Goal: Task Accomplishment & Management: Complete application form

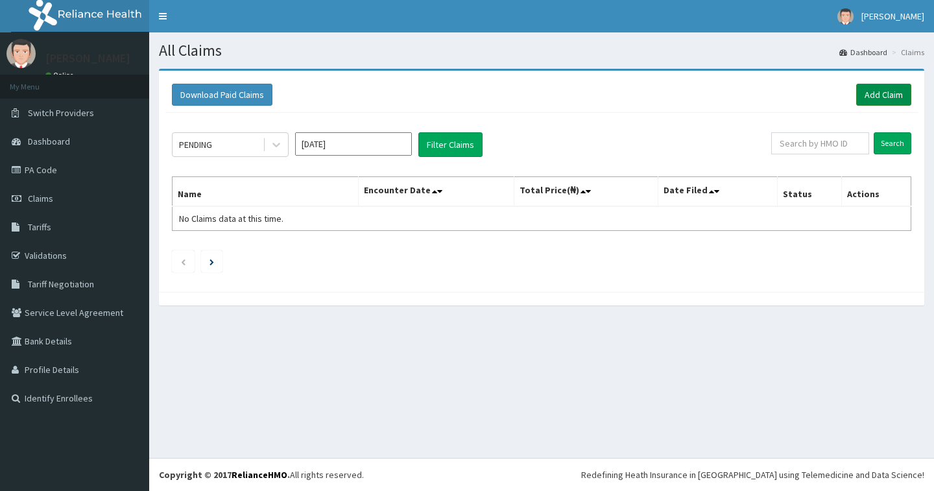
click at [884, 89] on link "Add Claim" at bounding box center [883, 95] width 55 height 22
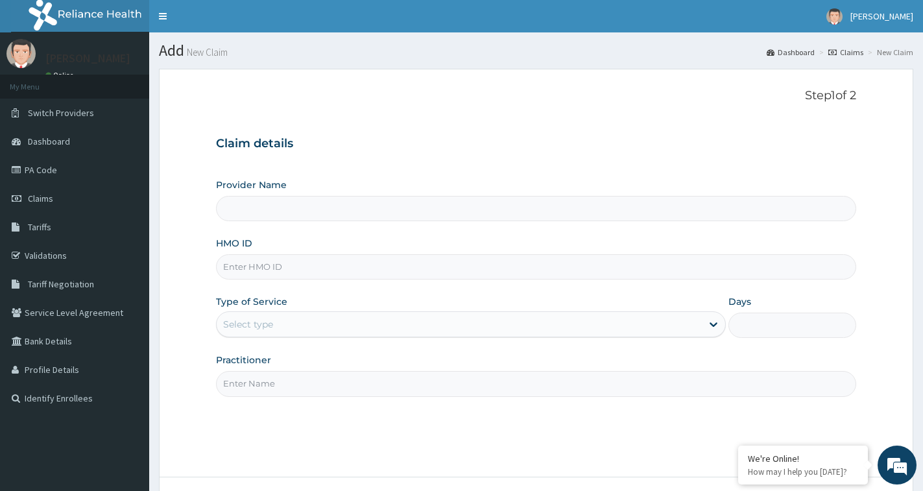
click at [254, 269] on input "HMO ID" at bounding box center [536, 266] width 640 height 25
type input "Oohbee Hospital"
type input "BGC/10034/A"
click at [286, 317] on div "Select type" at bounding box center [459, 324] width 485 height 21
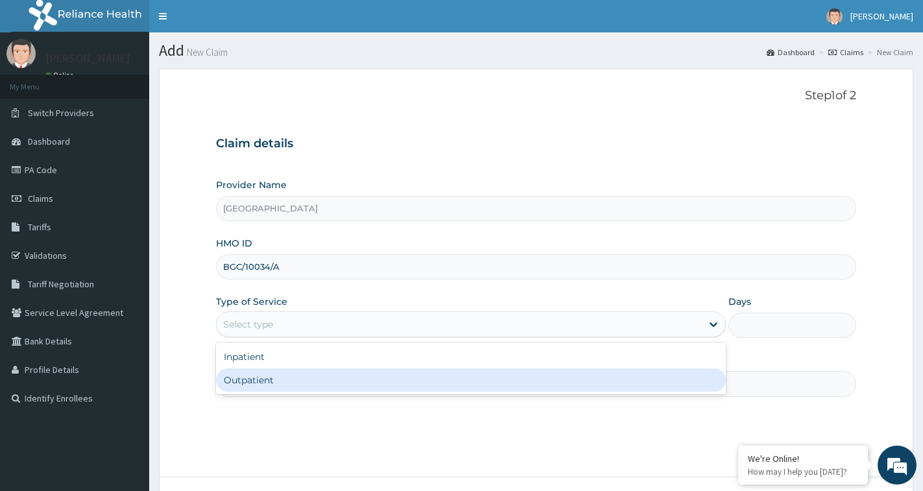
click at [260, 379] on div "Outpatient" at bounding box center [471, 379] width 510 height 23
type input "1"
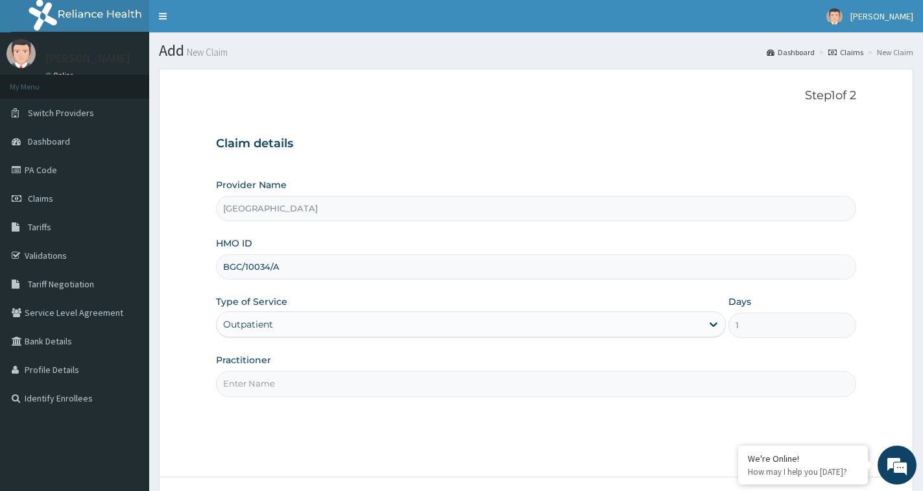
click at [276, 375] on input "Practitioner" at bounding box center [536, 383] width 640 height 25
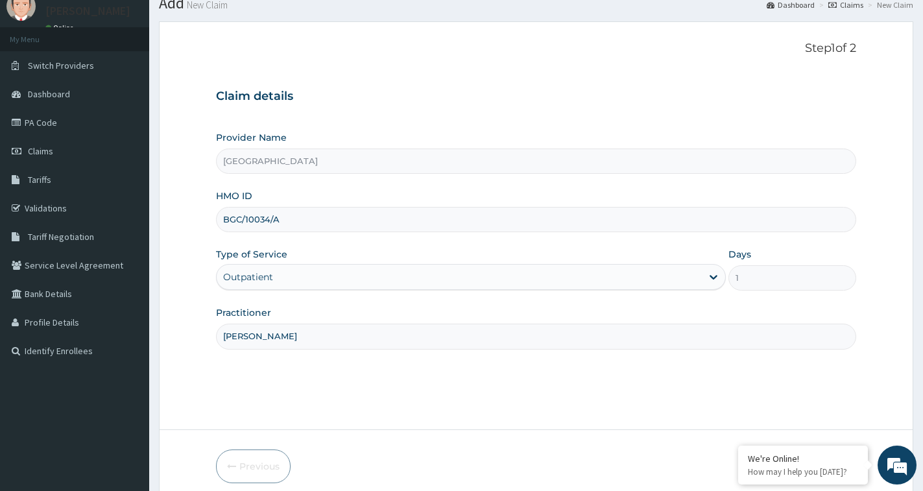
scroll to position [102, 0]
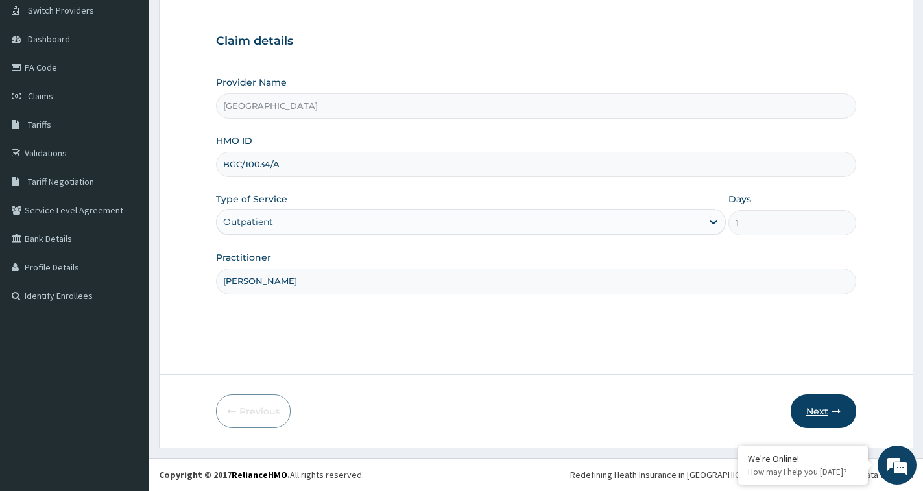
type input "[PERSON_NAME]"
click at [823, 409] on button "Next" at bounding box center [824, 411] width 66 height 34
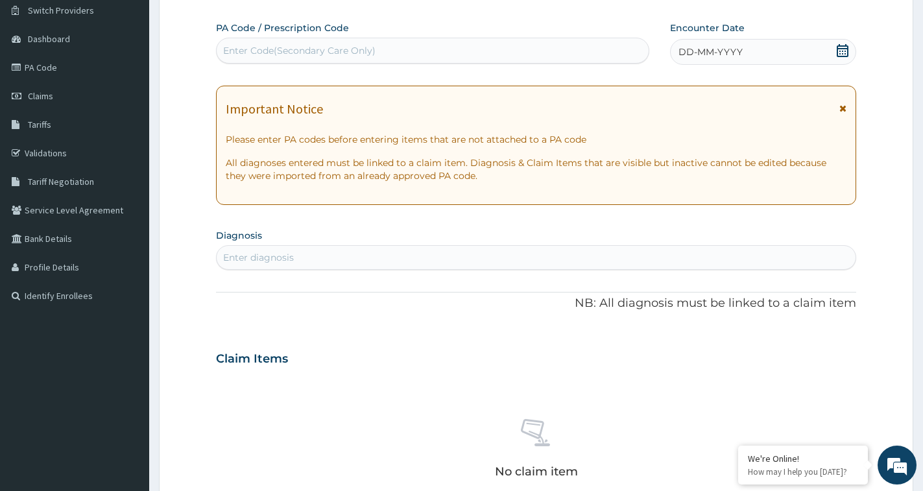
click at [841, 47] on icon at bounding box center [842, 50] width 13 height 13
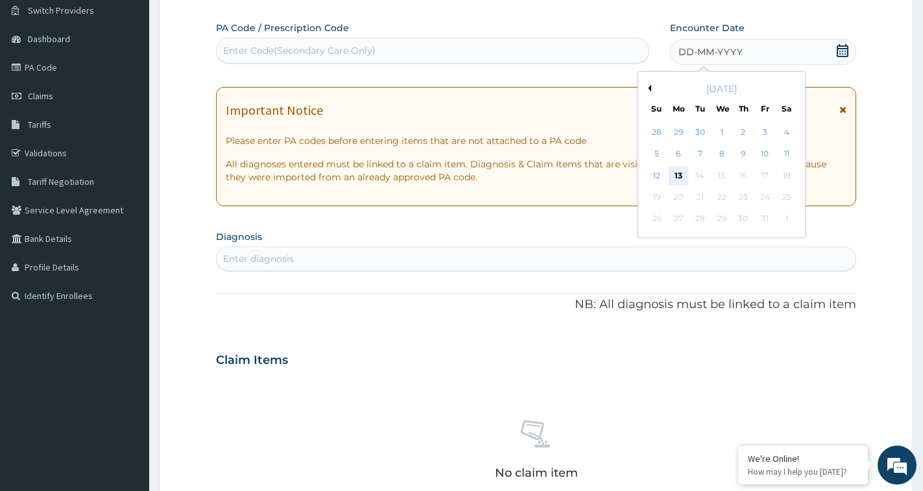
click at [682, 181] on div "13" at bounding box center [678, 175] width 19 height 19
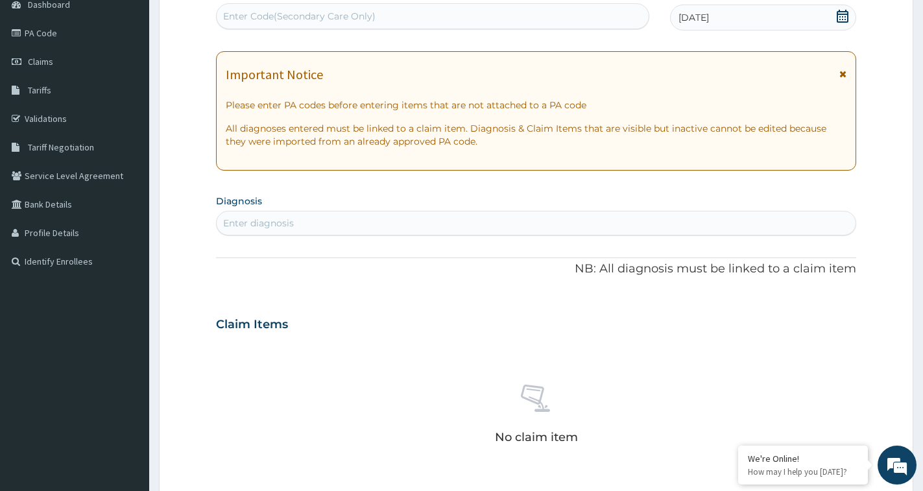
scroll to position [167, 0]
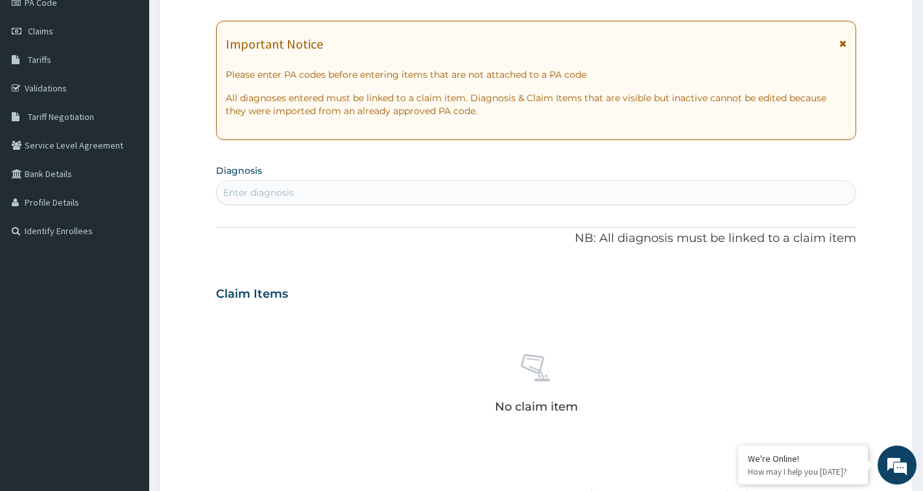
click at [364, 195] on div "Enter diagnosis" at bounding box center [536, 192] width 639 height 21
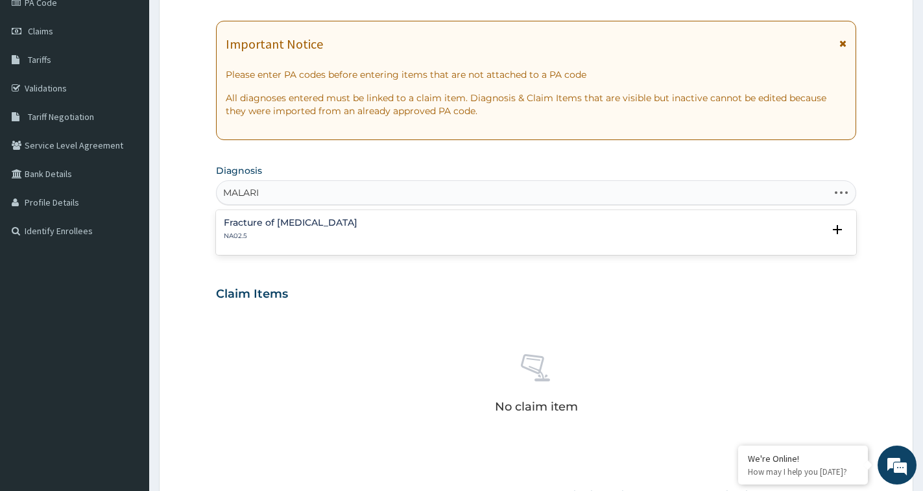
type input "MALARIA"
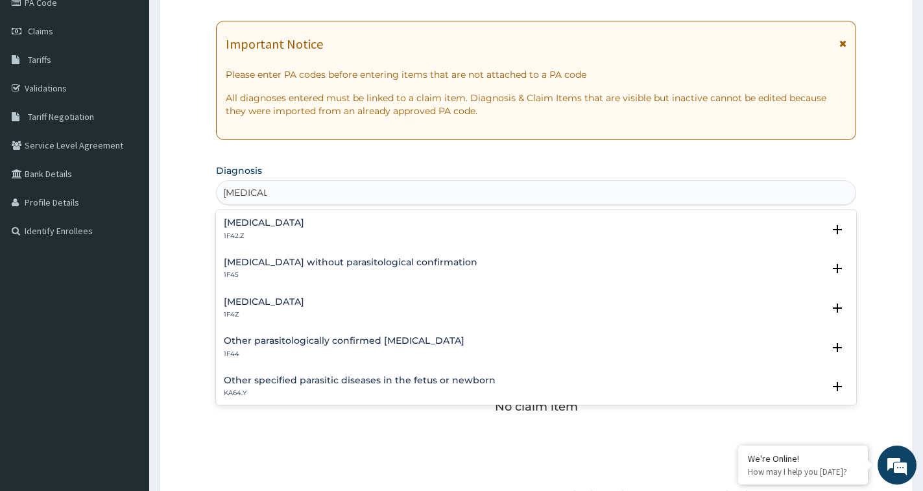
click at [295, 302] on h4 "Malaria, unspecified" at bounding box center [264, 302] width 80 height 10
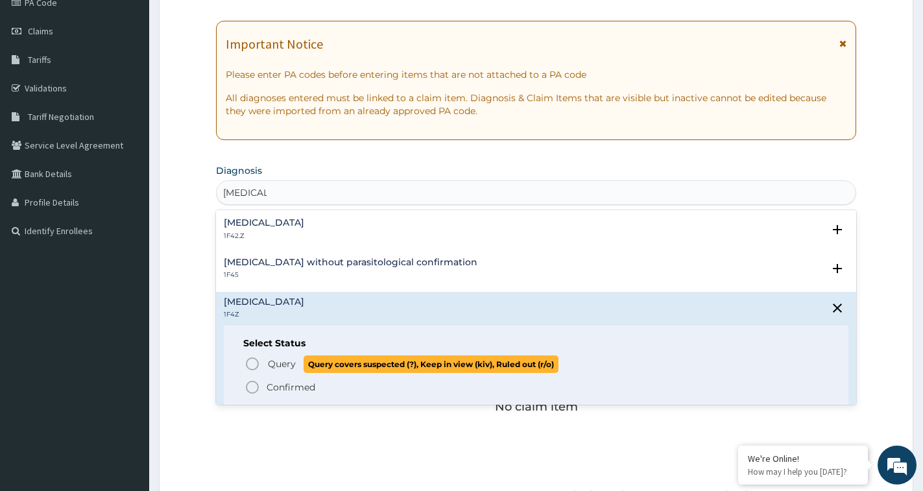
click at [296, 365] on p "Query Query covers suspected (?), Keep in view (kiv), Ruled out (r/o)" at bounding box center [413, 364] width 292 height 18
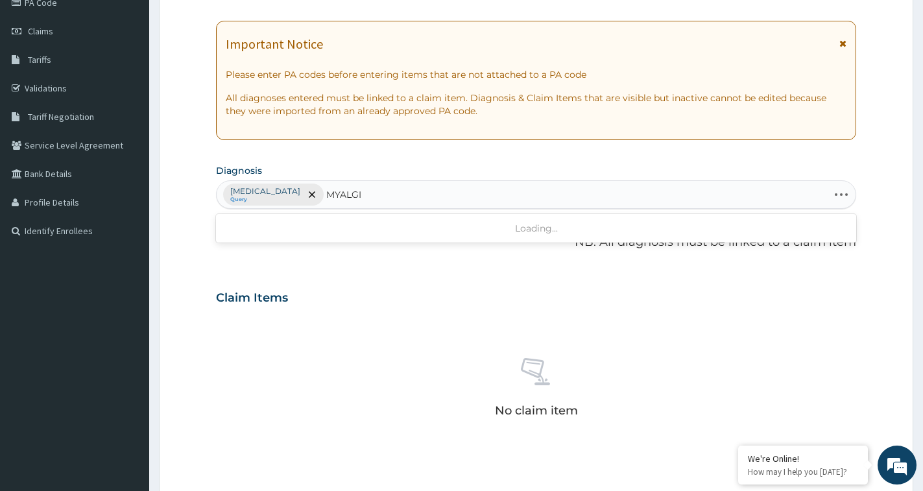
type input "MYALGIA"
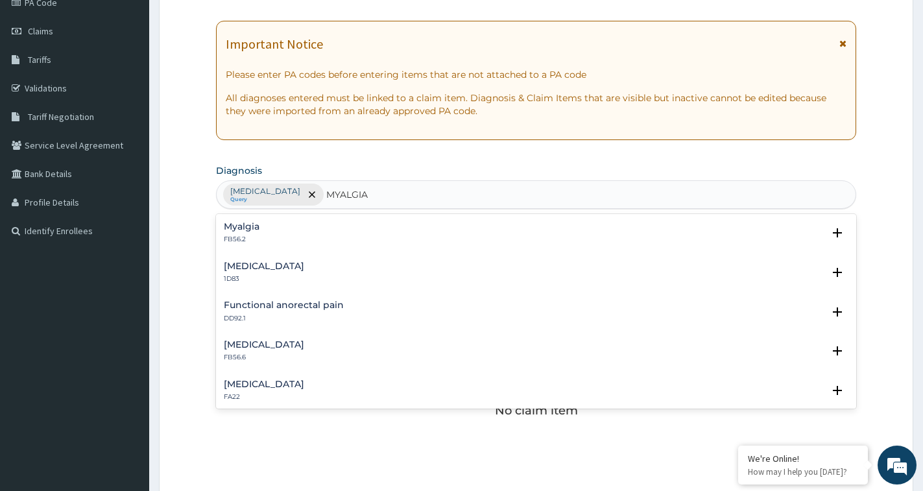
click at [262, 241] on div "Myalgia FB56.2" at bounding box center [536, 233] width 625 height 23
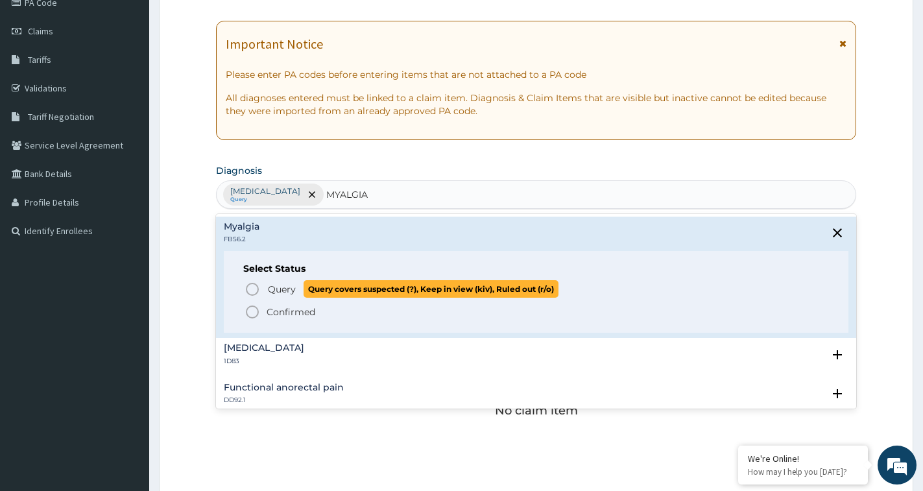
click at [274, 285] on span "Query" at bounding box center [282, 289] width 28 height 13
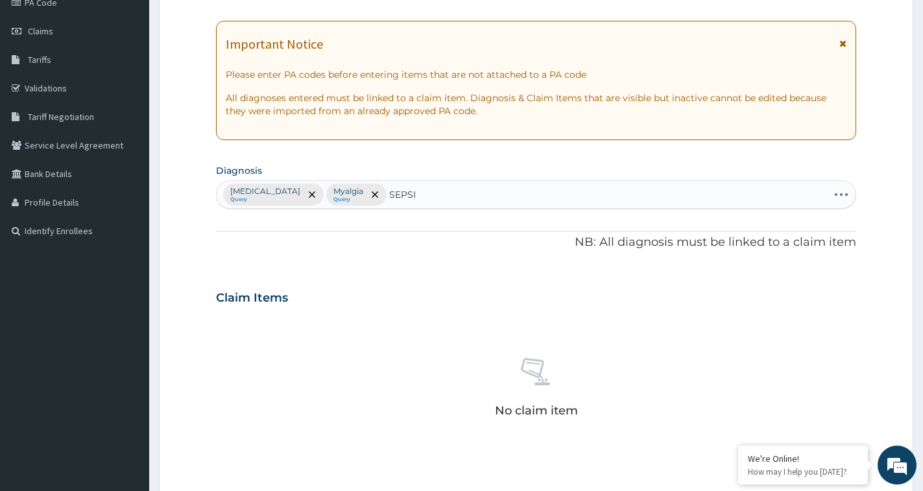
type input "SEPSIS"
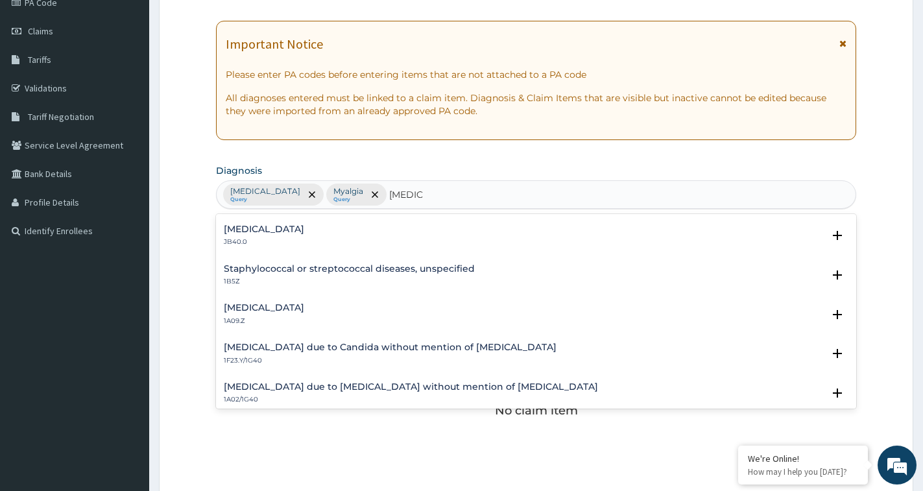
scroll to position [0, 0]
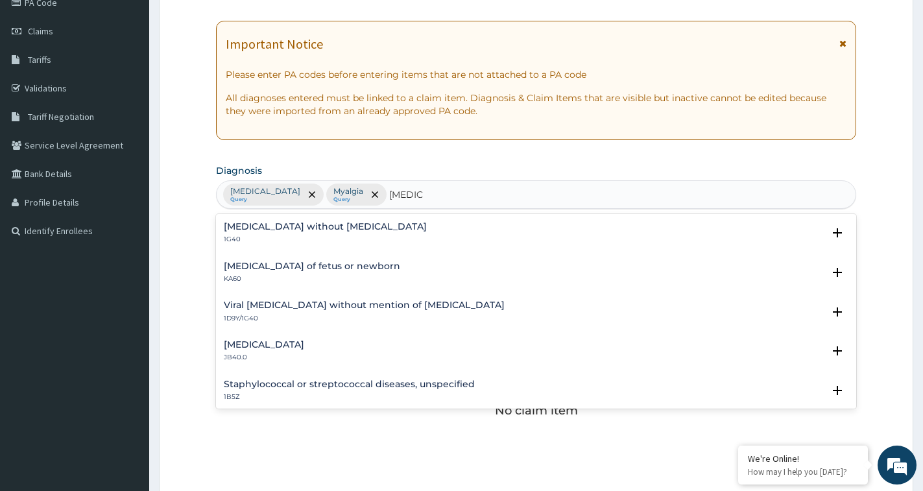
click at [344, 228] on h4 "Sepsis without septic shock" at bounding box center [325, 227] width 203 height 10
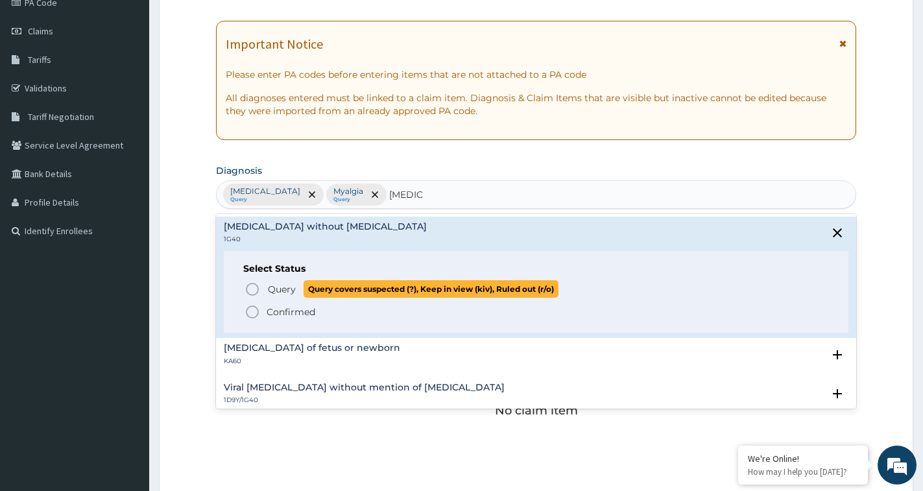
click at [248, 288] on icon "status option query" at bounding box center [253, 290] width 16 height 16
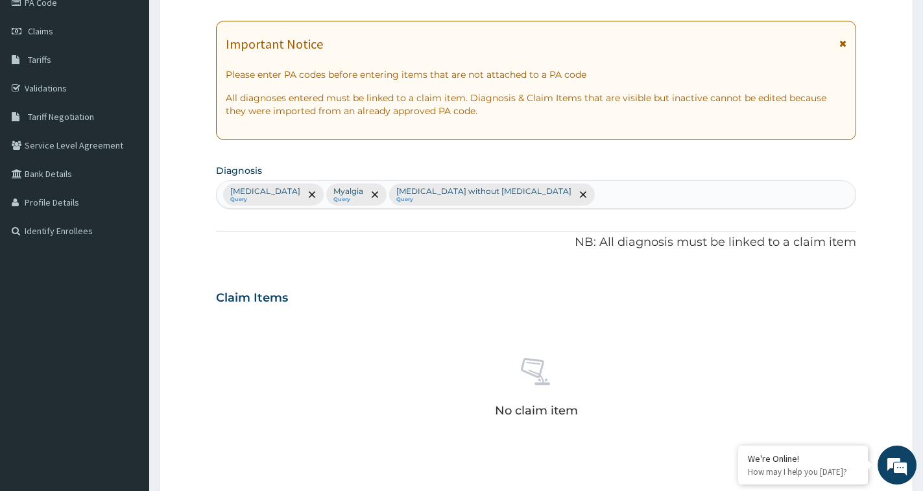
scroll to position [427, 0]
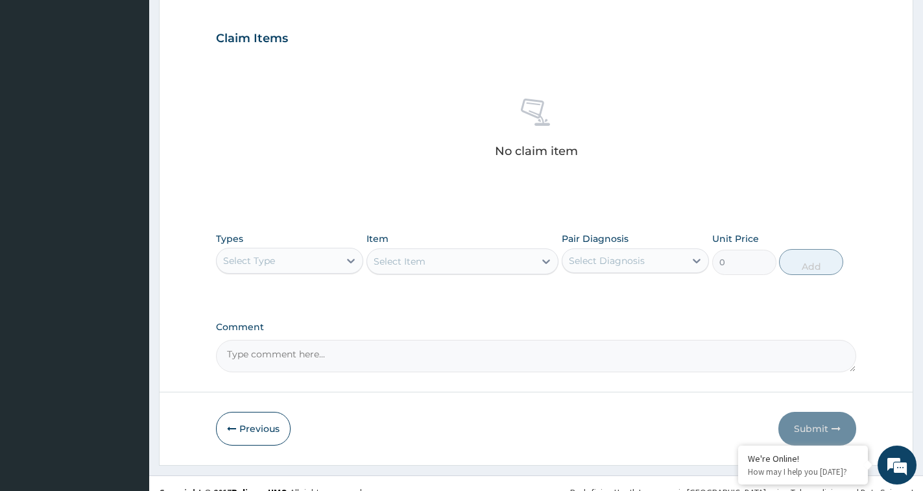
click at [240, 257] on div "Select Type" at bounding box center [249, 260] width 52 height 13
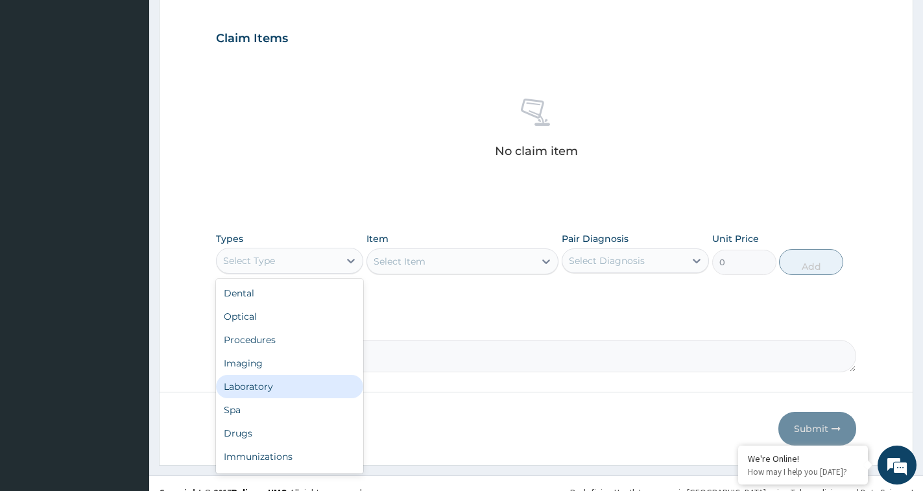
click at [256, 383] on div "Laboratory" at bounding box center [289, 386] width 147 height 23
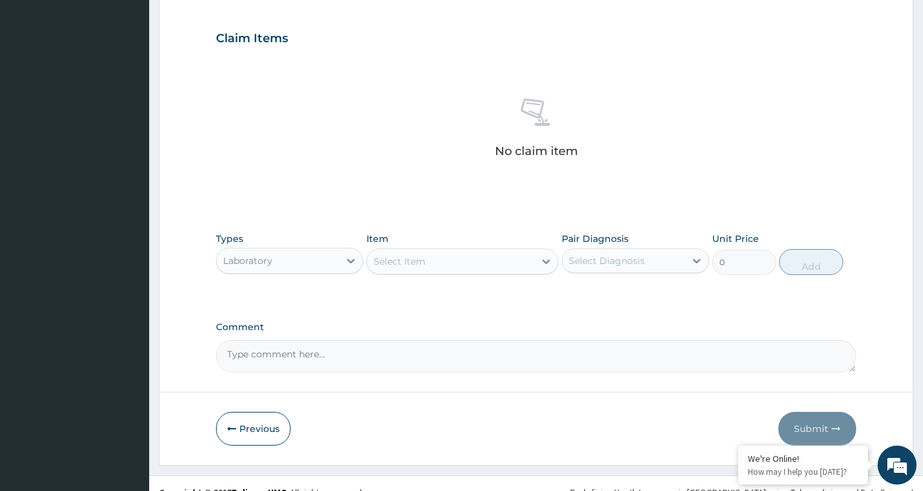
click at [493, 265] on div "Select Item" at bounding box center [450, 261] width 167 height 21
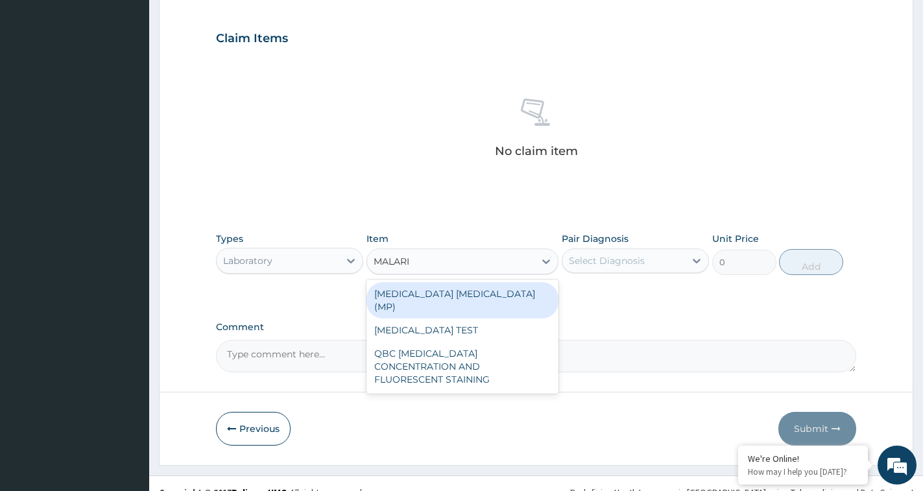
type input "MALARIA"
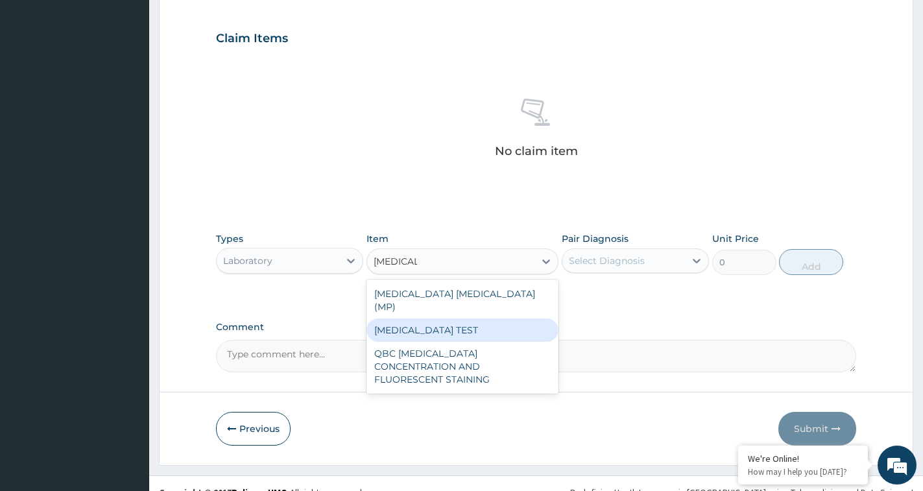
click at [454, 322] on div "MALARIA TEST" at bounding box center [462, 329] width 192 height 23
type input "2000"
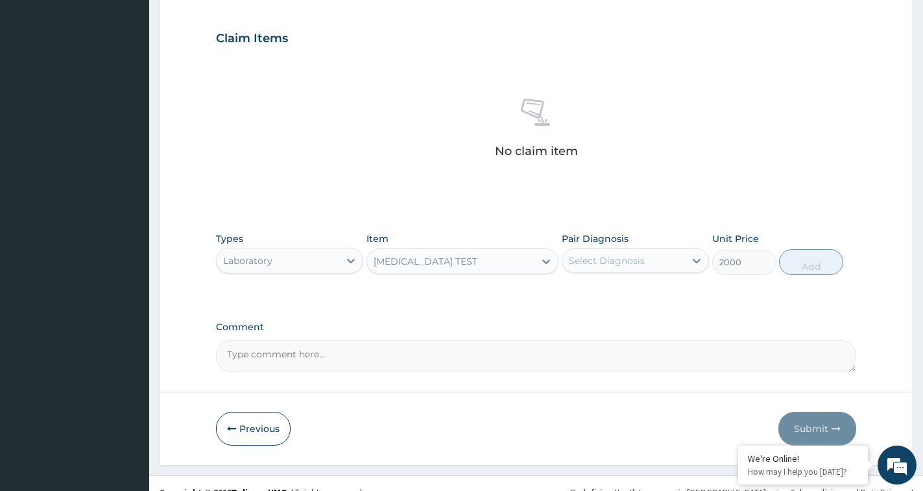
click at [619, 259] on div "Select Diagnosis" at bounding box center [607, 260] width 76 height 13
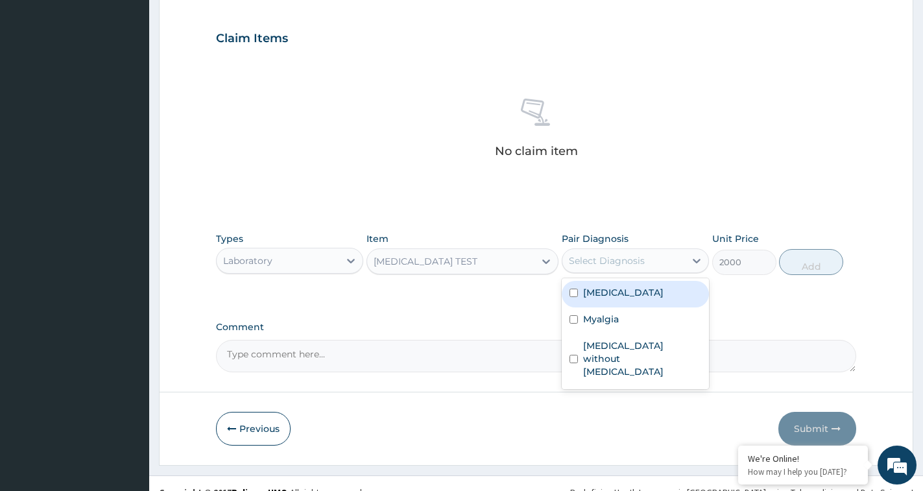
drag, startPoint x: 610, startPoint y: 297, endPoint x: 695, endPoint y: 296, distance: 85.0
click at [616, 297] on label "Malaria, unspecified" at bounding box center [623, 292] width 80 height 13
checkbox input "true"
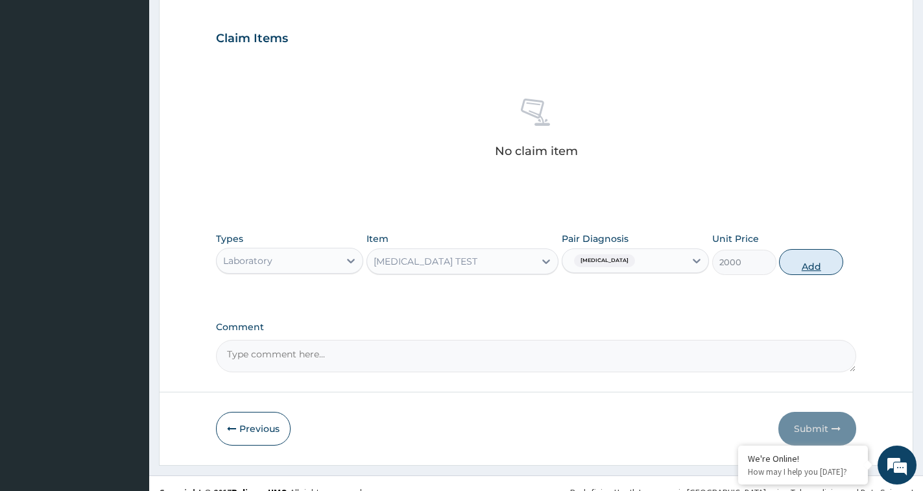
click at [820, 269] on button "Add" at bounding box center [811, 262] width 64 height 26
type input "0"
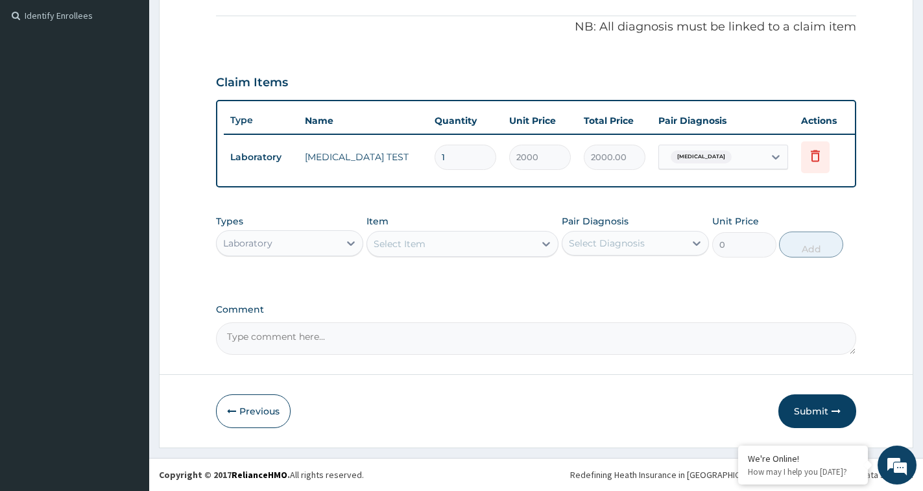
click at [410, 248] on div "Select Item" at bounding box center [400, 243] width 52 height 13
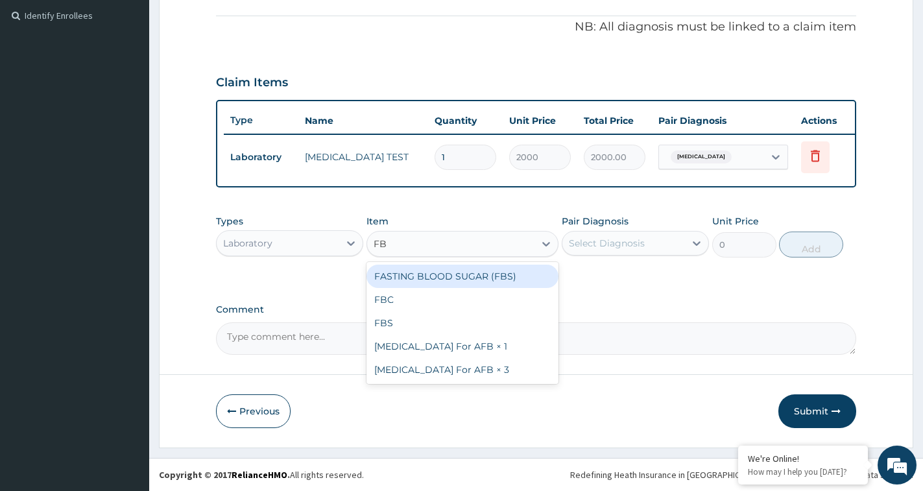
type input "FBC"
click at [420, 280] on div "FBC" at bounding box center [462, 276] width 192 height 23
type input "3000"
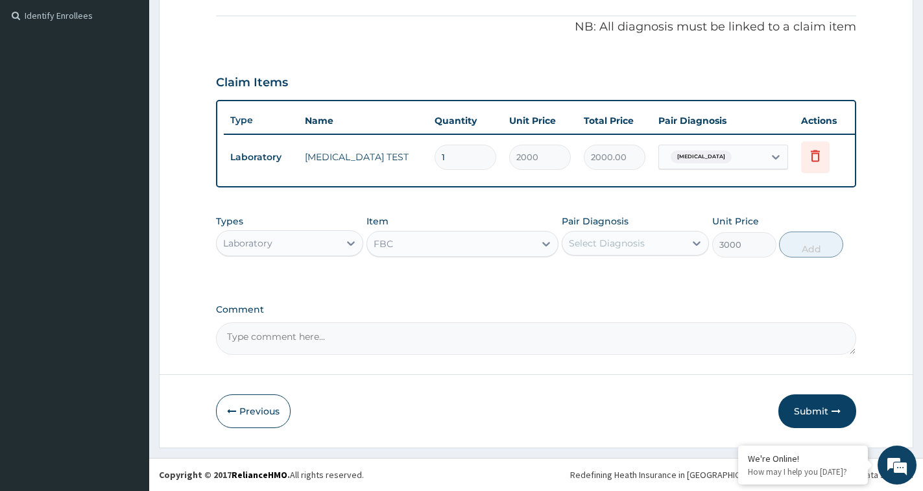
click at [631, 242] on div "Select Diagnosis" at bounding box center [607, 243] width 76 height 13
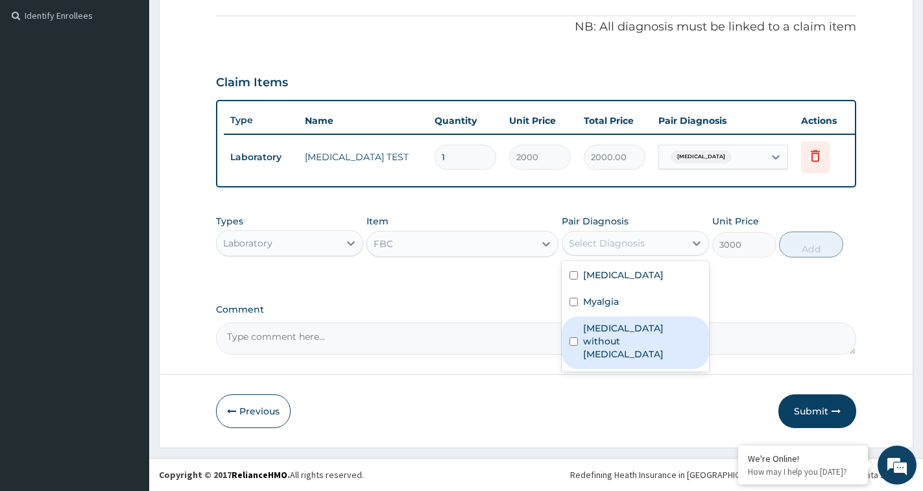
drag, startPoint x: 604, startPoint y: 340, endPoint x: 776, endPoint y: 326, distance: 173.1
click at [638, 341] on label "Sepsis without septic shock" at bounding box center [642, 341] width 118 height 39
checkbox input "true"
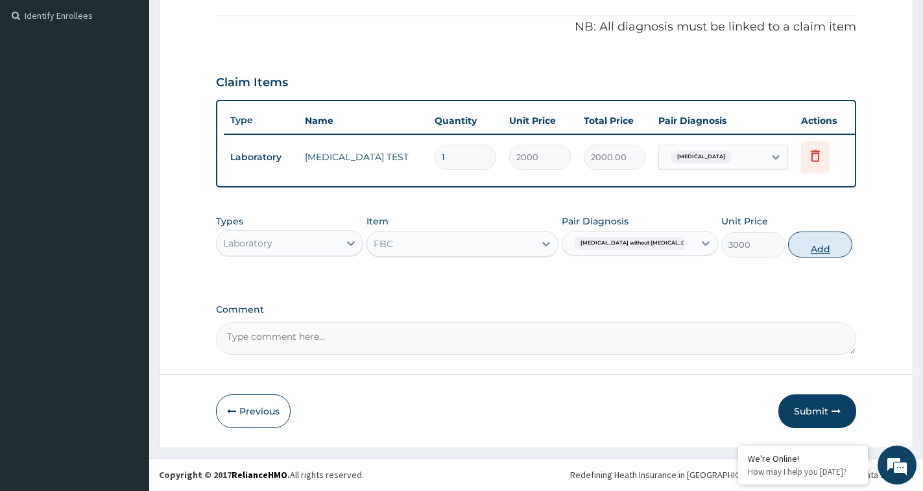
click at [816, 252] on button "Add" at bounding box center [820, 245] width 64 height 26
type input "0"
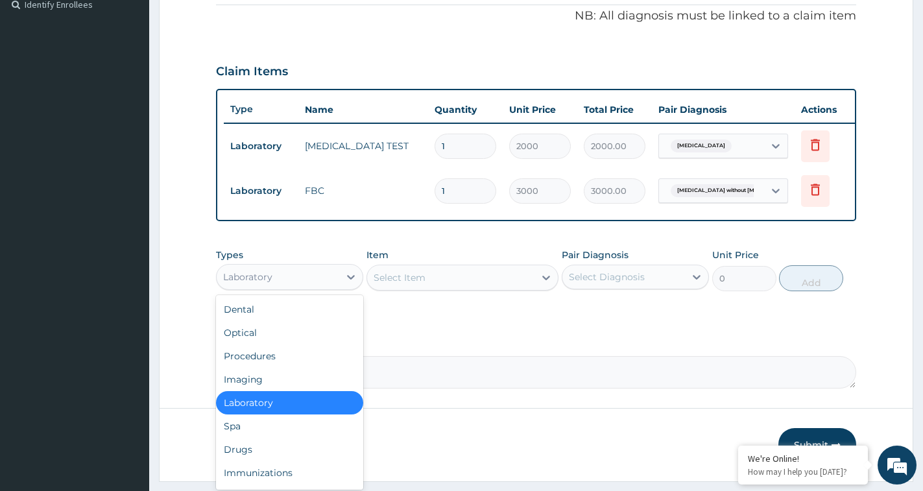
drag, startPoint x: 313, startPoint y: 294, endPoint x: 298, endPoint y: 315, distance: 25.6
click at [311, 287] on div "Laboratory" at bounding box center [278, 277] width 123 height 21
drag, startPoint x: 258, startPoint y: 462, endPoint x: 283, endPoint y: 448, distance: 29.6
click at [263, 459] on div "Drugs" at bounding box center [289, 449] width 147 height 23
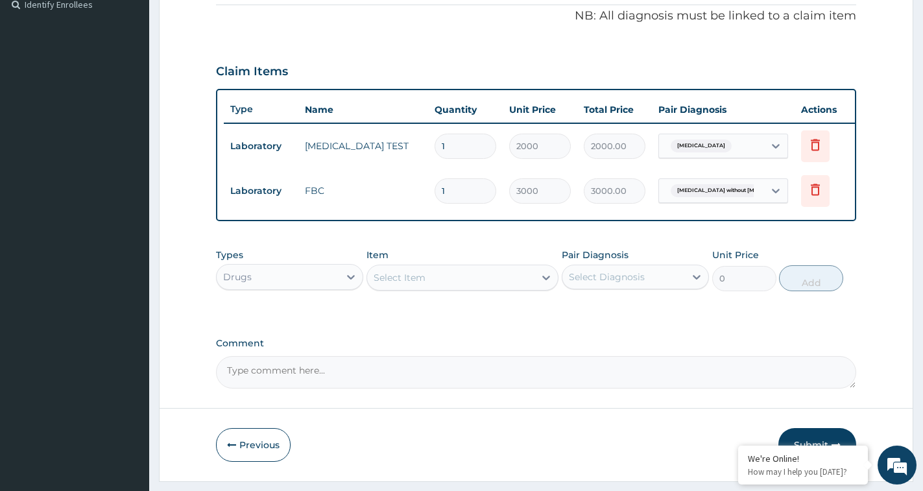
click at [443, 288] on div "Select Item" at bounding box center [450, 277] width 167 height 21
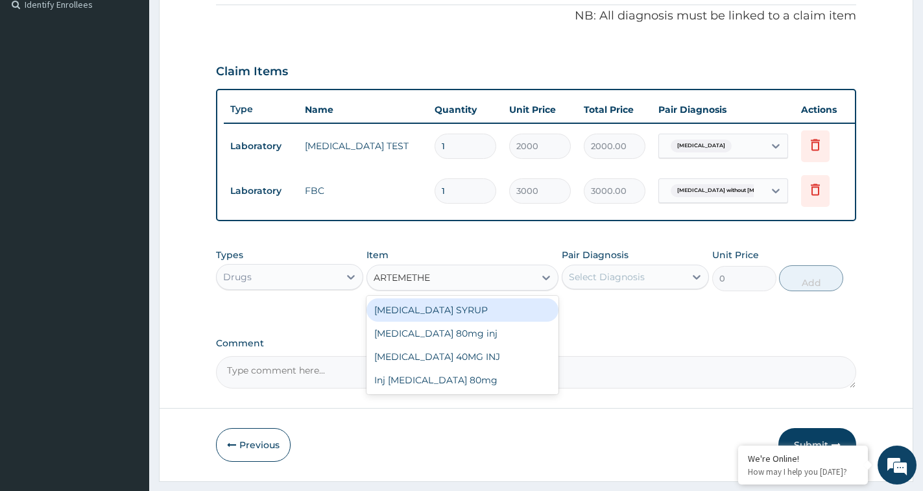
type input "ARTEMETHER"
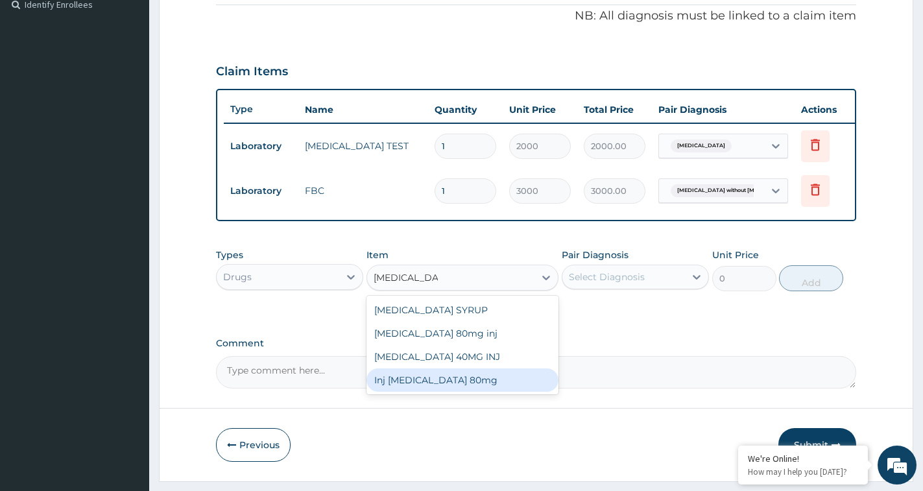
click at [455, 392] on div "Inj Artemether 80mg" at bounding box center [462, 379] width 192 height 23
type input "400"
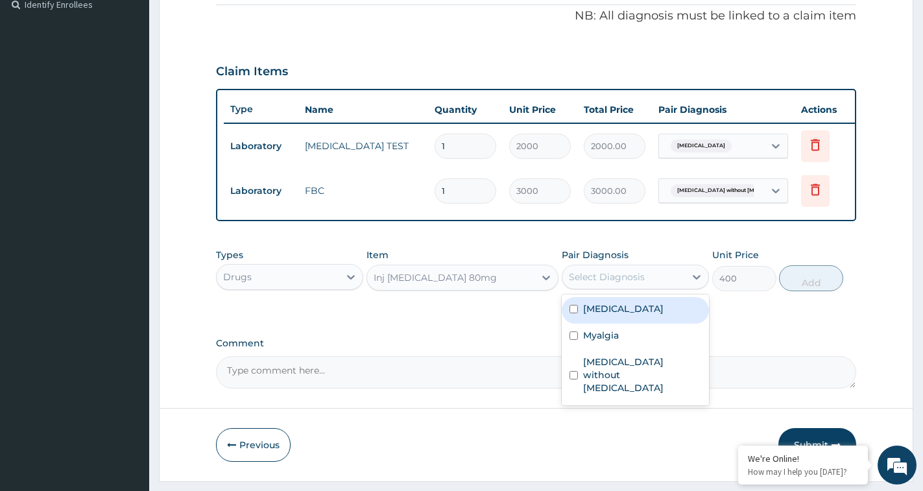
click at [618, 283] on div "Select Diagnosis" at bounding box center [607, 276] width 76 height 13
click at [620, 315] on label "Malaria, unspecified" at bounding box center [623, 308] width 80 height 13
checkbox input "true"
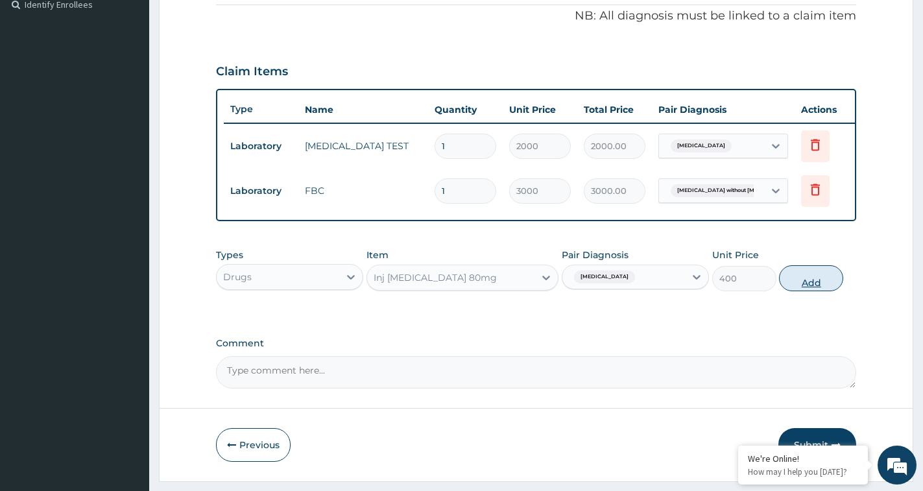
click at [817, 286] on button "Add" at bounding box center [811, 278] width 64 height 26
type input "0"
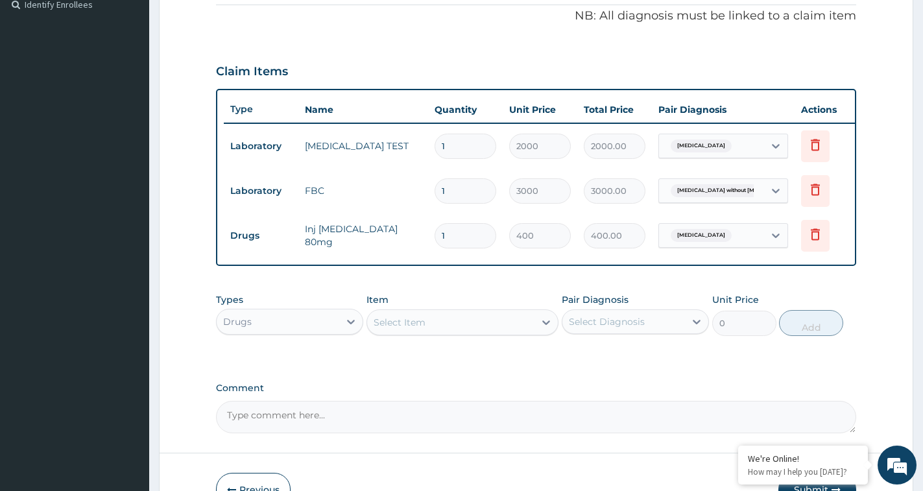
drag, startPoint x: 460, startPoint y: 236, endPoint x: 400, endPoint y: 237, distance: 59.7
click at [399, 234] on tr "Drugs Inj Artemether 80mg 1 400 400.00 Malaria, unspecified Delete" at bounding box center [542, 235] width 636 height 45
type input "6"
type input "2400.00"
type input "6"
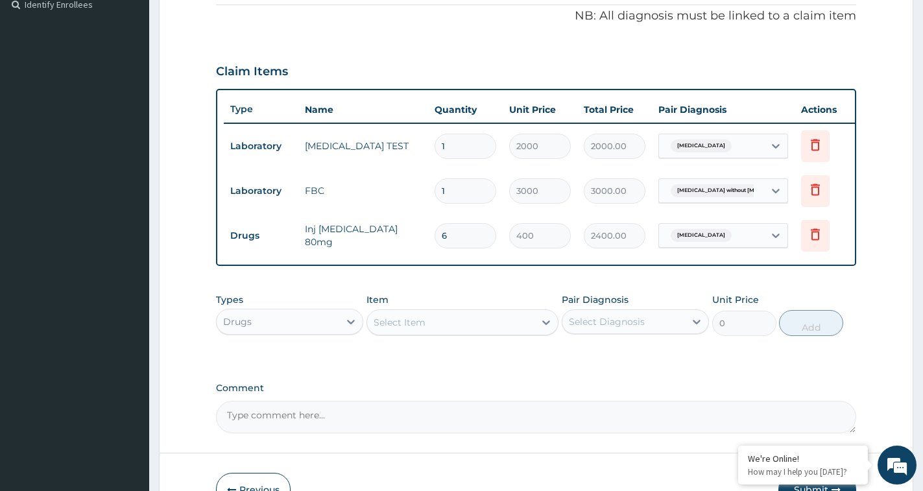
click at [396, 329] on div "Select Item" at bounding box center [400, 322] width 52 height 13
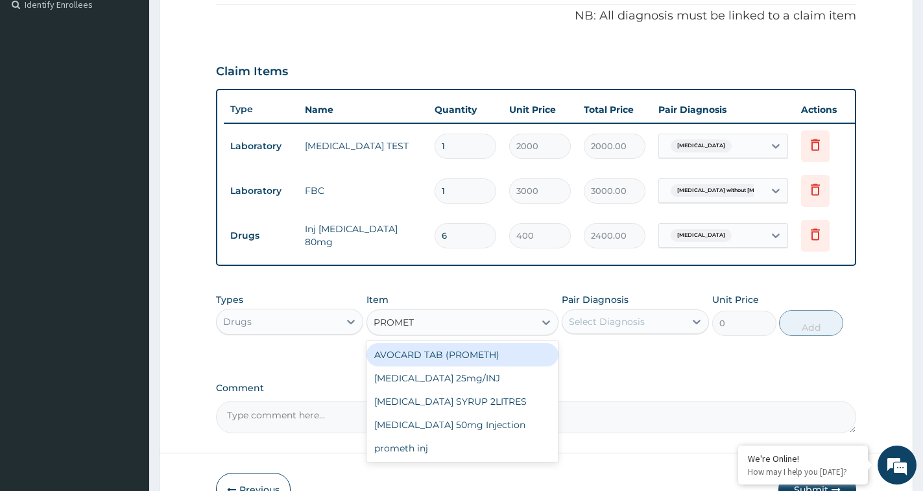
type input "PROMETH"
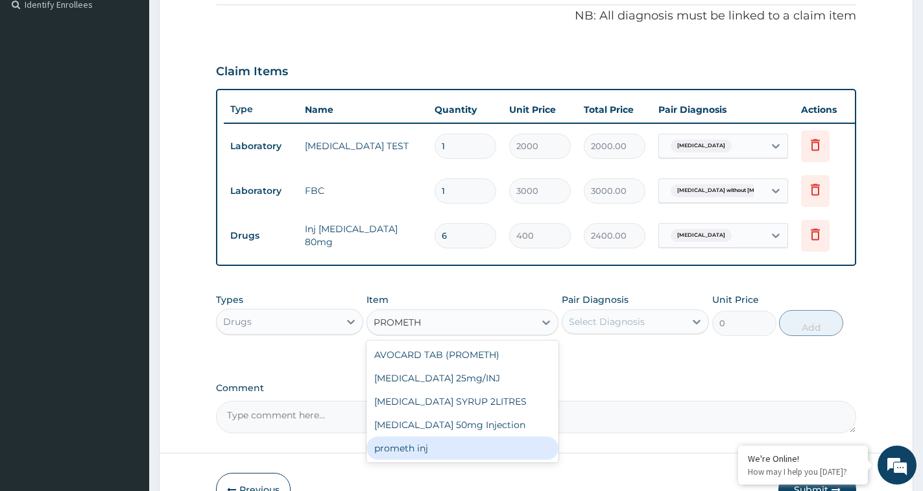
click at [427, 463] on div "AVOCARD TAB (PROMETH) Promethazine 25mg/INJ PROMETHAZINE SYRUP 2LITRES Prometha…" at bounding box center [462, 402] width 192 height 122
click at [437, 460] on div "prometh inj" at bounding box center [462, 448] width 192 height 23
type input "200"
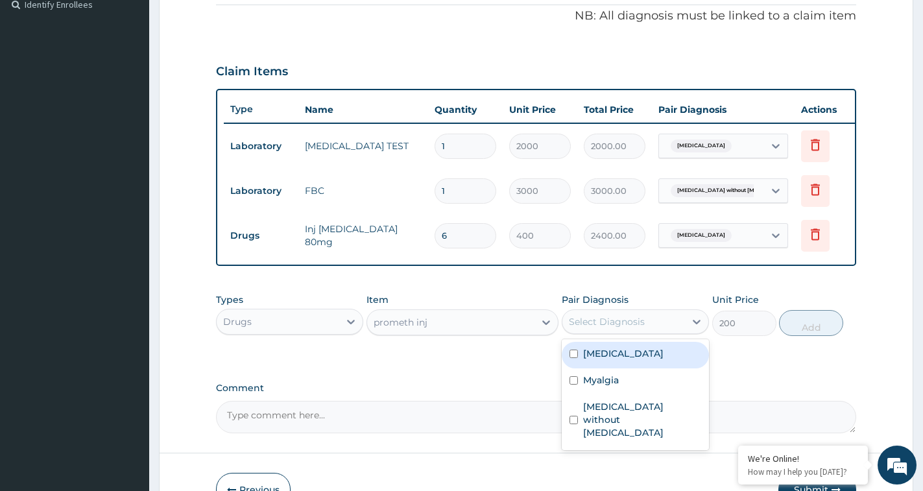
click at [639, 328] on div "Select Diagnosis" at bounding box center [607, 321] width 76 height 13
click at [634, 360] on label "Malaria, unspecified" at bounding box center [623, 353] width 80 height 13
checkbox input "true"
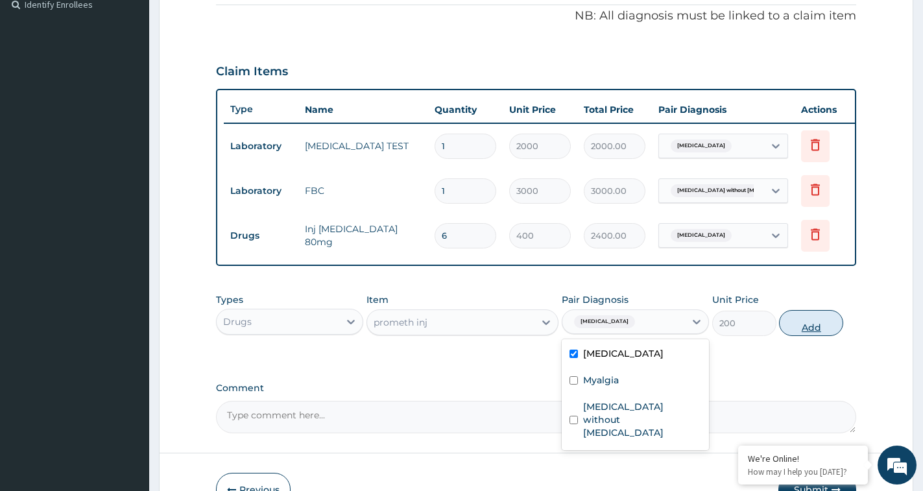
click at [802, 336] on button "Add" at bounding box center [811, 323] width 64 height 26
type input "0"
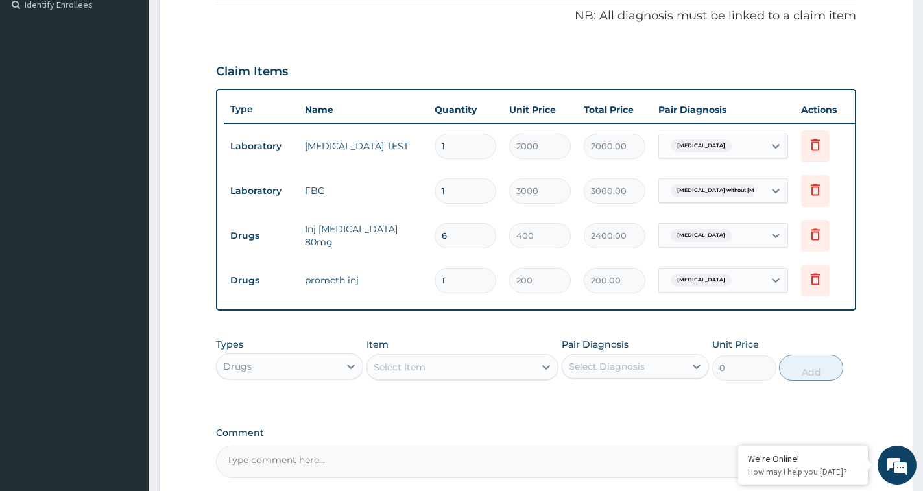
click at [415, 374] on div "Select Item" at bounding box center [400, 367] width 52 height 13
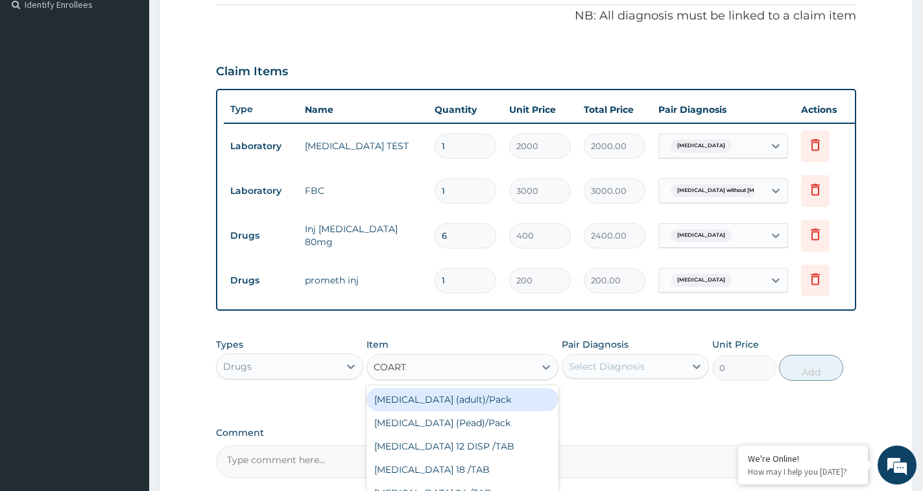
type input "COARTE"
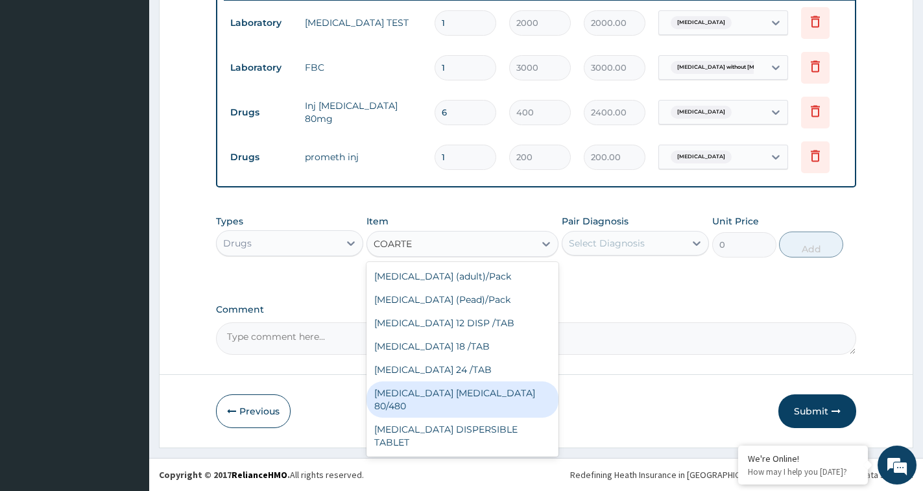
scroll to position [67, 0]
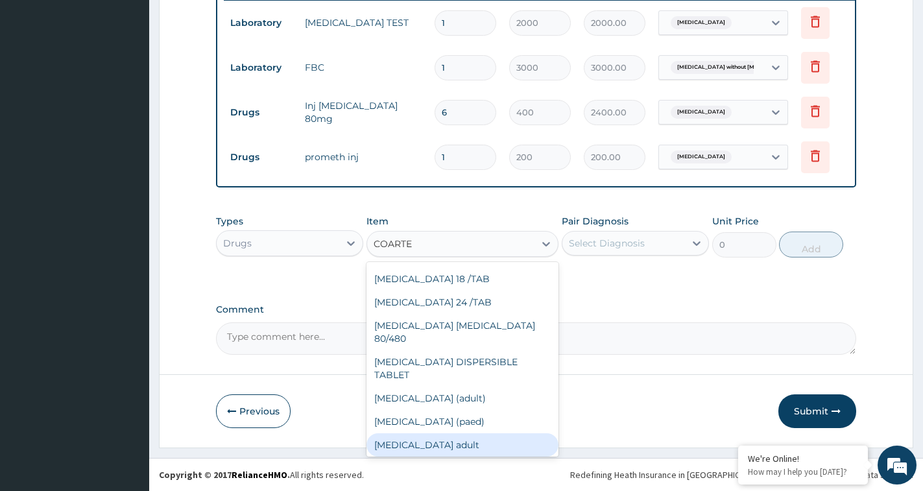
click at [426, 433] on div "[MEDICAL_DATA] adult" at bounding box center [462, 444] width 192 height 23
type input "350"
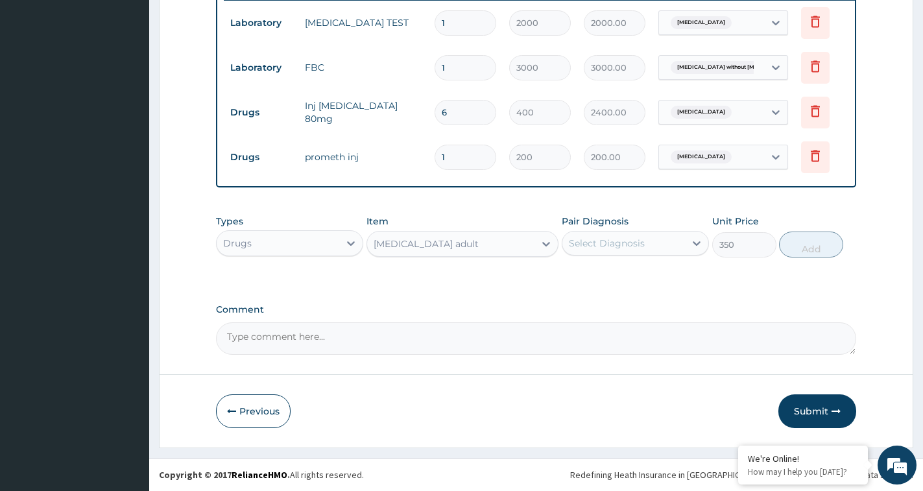
click at [603, 241] on div "Select Diagnosis" at bounding box center [607, 243] width 76 height 13
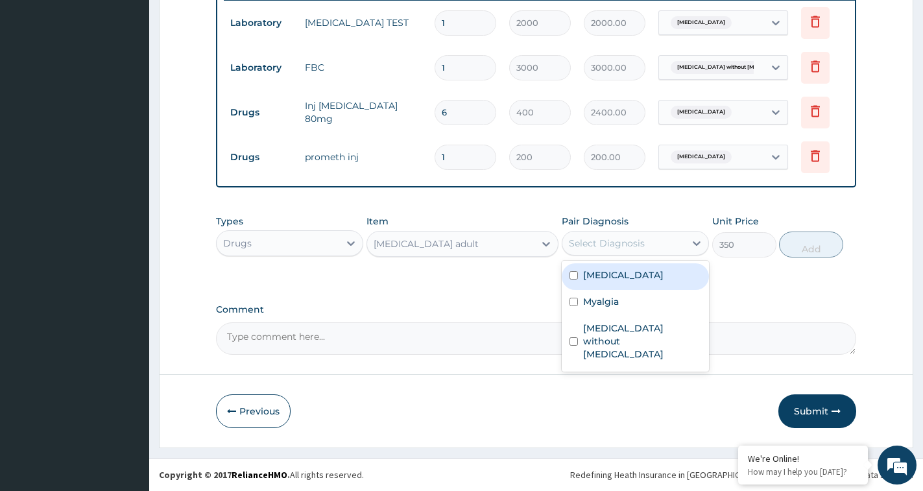
click at [663, 273] on label "Malaria, unspecified" at bounding box center [623, 275] width 80 height 13
checkbox input "true"
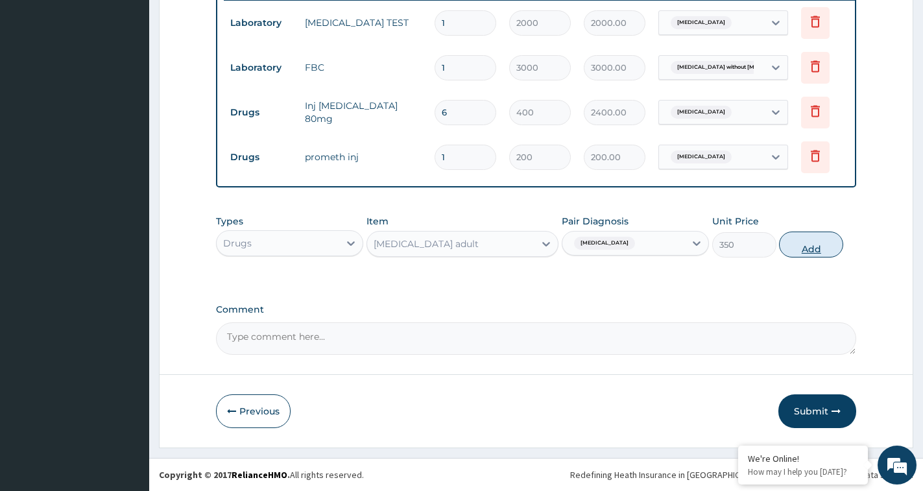
click at [789, 251] on button "Add" at bounding box center [811, 245] width 64 height 26
type input "0"
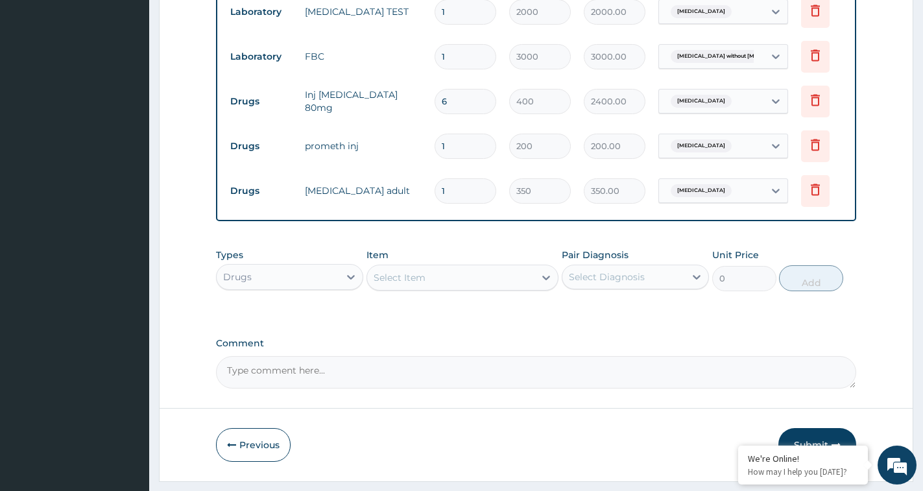
click at [435, 196] on input "1" at bounding box center [466, 190] width 62 height 25
drag, startPoint x: 465, startPoint y: 191, endPoint x: 432, endPoint y: 197, distance: 33.6
click at [432, 197] on td "1" at bounding box center [465, 191] width 75 height 38
type input "6"
type input "2100.00"
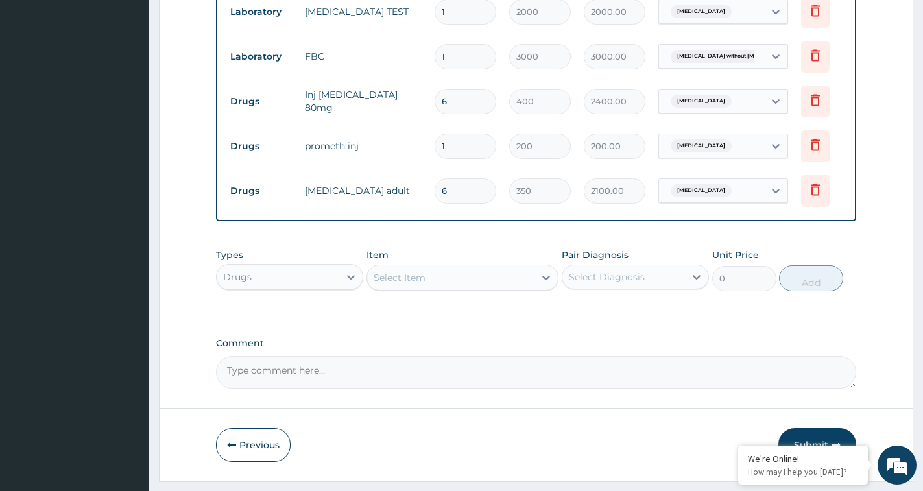
type input "6"
click at [473, 288] on div "Select Item" at bounding box center [450, 277] width 167 height 21
type input "PARACET"
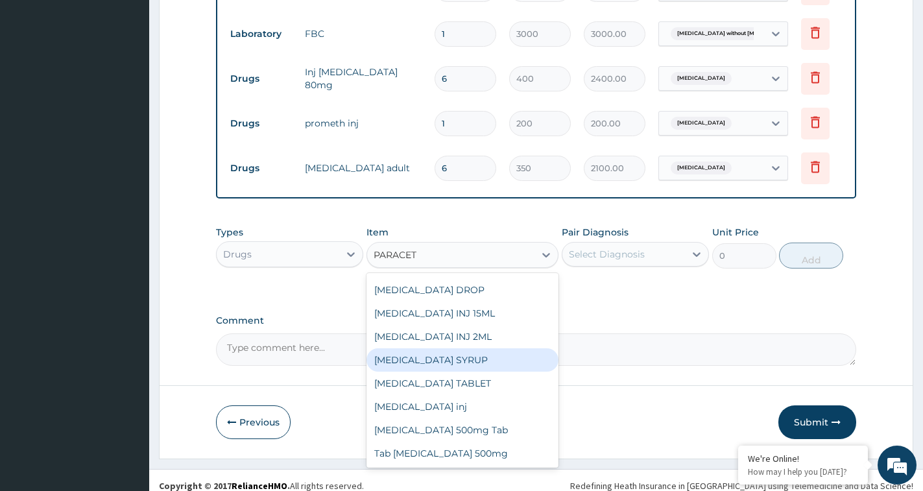
scroll to position [573, 0]
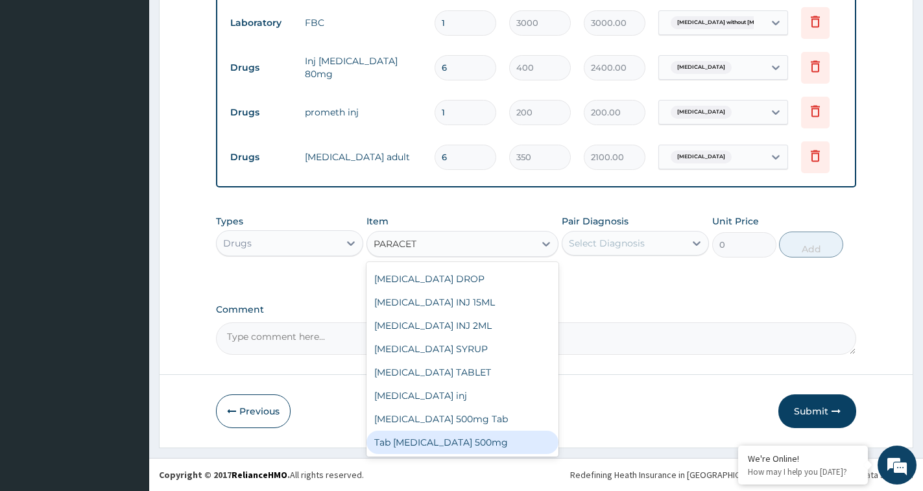
click at [483, 443] on div "Tab [MEDICAL_DATA] 500mg" at bounding box center [462, 442] width 192 height 23
type input "20"
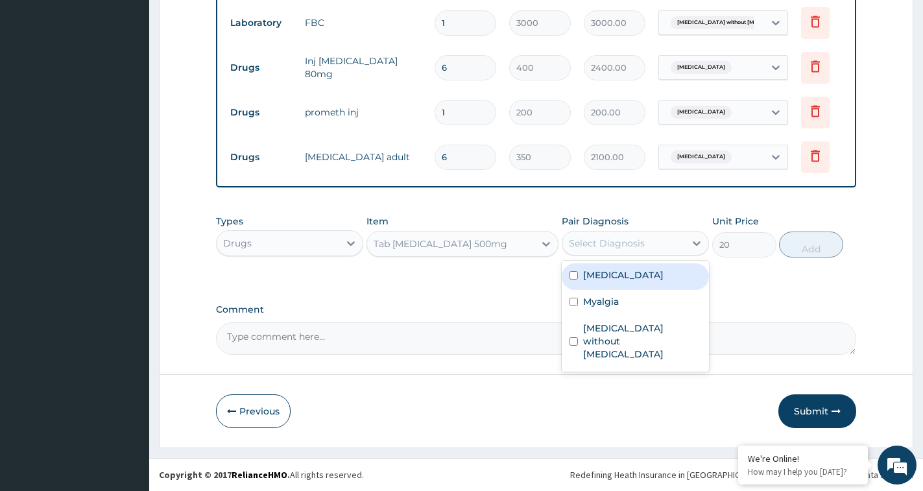
click at [602, 250] on div "Select Diagnosis" at bounding box center [623, 243] width 123 height 21
click at [603, 277] on label "Malaria, unspecified" at bounding box center [623, 275] width 80 height 13
checkbox input "true"
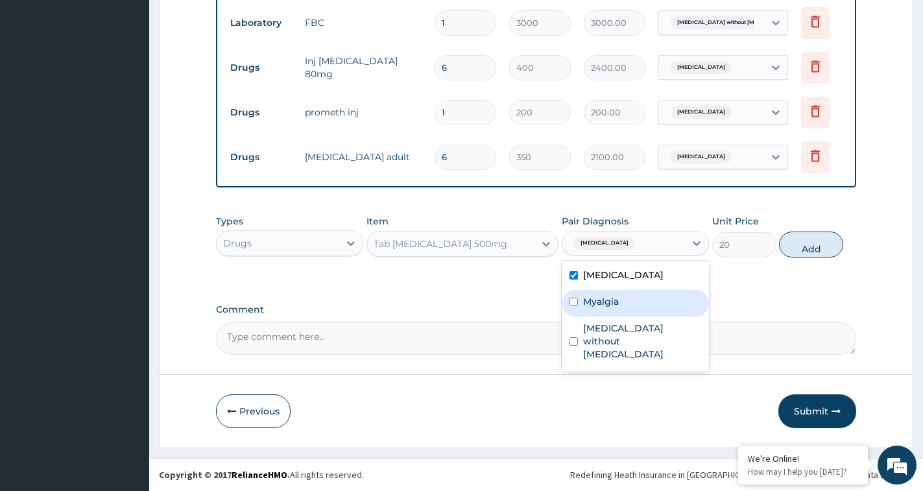
drag, startPoint x: 598, startPoint y: 302, endPoint x: 598, endPoint y: 312, distance: 9.7
click at [598, 303] on label "Myalgia" at bounding box center [601, 301] width 36 height 13
checkbox input "true"
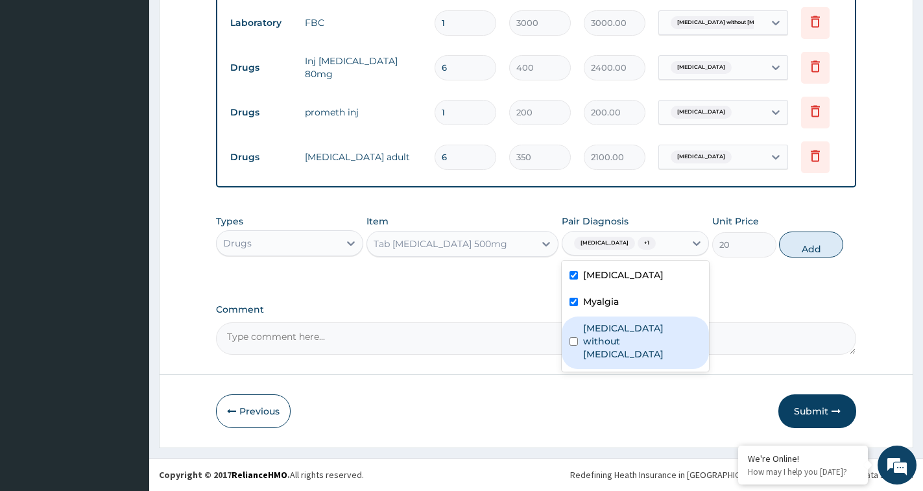
drag, startPoint x: 596, startPoint y: 344, endPoint x: 682, endPoint y: 291, distance: 101.4
click at [604, 335] on label "[MEDICAL_DATA] without [MEDICAL_DATA]" at bounding box center [642, 341] width 118 height 39
checkbox input "true"
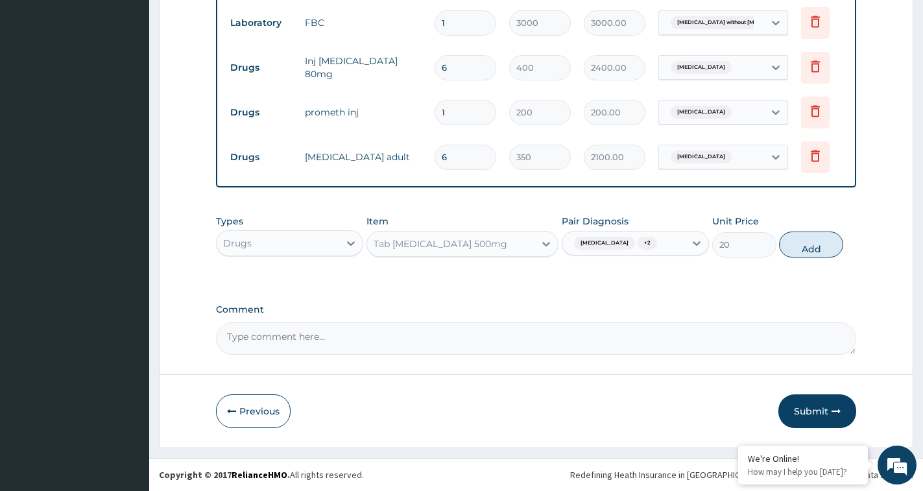
drag, startPoint x: 797, startPoint y: 252, endPoint x: 592, endPoint y: 261, distance: 204.5
click at [786, 253] on button "Add" at bounding box center [811, 245] width 64 height 26
type input "0"
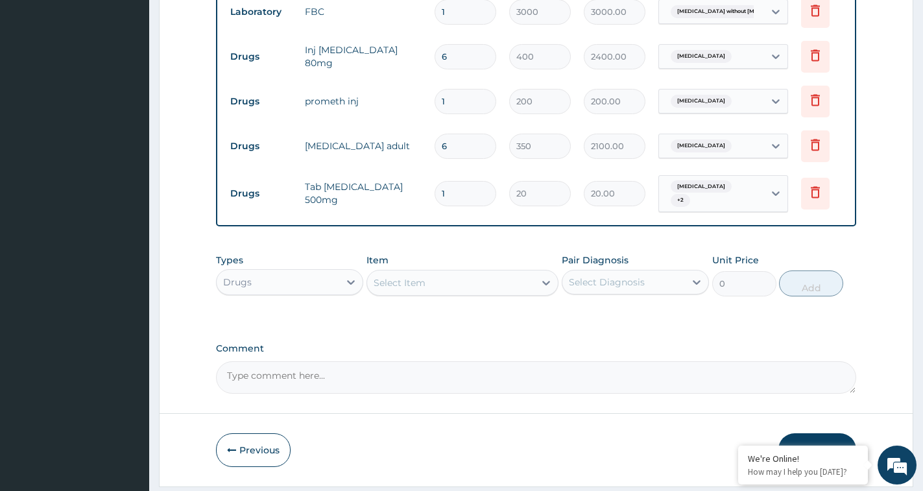
type input "12"
type input "240.00"
type input "12"
click at [427, 289] on div "Select Item" at bounding box center [450, 282] width 167 height 21
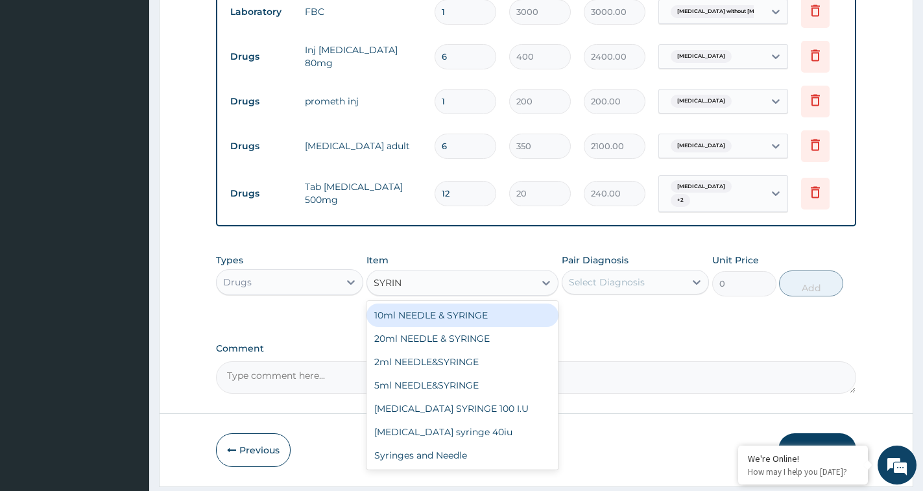
type input "SYRING"
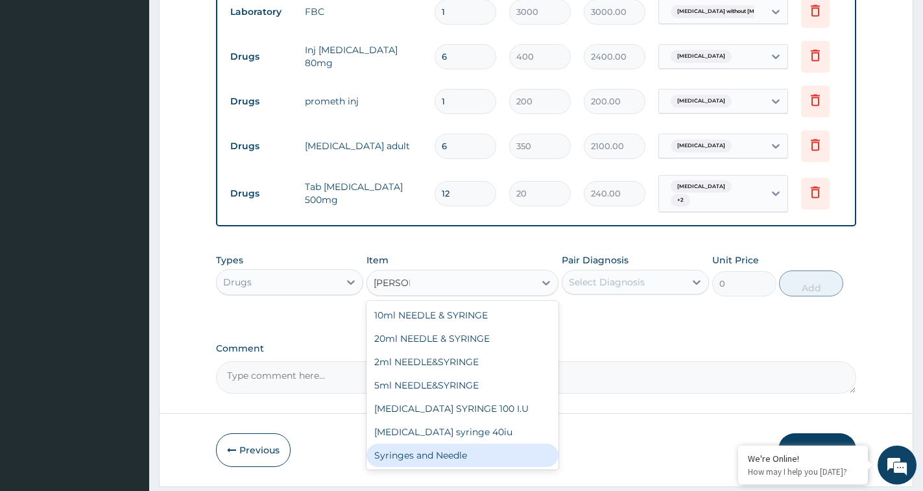
click at [448, 467] on div "Syringes and Needle" at bounding box center [462, 455] width 192 height 23
type input "45"
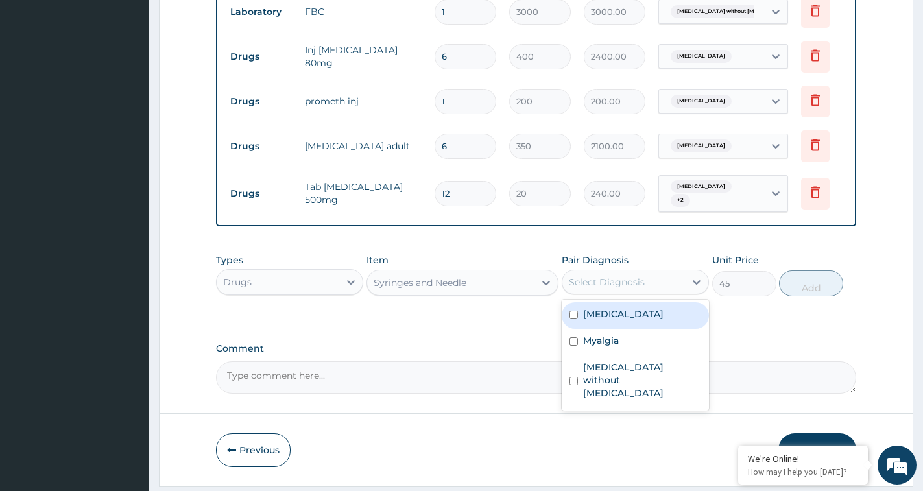
click at [595, 289] on div "Select Diagnosis" at bounding box center [607, 282] width 76 height 13
click at [621, 318] on label "Malaria, unspecified" at bounding box center [623, 313] width 80 height 13
checkbox input "true"
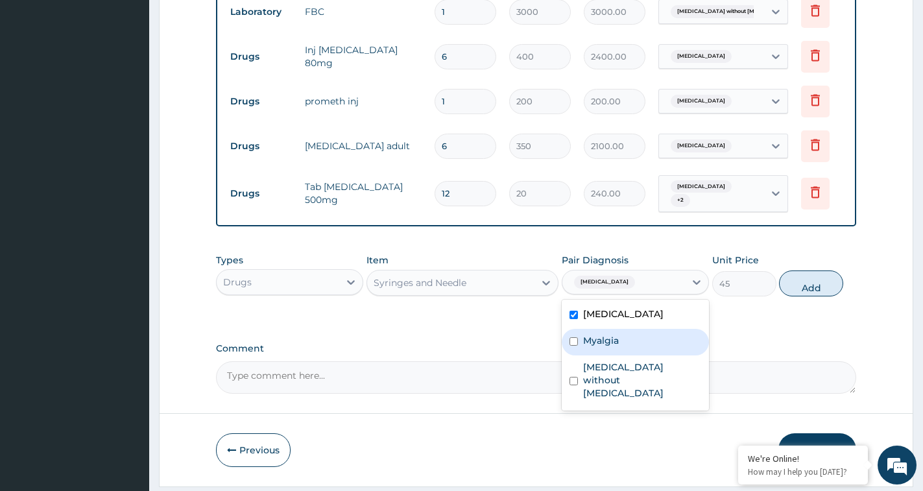
click at [623, 355] on div "Myalgia" at bounding box center [635, 342] width 147 height 27
checkbox input "true"
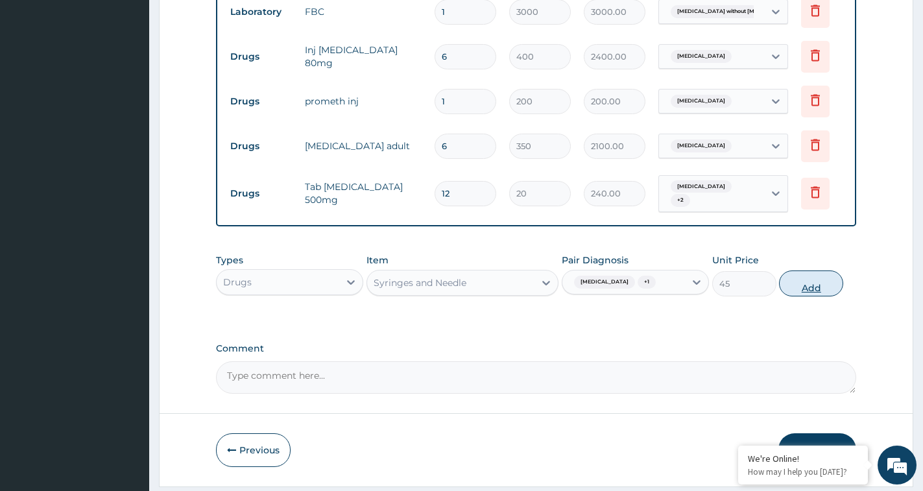
click at [807, 296] on button "Add" at bounding box center [811, 283] width 64 height 26
type input "0"
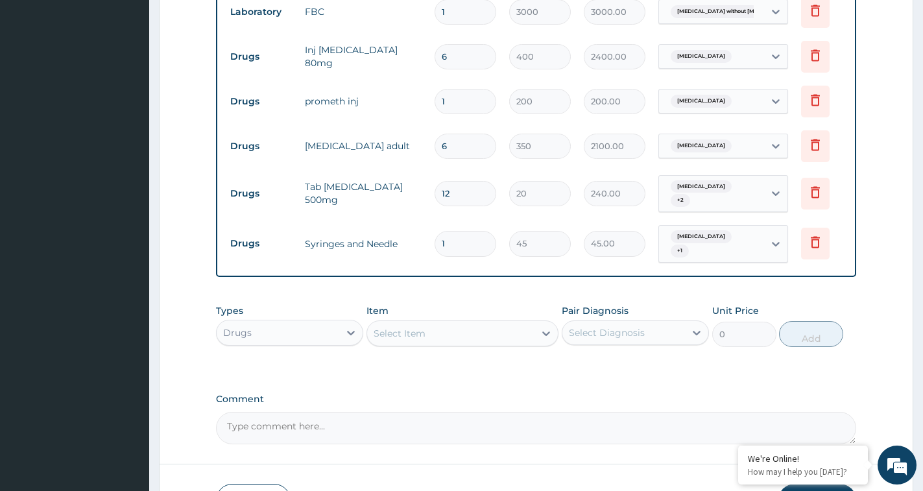
type input "0.00"
type input "3"
type input "135.00"
type input "3"
click at [283, 343] on div "Drugs" at bounding box center [278, 332] width 123 height 21
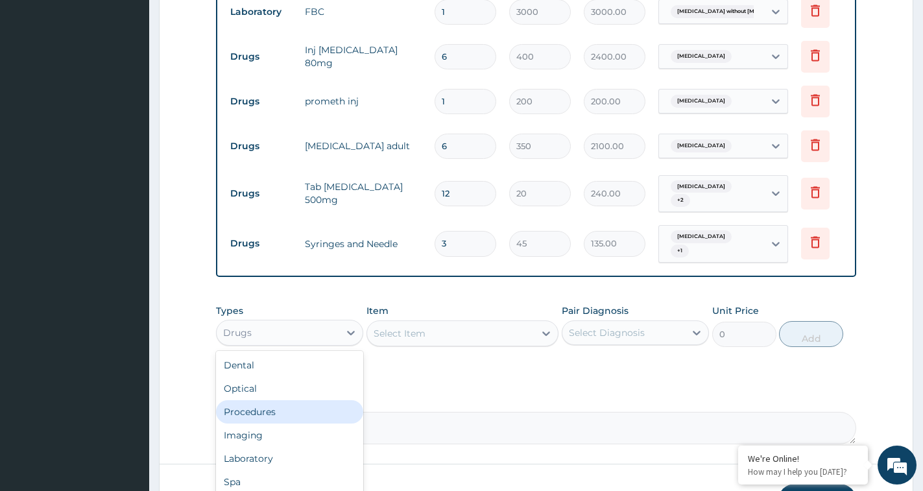
drag, startPoint x: 269, startPoint y: 425, endPoint x: 378, endPoint y: 401, distance: 111.6
click at [272, 424] on div "Procedures" at bounding box center [289, 411] width 147 height 23
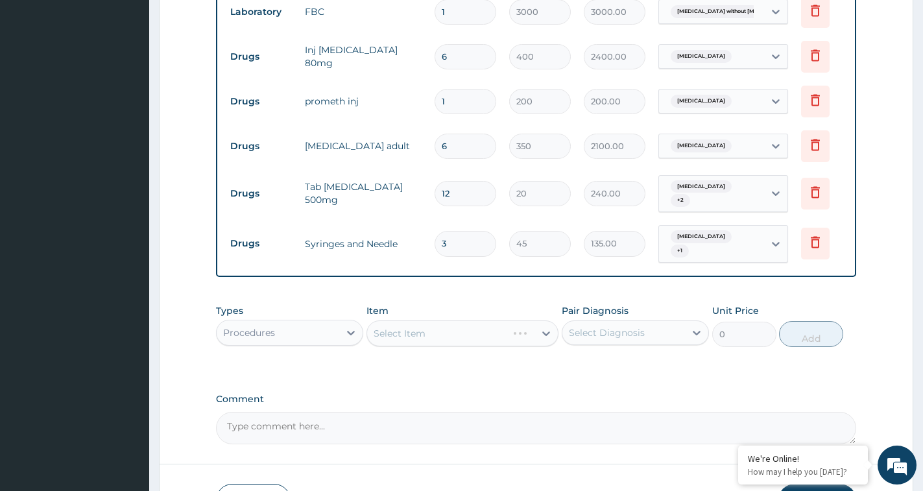
click at [437, 346] on div "Select Item" at bounding box center [462, 333] width 192 height 26
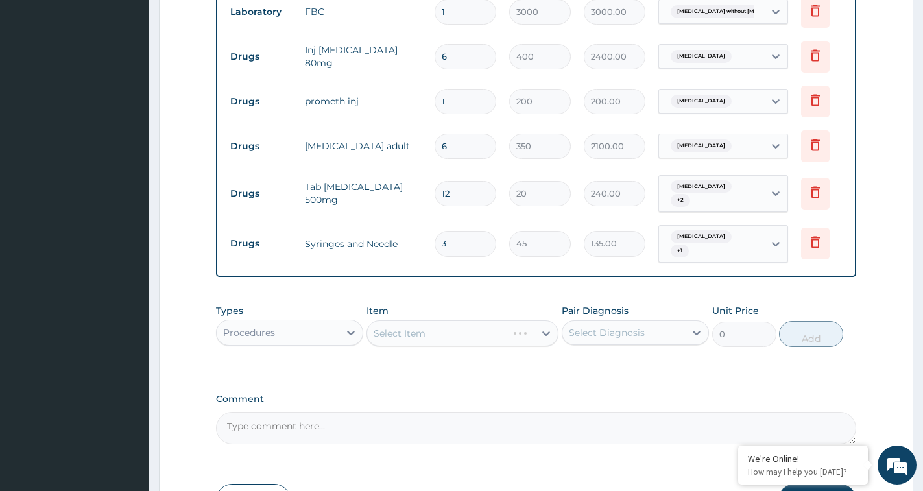
click at [437, 346] on div "Select Item" at bounding box center [462, 333] width 192 height 26
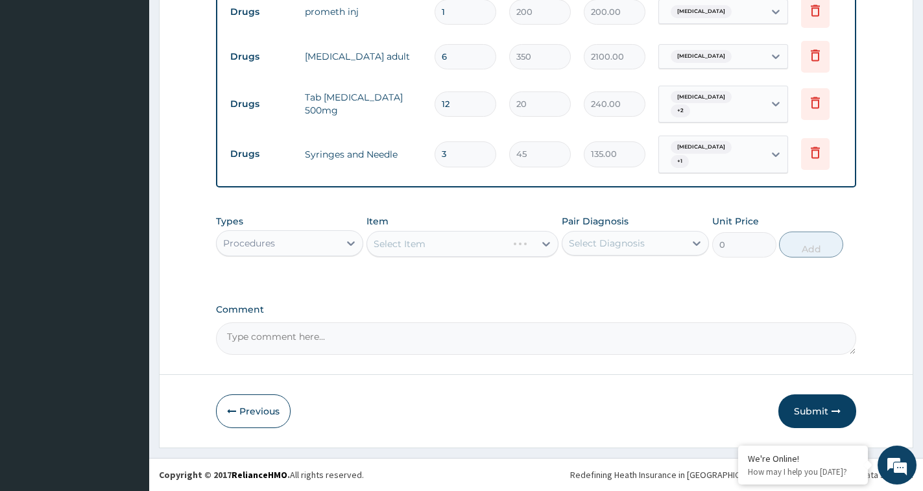
scroll to position [673, 0]
click at [811, 411] on button "Submit" at bounding box center [817, 411] width 78 height 34
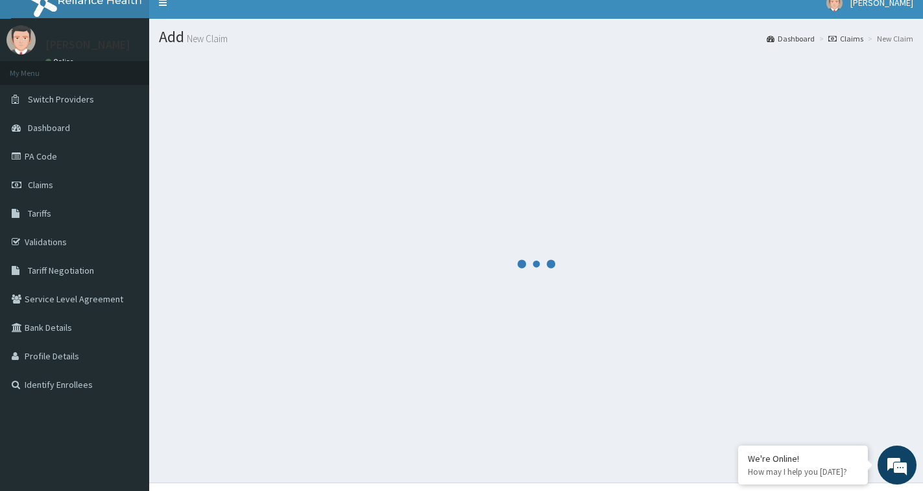
scroll to position [0, 0]
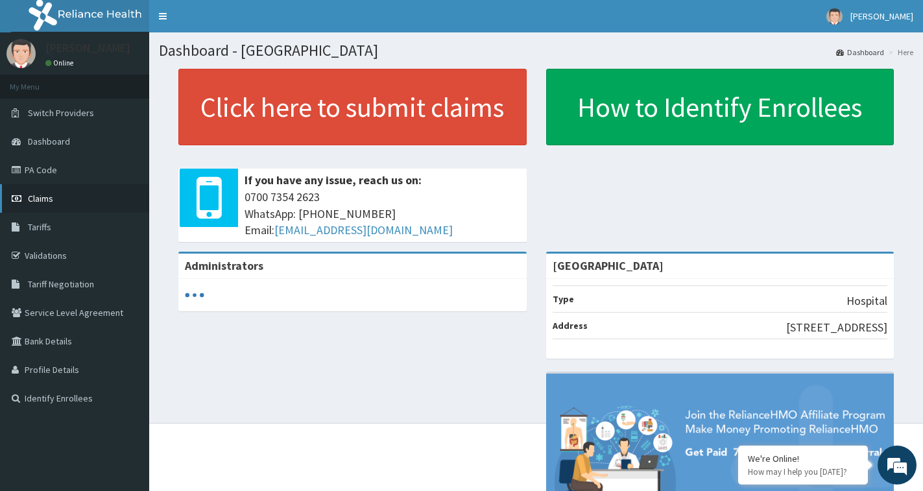
click at [45, 195] on span "Claims" at bounding box center [40, 199] width 25 height 12
click at [29, 198] on span "Claims" at bounding box center [40, 199] width 25 height 12
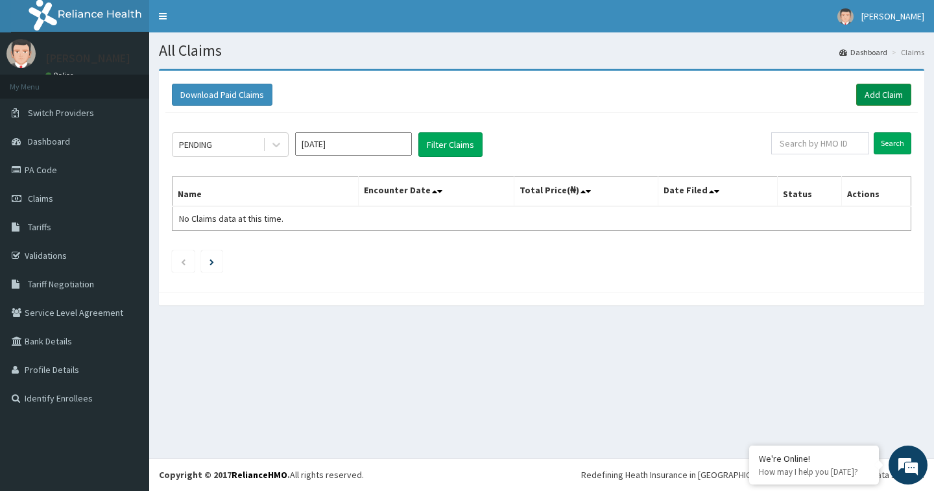
click at [876, 91] on link "Add Claim" at bounding box center [883, 95] width 55 height 22
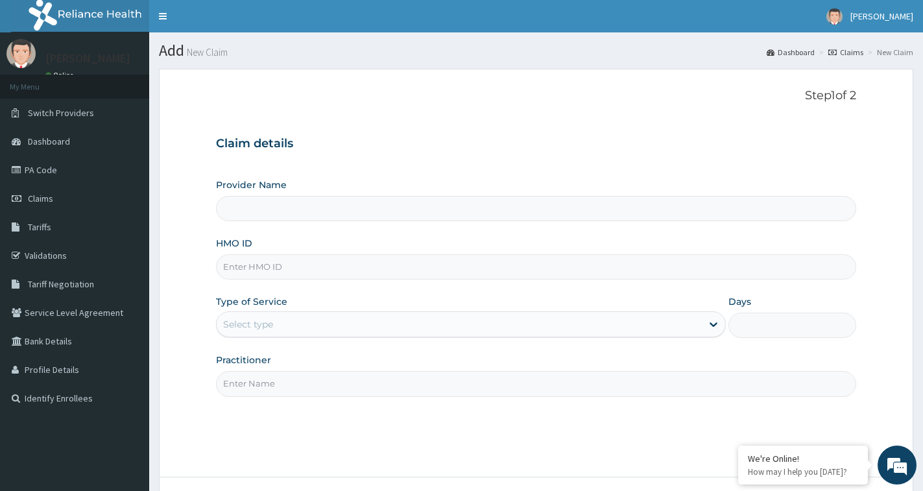
click at [250, 270] on input "HMO ID" at bounding box center [536, 266] width 640 height 25
type input "BGC"
type input "Oohbee Hospital"
type input "BGC/10034/A"
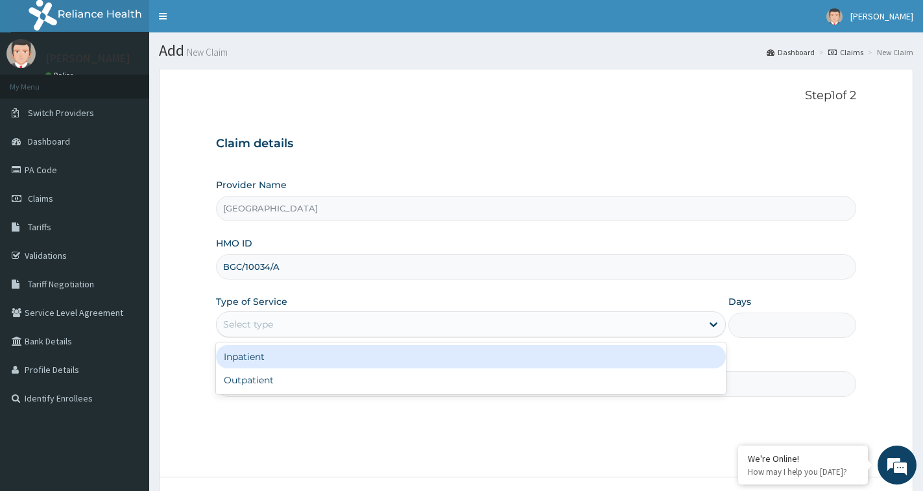
click at [275, 326] on div "Select type" at bounding box center [459, 324] width 485 height 21
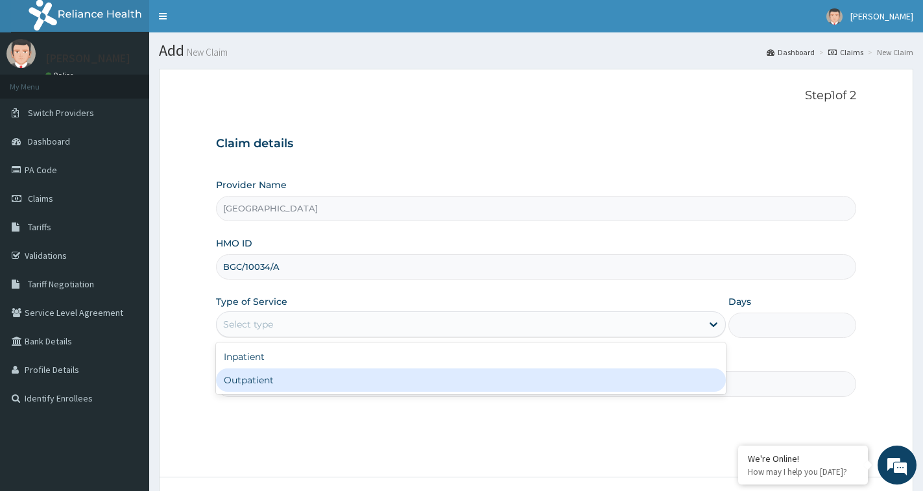
click at [267, 387] on div "Outpatient" at bounding box center [471, 379] width 510 height 23
type input "1"
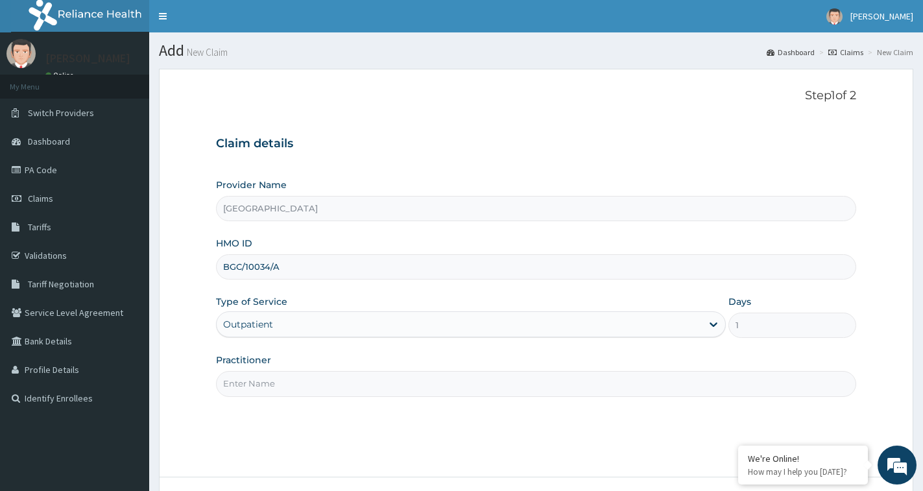
click at [265, 384] on input "Practitioner" at bounding box center [536, 383] width 640 height 25
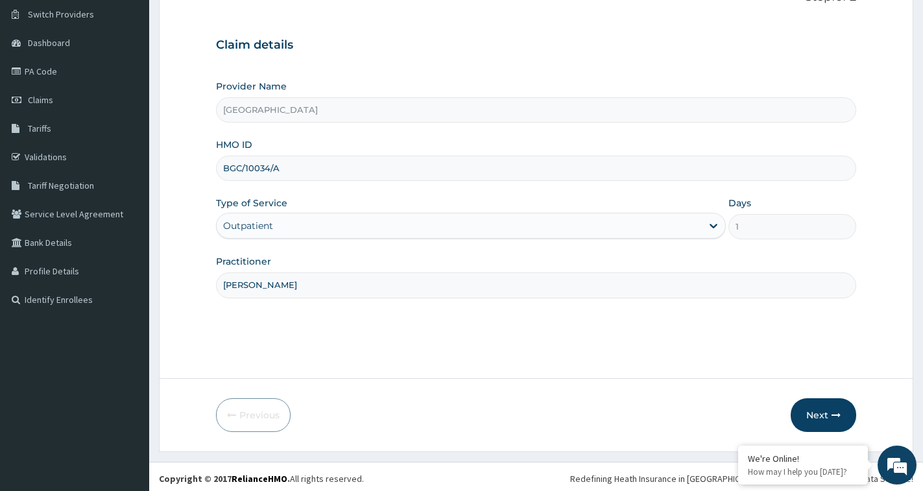
scroll to position [102, 0]
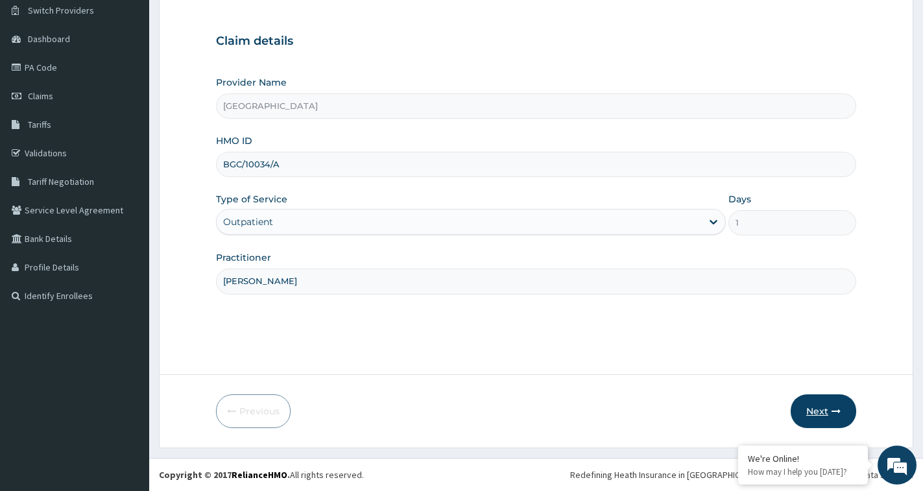
type input "DR CHUKS"
click at [822, 407] on button "Next" at bounding box center [824, 411] width 66 height 34
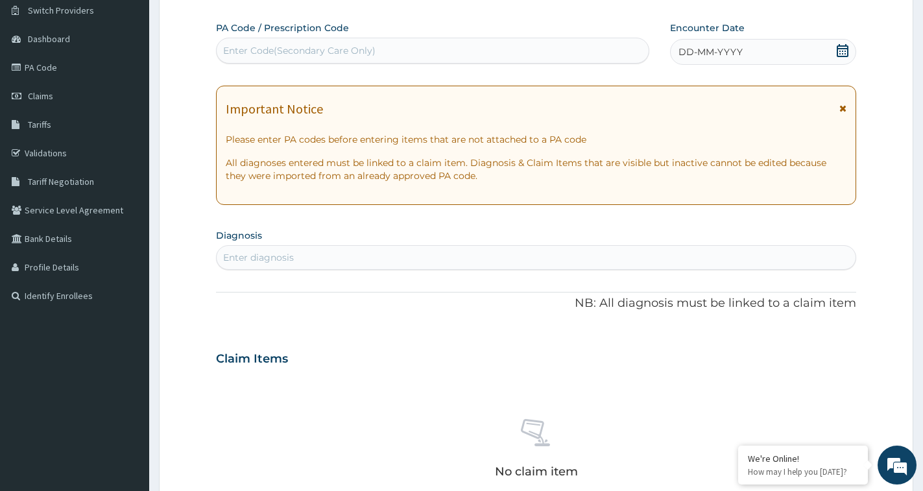
click at [843, 56] on icon at bounding box center [843, 50] width 12 height 13
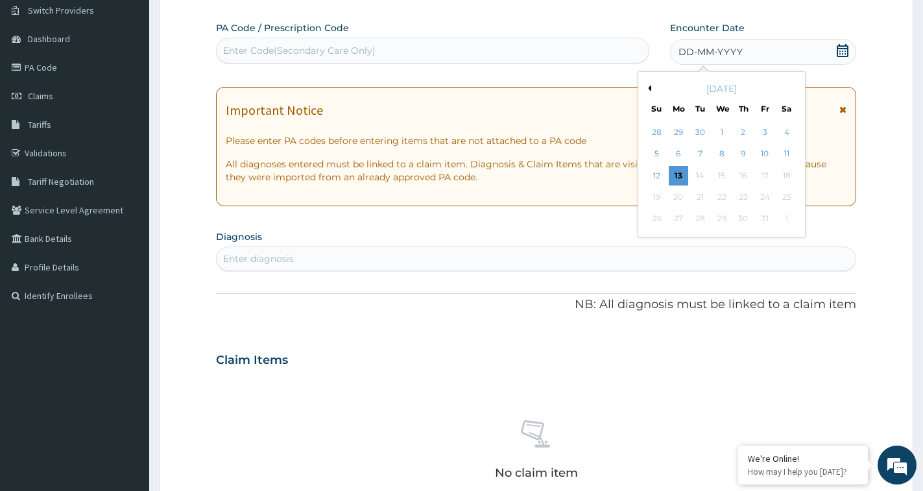
drag, startPoint x: 675, startPoint y: 180, endPoint x: 699, endPoint y: 172, distance: 25.4
click at [675, 180] on div "13" at bounding box center [678, 175] width 19 height 19
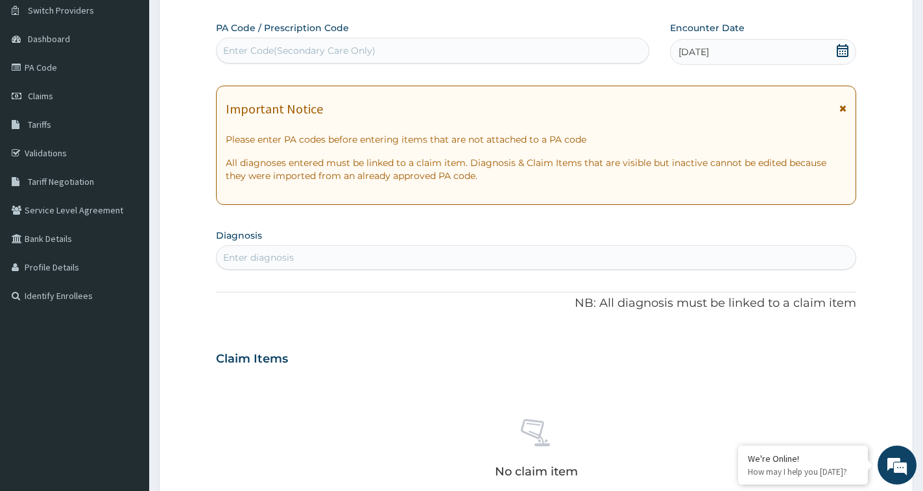
click at [315, 255] on div "Enter diagnosis" at bounding box center [536, 257] width 639 height 21
type input "P"
type input "MALARIA"
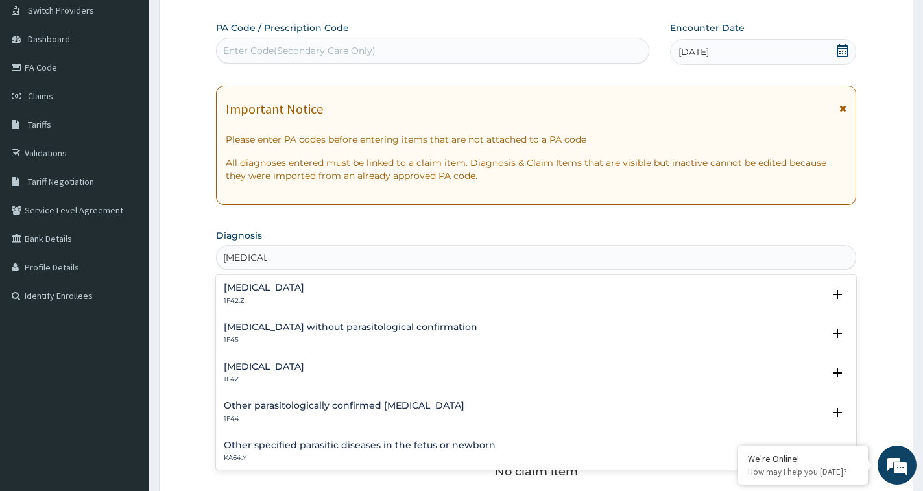
click at [294, 366] on h4 "Malaria, unspecified" at bounding box center [264, 367] width 80 height 10
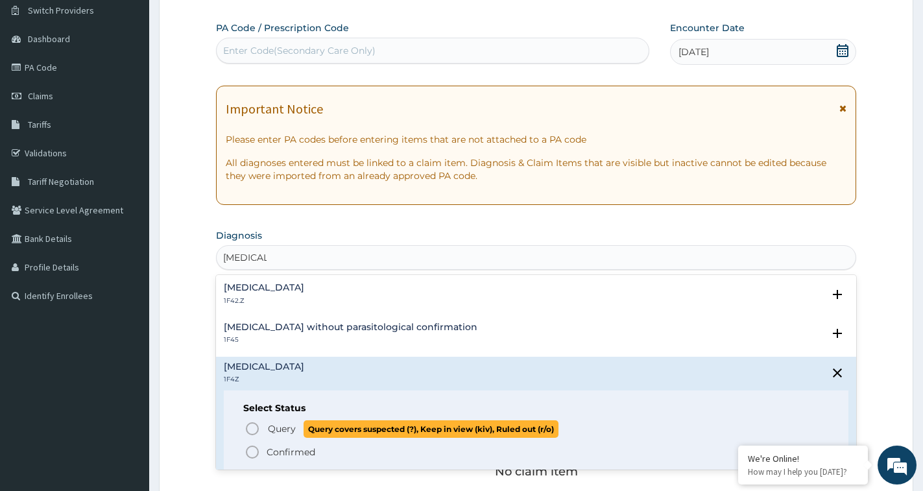
click at [262, 430] on span "Query Query covers suspected (?), Keep in view (kiv), Ruled out (r/o)" at bounding box center [537, 429] width 584 height 18
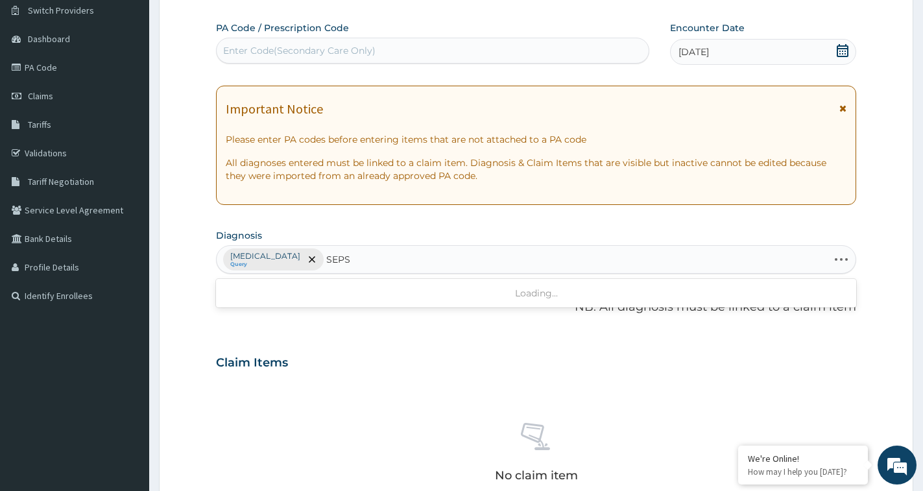
type input "SEPSI"
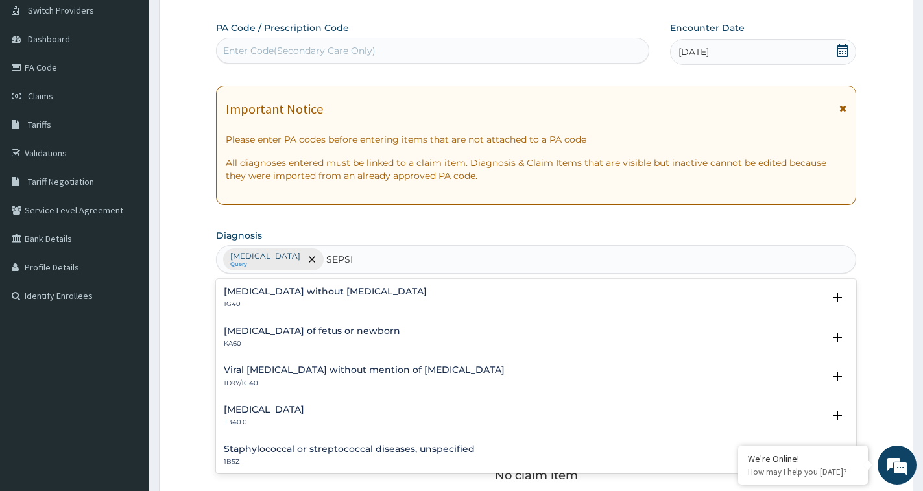
click at [291, 295] on h4 "Sepsis without septic shock" at bounding box center [325, 292] width 203 height 10
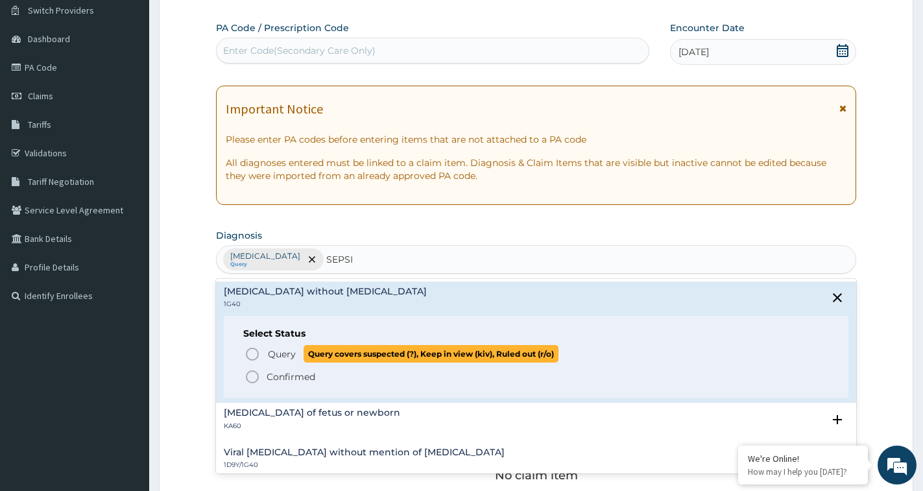
click at [252, 355] on icon "status option query" at bounding box center [253, 354] width 16 height 16
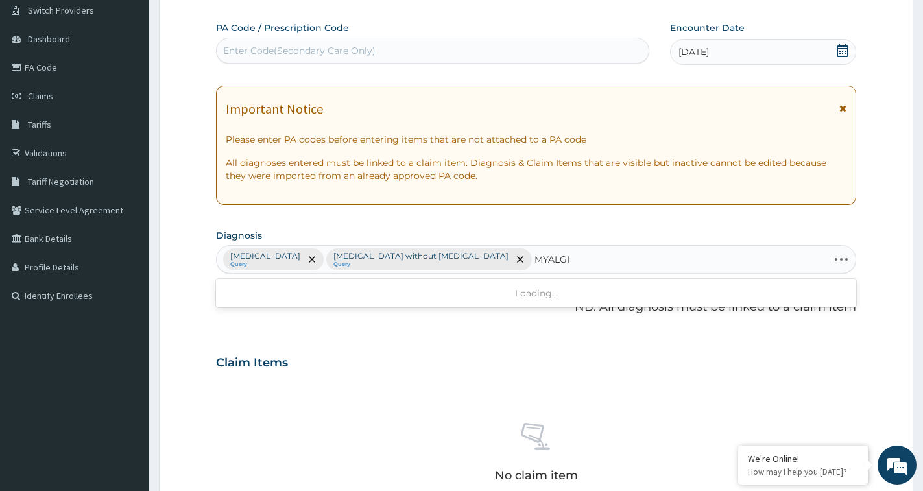
type input "MYALGIA"
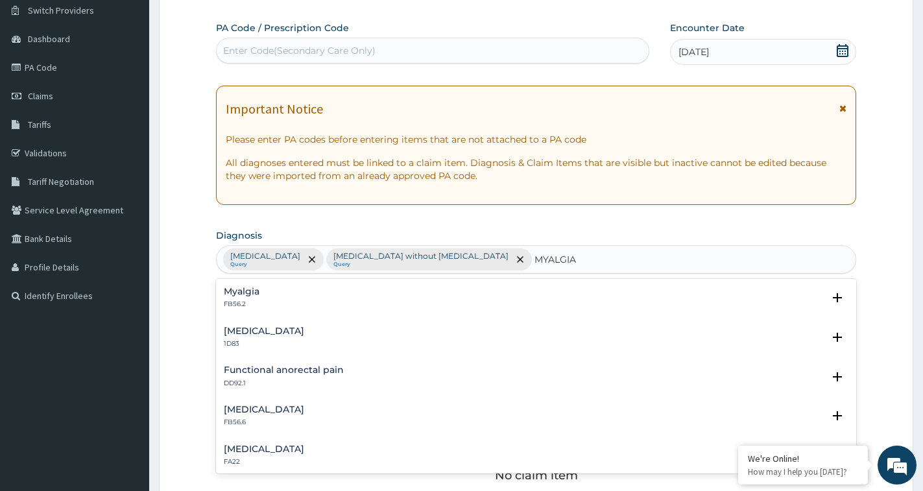
click at [272, 300] on div "Myalgia FB56.2" at bounding box center [536, 298] width 625 height 23
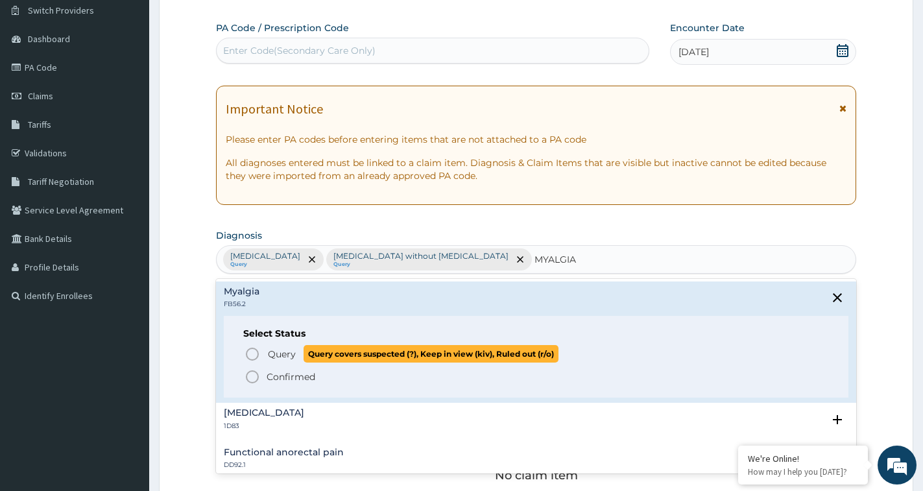
click at [255, 359] on circle "status option query" at bounding box center [252, 354] width 12 height 12
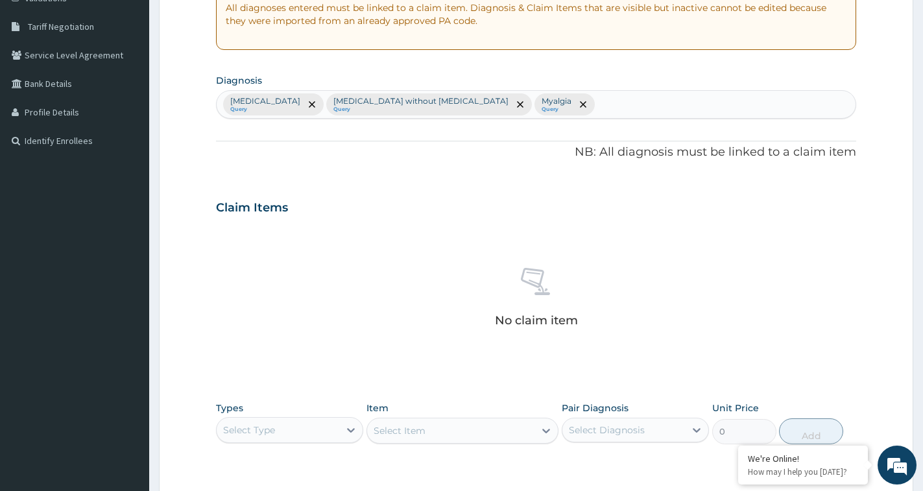
scroll to position [427, 0]
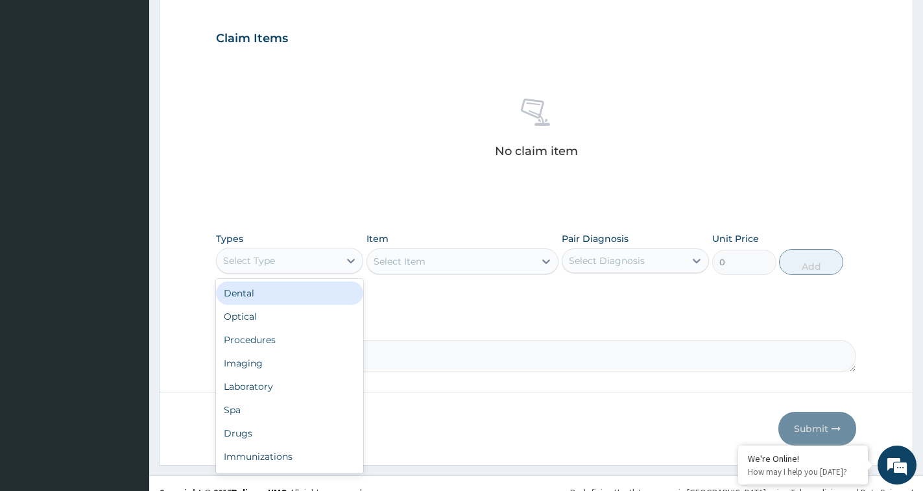
click at [307, 258] on div "Select Type" at bounding box center [278, 260] width 123 height 21
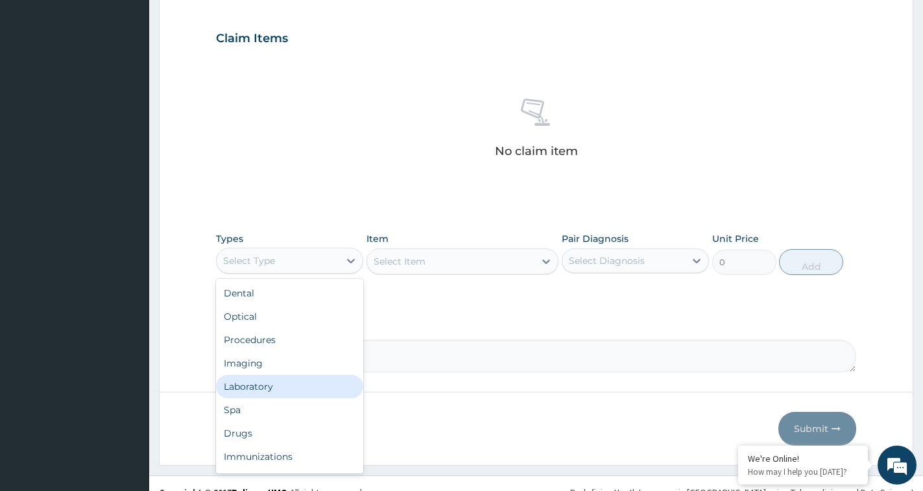
click at [254, 392] on div "Laboratory" at bounding box center [289, 386] width 147 height 23
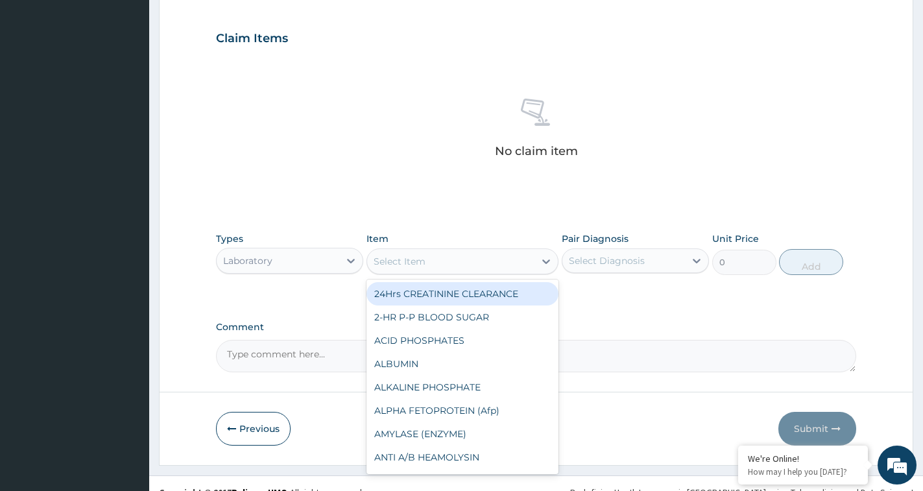
click at [460, 260] on div "Select Item" at bounding box center [450, 261] width 167 height 21
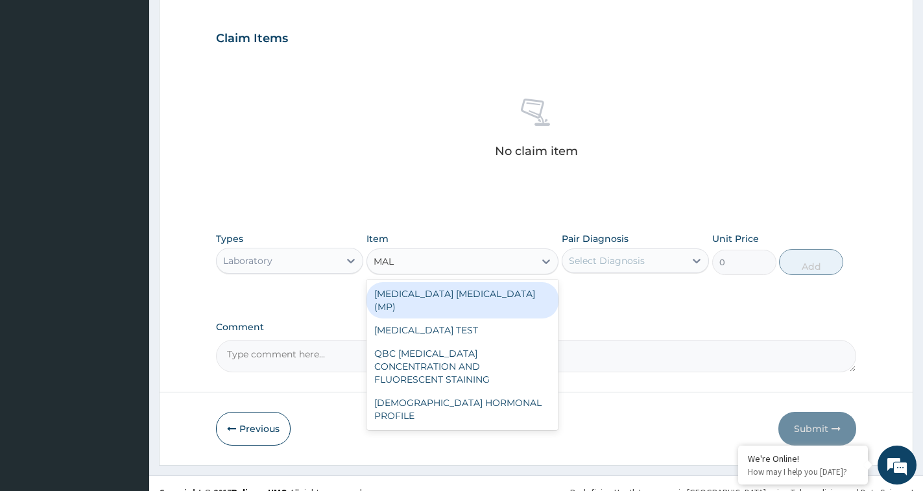
type input "MALA"
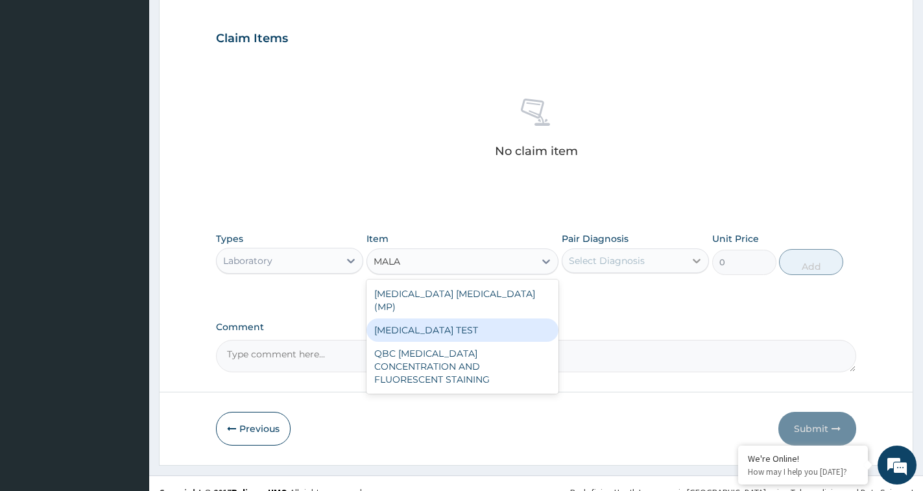
drag, startPoint x: 411, startPoint y: 316, endPoint x: 707, endPoint y: 262, distance: 300.7
click at [411, 318] on div "MALARIA TEST" at bounding box center [462, 329] width 192 height 23
type input "2000"
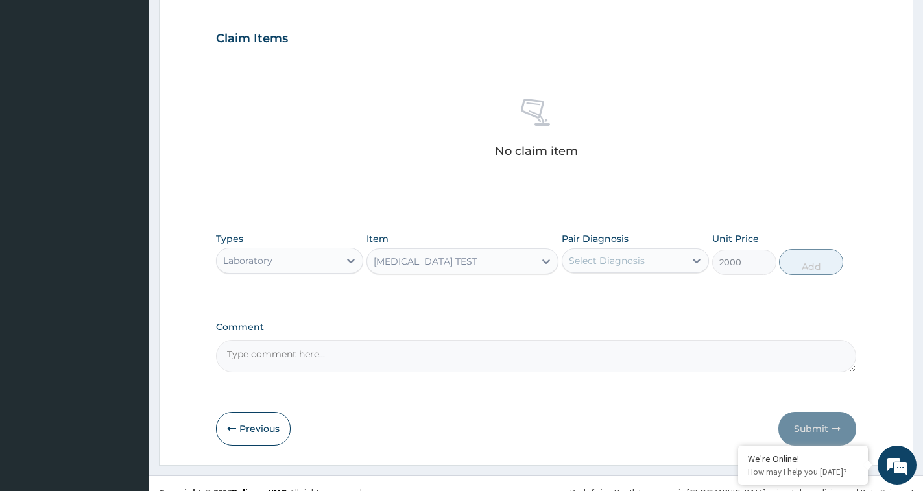
click at [677, 259] on div "Select Diagnosis" at bounding box center [623, 260] width 123 height 21
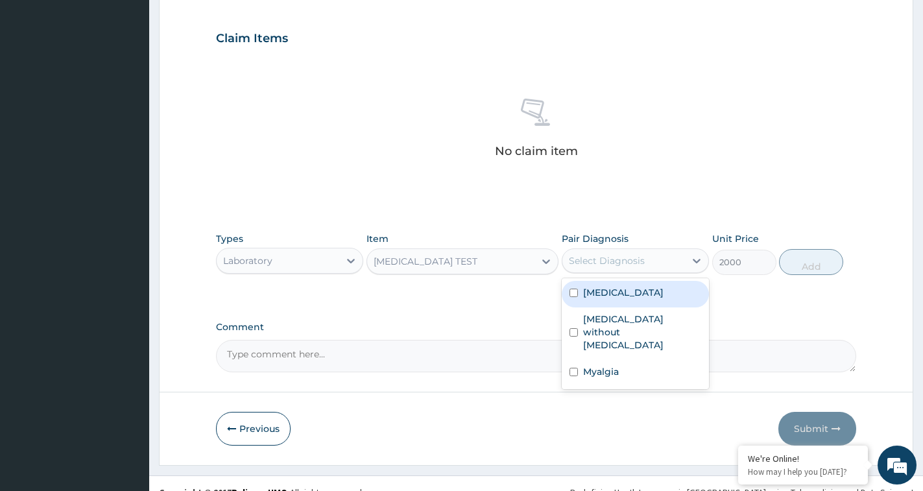
drag, startPoint x: 621, startPoint y: 296, endPoint x: 656, endPoint y: 291, distance: 34.7
click at [622, 296] on label "Malaria, unspecified" at bounding box center [623, 292] width 80 height 13
checkbox input "true"
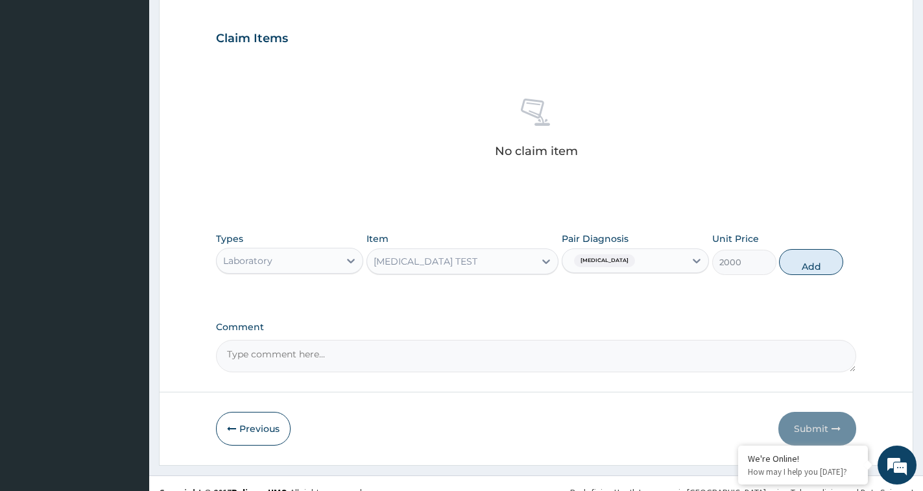
drag, startPoint x: 815, startPoint y: 271, endPoint x: 512, endPoint y: 271, distance: 302.9
click at [804, 274] on button "Add" at bounding box center [811, 262] width 64 height 26
type input "0"
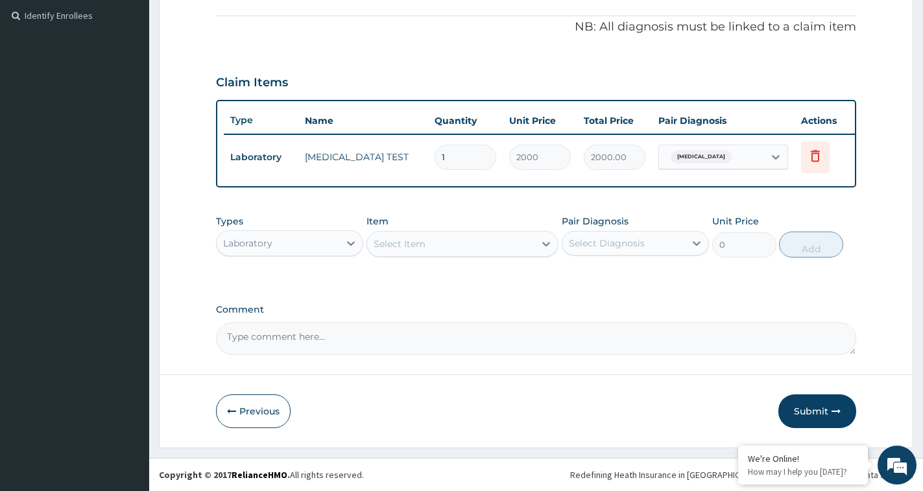
scroll to position [394, 0]
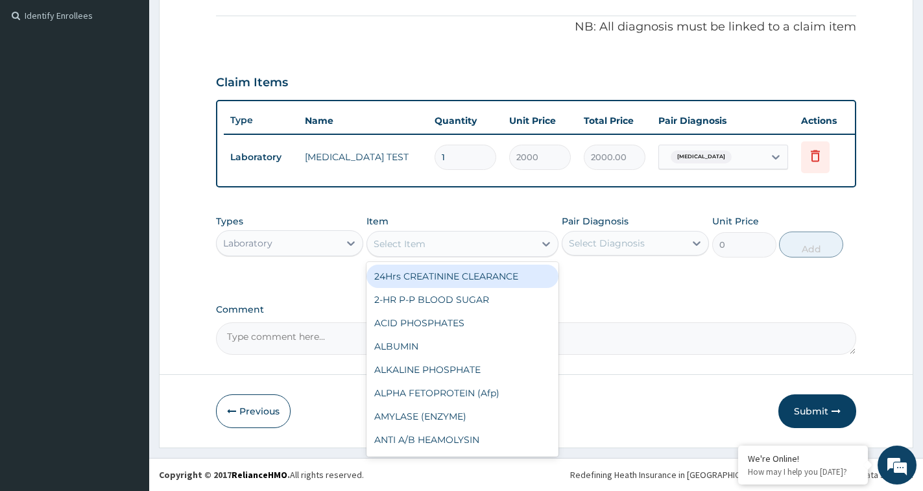
click at [479, 234] on div "Select Item" at bounding box center [450, 244] width 167 height 21
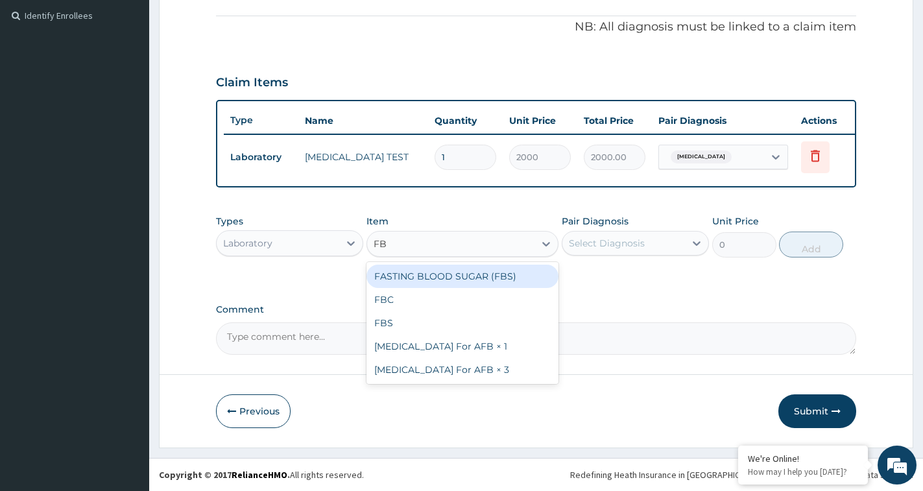
type input "FBC"
click at [473, 278] on div "FBC" at bounding box center [462, 276] width 192 height 23
type input "3000"
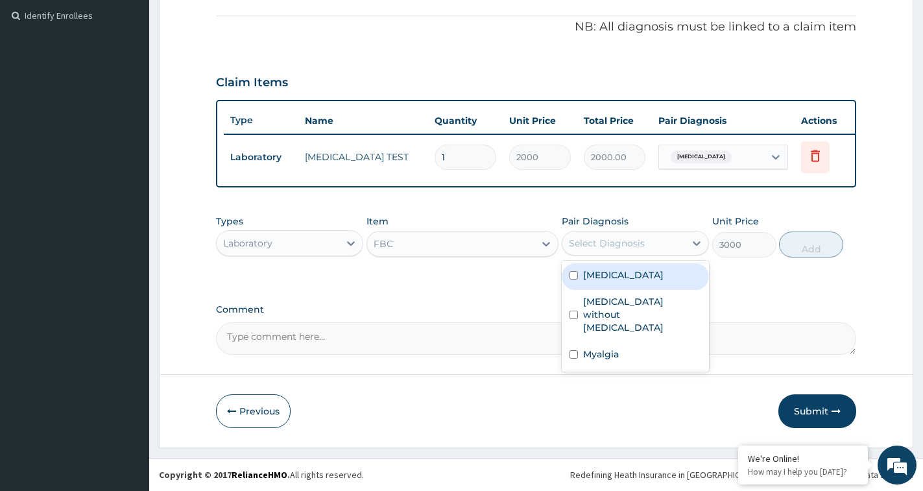
drag, startPoint x: 583, startPoint y: 244, endPoint x: 575, endPoint y: 249, distance: 8.8
click at [581, 246] on div "Select Diagnosis" at bounding box center [607, 243] width 76 height 13
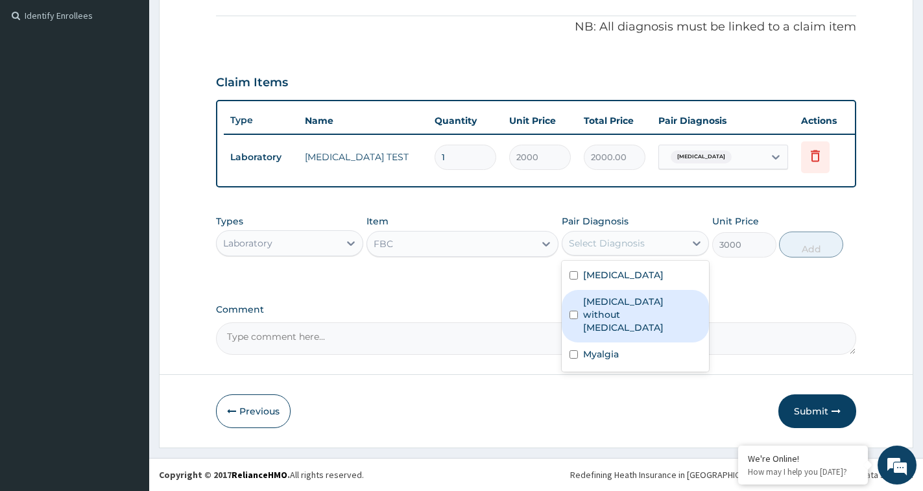
click at [600, 306] on label "[MEDICAL_DATA] without [MEDICAL_DATA]" at bounding box center [642, 314] width 118 height 39
checkbox input "true"
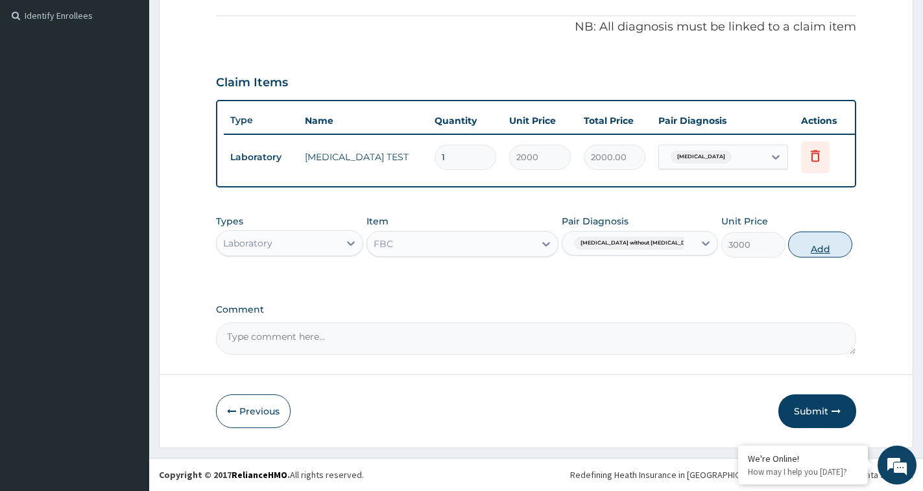
click at [824, 245] on button "Add" at bounding box center [820, 245] width 64 height 26
type input "0"
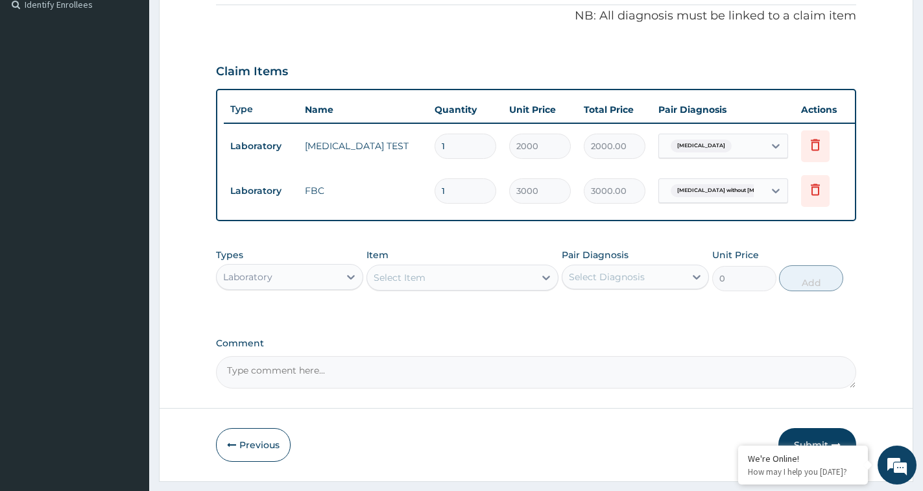
click at [317, 285] on div "Laboratory" at bounding box center [278, 277] width 123 height 21
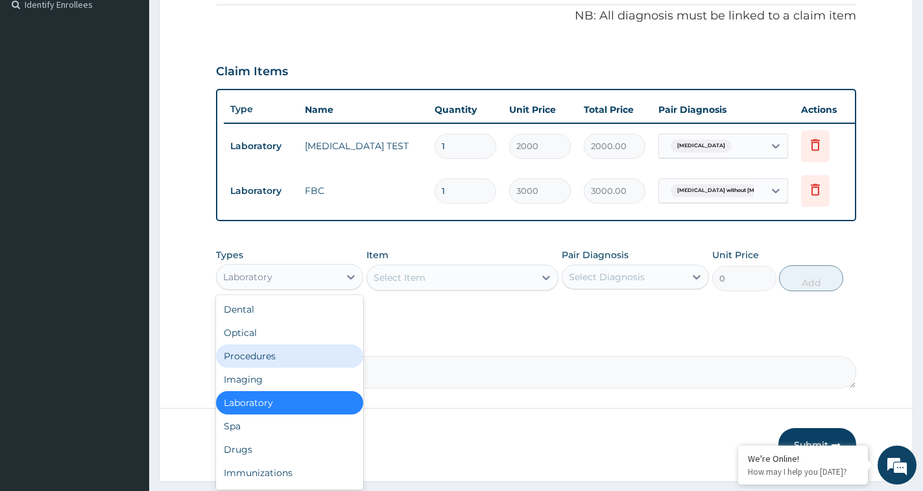
click at [255, 368] on div "Procedures" at bounding box center [289, 355] width 147 height 23
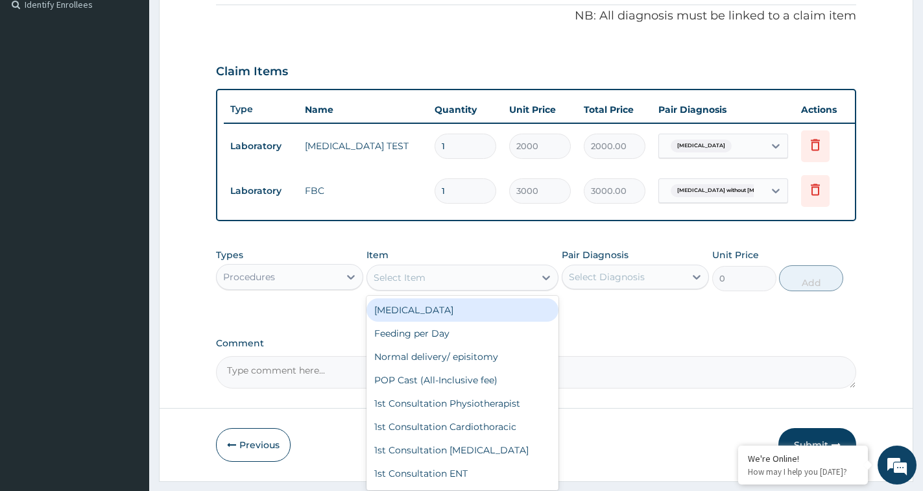
click at [472, 285] on div "Select Item" at bounding box center [450, 277] width 167 height 21
type input "GENERAL"
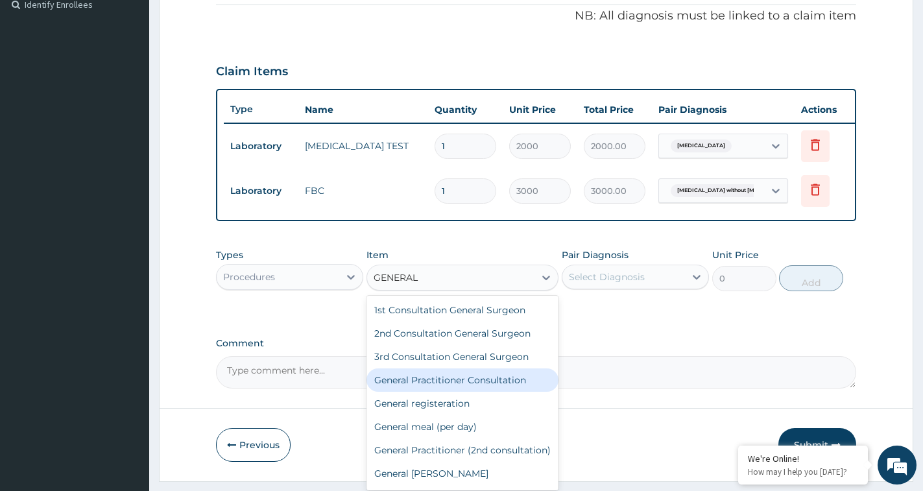
click at [477, 392] on div "General Practitioner Consultation" at bounding box center [462, 379] width 192 height 23
type input "3000"
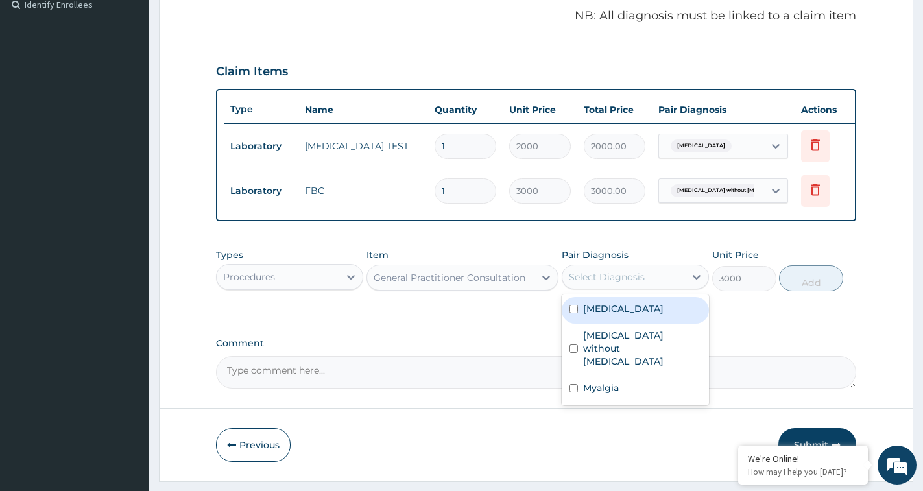
click at [617, 283] on div "Select Diagnosis" at bounding box center [607, 276] width 76 height 13
click at [601, 315] on label "Malaria, unspecified" at bounding box center [623, 308] width 80 height 13
checkbox input "true"
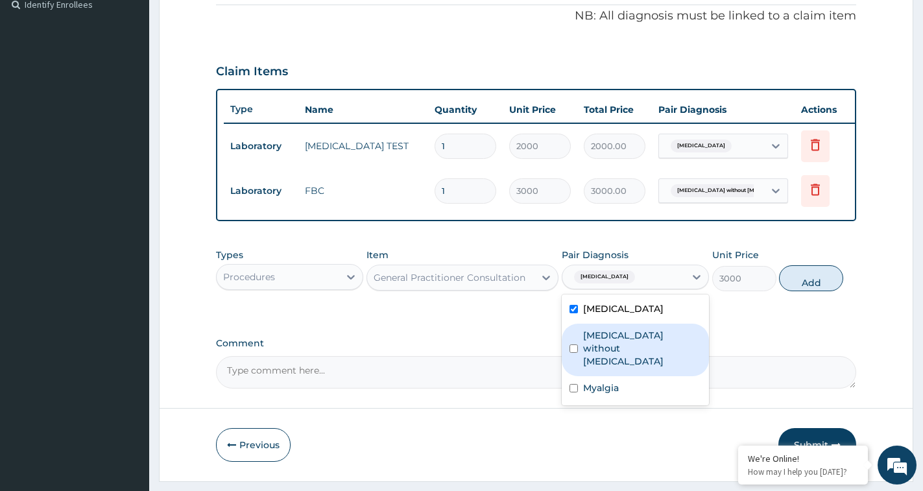
drag, startPoint x: 596, startPoint y: 341, endPoint x: 593, endPoint y: 366, distance: 25.5
click at [594, 348] on label "Sepsis without septic shock" at bounding box center [642, 348] width 118 height 39
checkbox input "true"
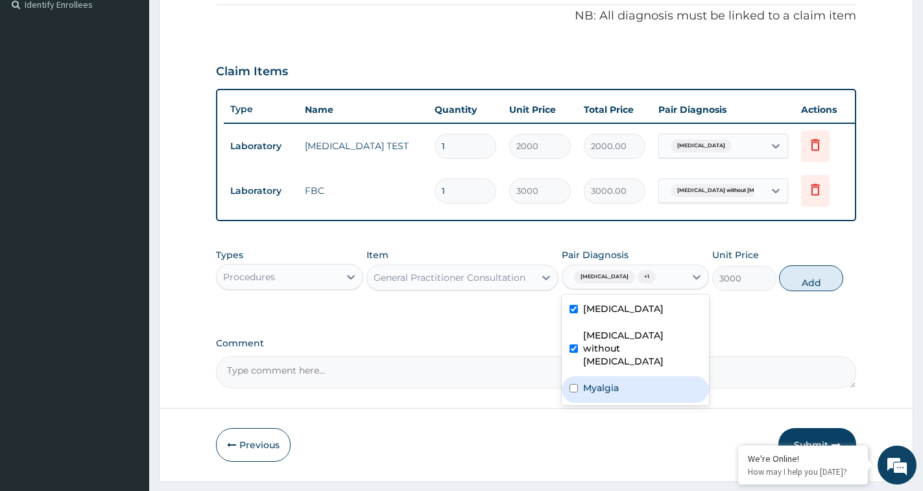
click at [594, 377] on div "Myalgia" at bounding box center [635, 389] width 147 height 27
checkbox input "true"
click at [803, 291] on button "Add" at bounding box center [811, 278] width 64 height 26
type input "0"
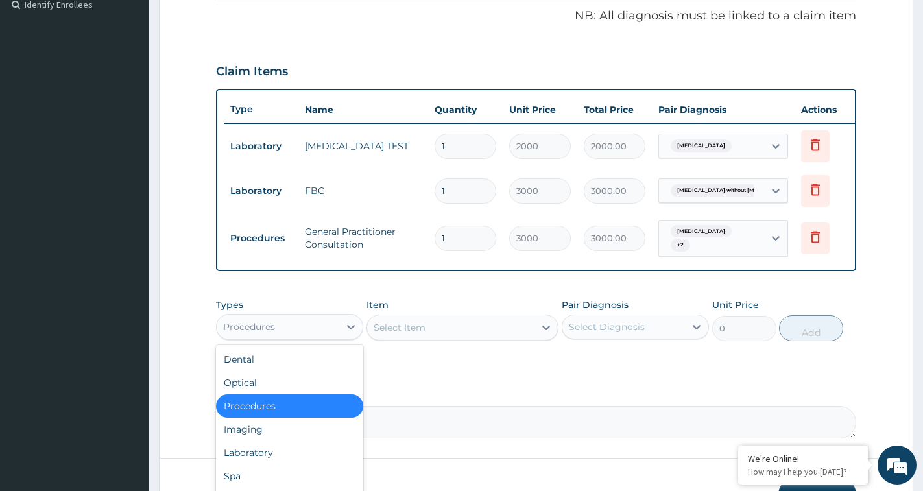
click at [285, 337] on div "Procedures" at bounding box center [278, 327] width 123 height 21
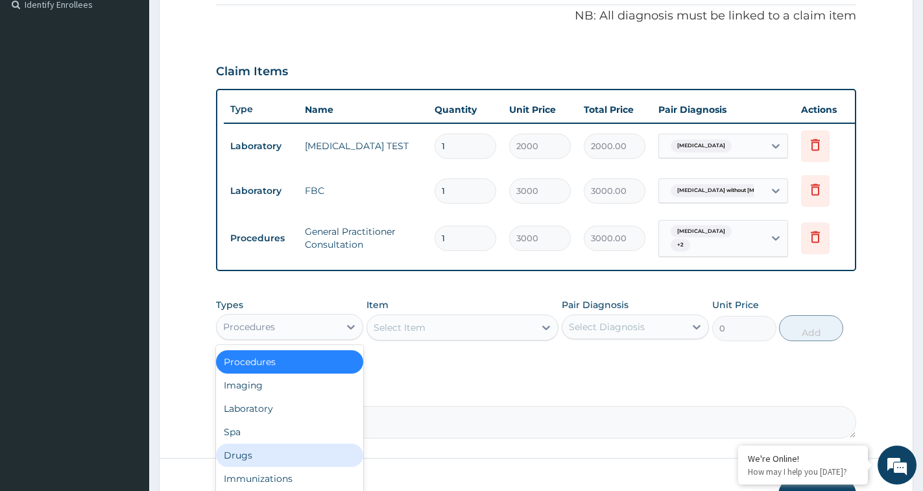
click at [267, 462] on div "Drugs" at bounding box center [289, 455] width 147 height 23
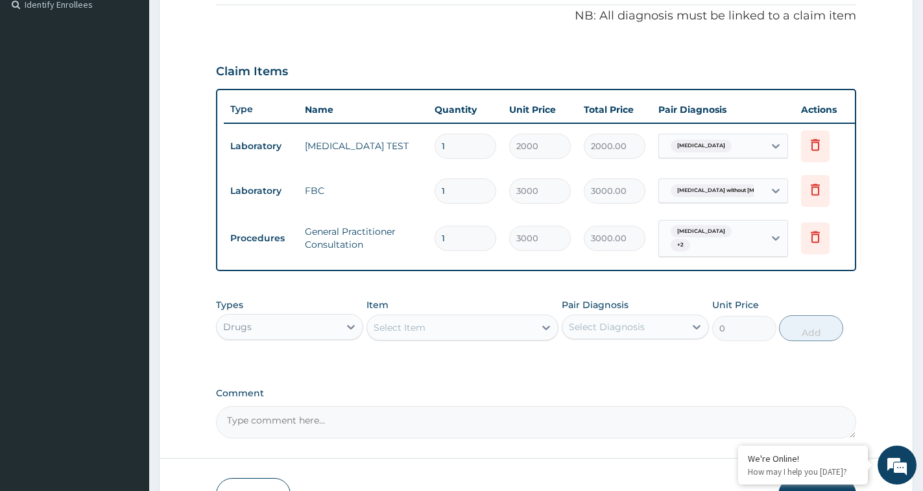
click at [432, 330] on div "Select Item" at bounding box center [450, 327] width 167 height 21
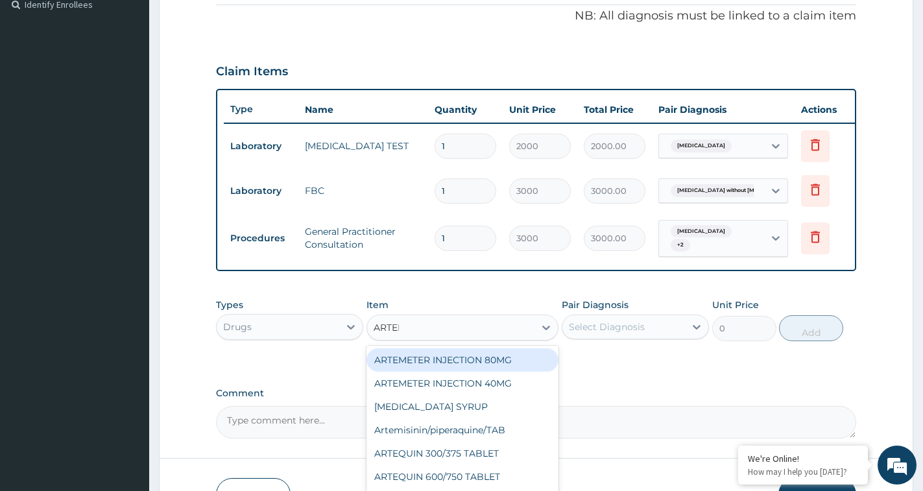
type input "ARTEME"
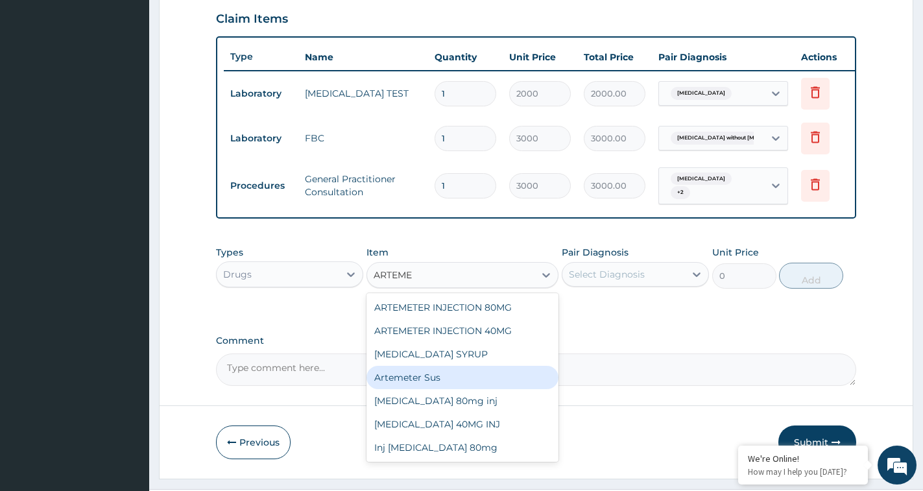
scroll to position [488, 0]
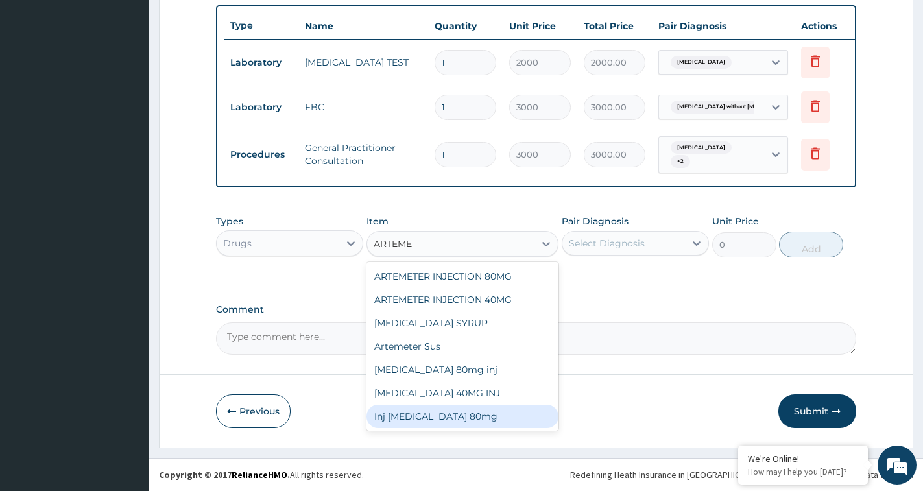
click at [400, 421] on div "Inj Artemether 80mg" at bounding box center [462, 416] width 192 height 23
type input "400"
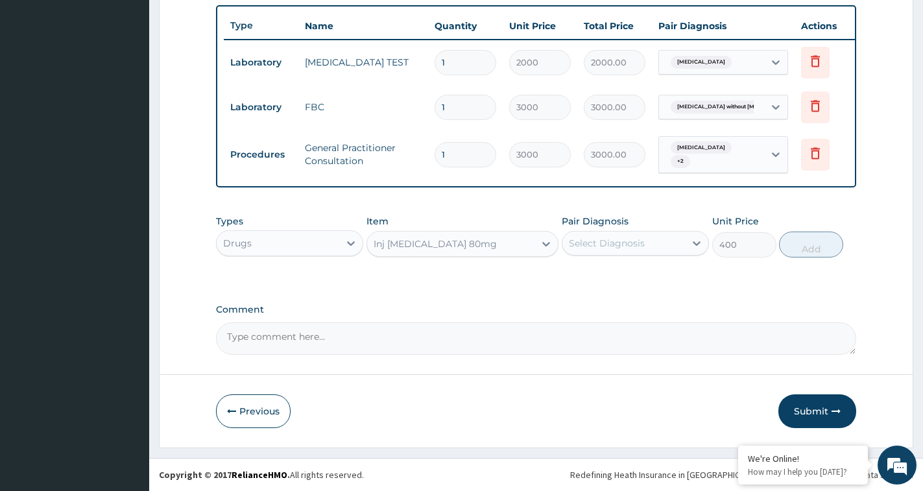
click at [666, 241] on div "Select Diagnosis" at bounding box center [623, 243] width 123 height 21
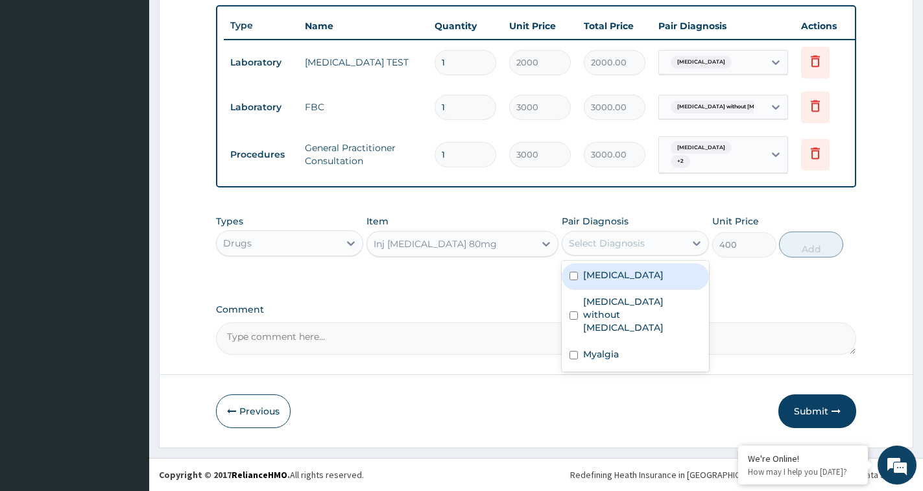
drag, startPoint x: 631, startPoint y: 279, endPoint x: 640, endPoint y: 281, distance: 9.3
click at [631, 279] on label "Malaria, unspecified" at bounding box center [623, 275] width 80 height 13
checkbox input "true"
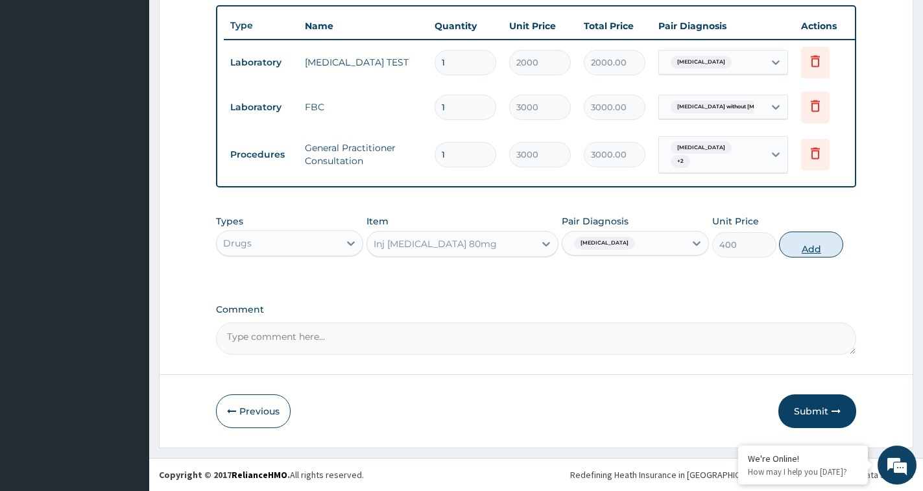
click at [821, 251] on button "Add" at bounding box center [811, 245] width 64 height 26
type input "0"
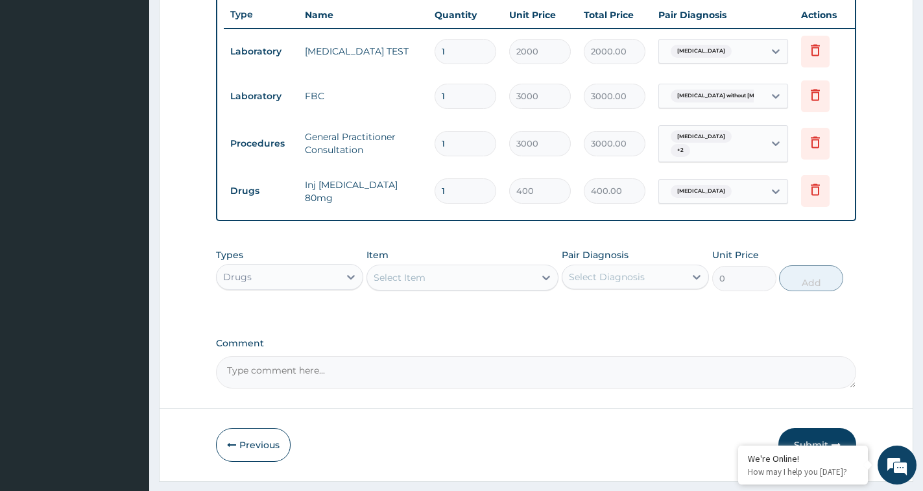
drag, startPoint x: 466, startPoint y: 193, endPoint x: 379, endPoint y: 212, distance: 89.1
click at [379, 211] on tr "Drugs Inj Artemether 80mg 1 400 400.00 Malaria, unspecified Delete" at bounding box center [542, 191] width 636 height 45
type input "6"
type input "2400.00"
type input "6"
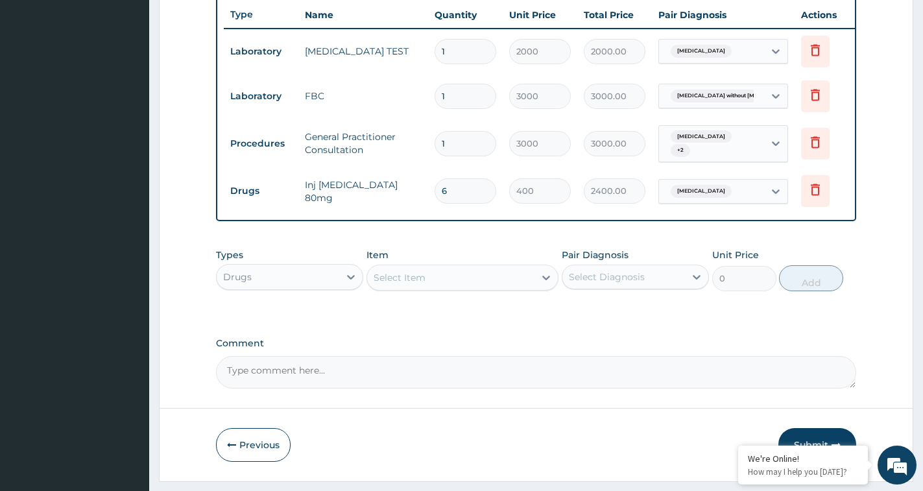
click at [422, 284] on div "Select Item" at bounding box center [400, 277] width 52 height 13
type input "COAR"
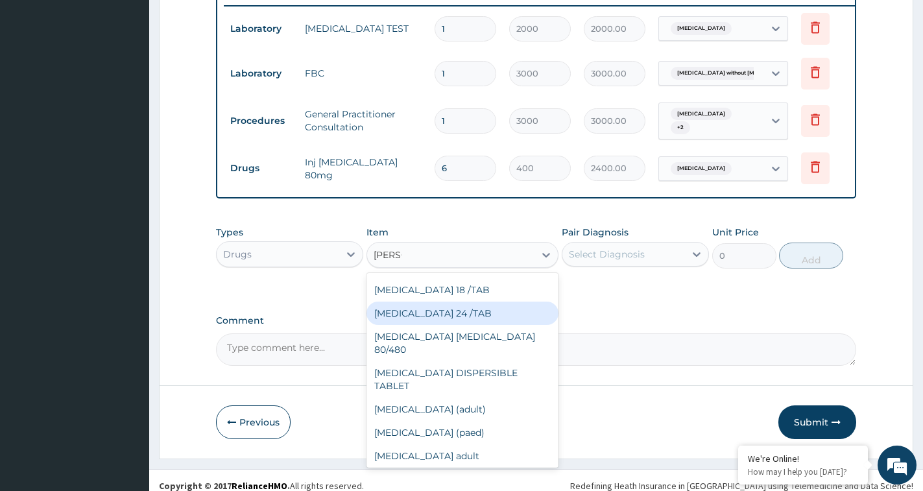
scroll to position [533, 0]
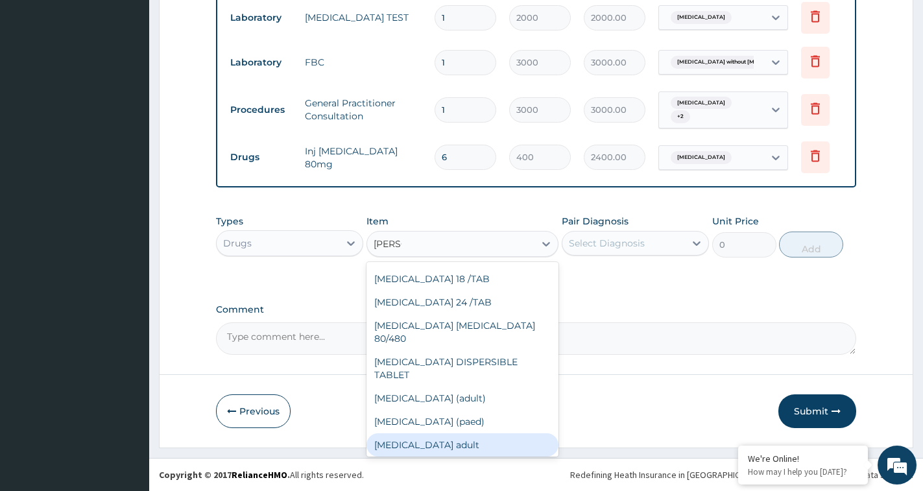
click at [465, 433] on div "coartem adult" at bounding box center [462, 444] width 192 height 23
type input "350"
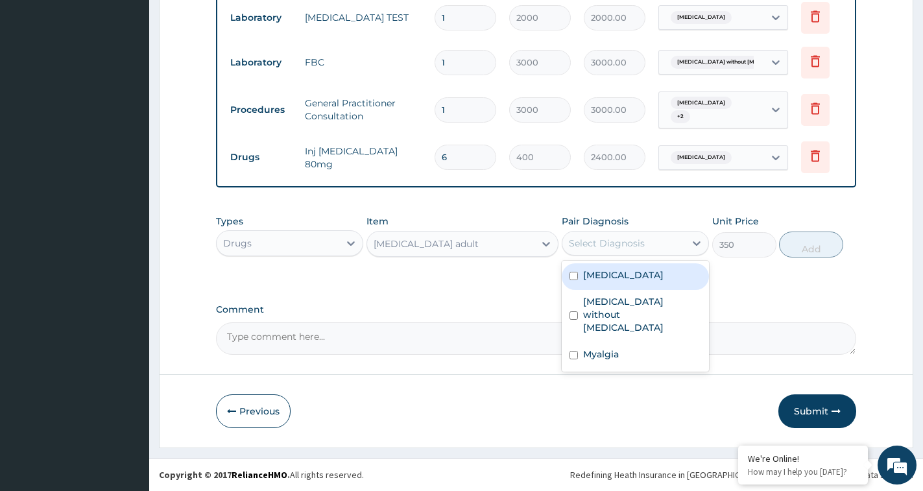
click at [603, 250] on div "Select Diagnosis" at bounding box center [607, 243] width 76 height 13
click at [592, 280] on label "Malaria, unspecified" at bounding box center [623, 275] width 80 height 13
checkbox input "true"
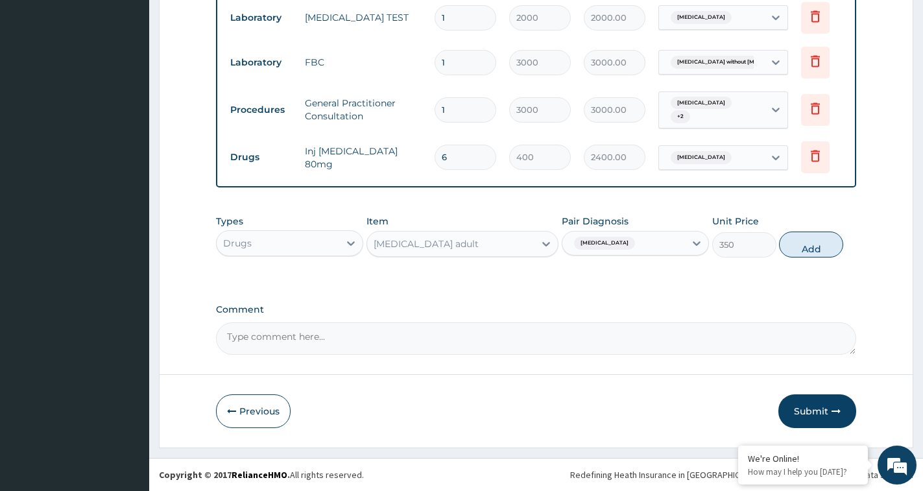
drag, startPoint x: 819, startPoint y: 249, endPoint x: 650, endPoint y: 220, distance: 171.2
click at [817, 249] on button "Add" at bounding box center [811, 245] width 64 height 26
type input "0"
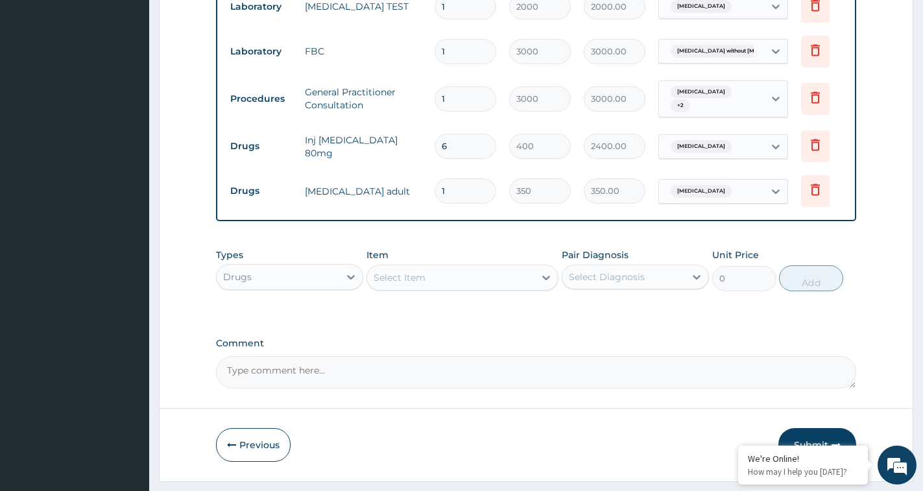
drag, startPoint x: 407, startPoint y: 210, endPoint x: 366, endPoint y: 222, distance: 43.1
click at [366, 221] on div "Type Name Quantity Unit Price Total Price Pair Diagnosis Actions Laboratory MAL…" at bounding box center [536, 85] width 640 height 272
type input "6"
type input "2100.00"
type input "6"
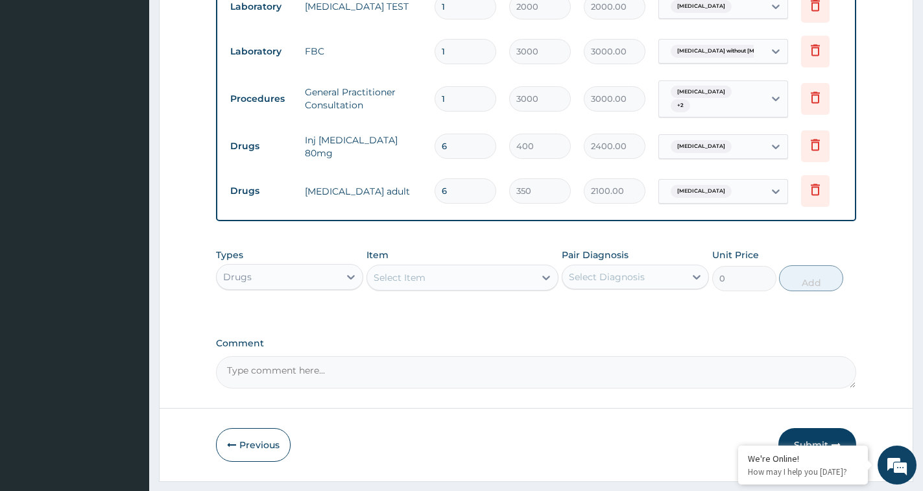
click at [413, 288] on div "Select Item" at bounding box center [450, 277] width 167 height 21
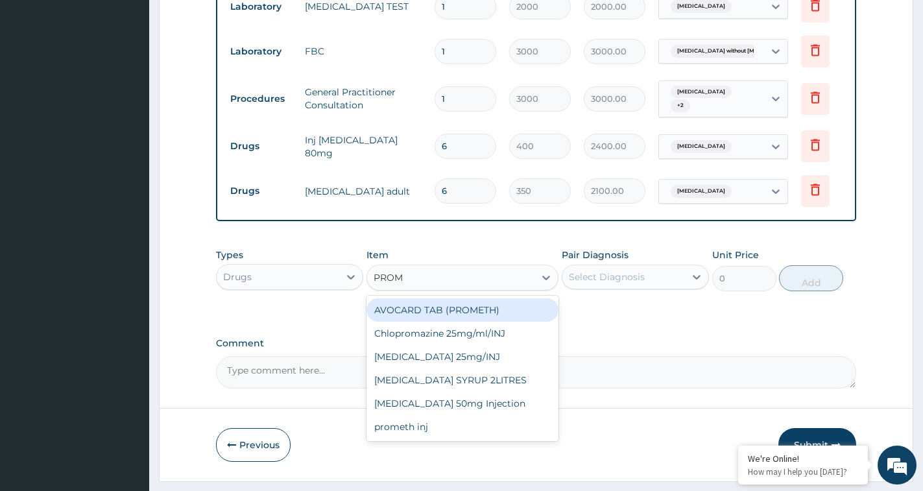
type input "PROME"
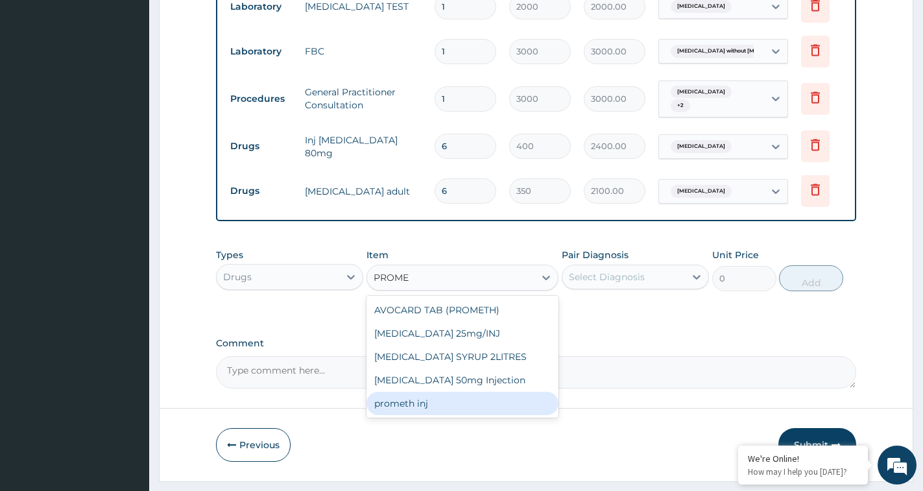
click at [424, 415] on div "prometh inj" at bounding box center [462, 403] width 192 height 23
type input "200"
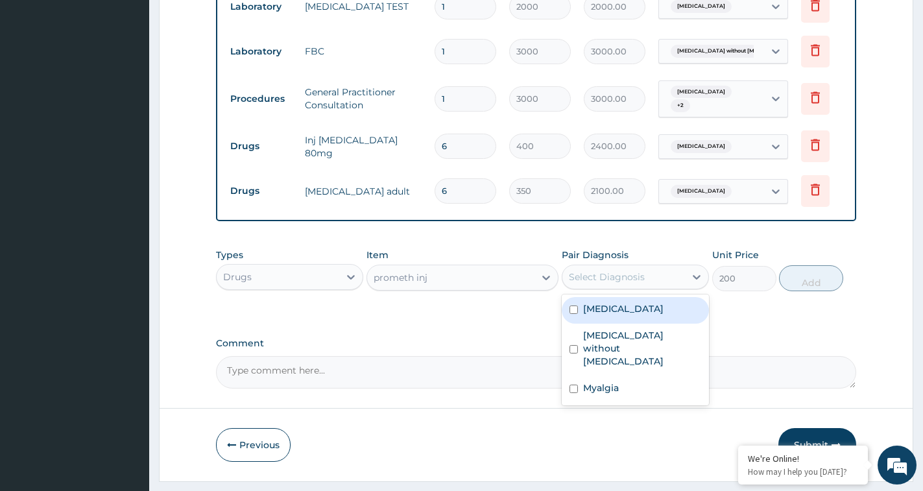
drag, startPoint x: 592, startPoint y: 296, endPoint x: 575, endPoint y: 315, distance: 25.7
click at [588, 289] on div "Select Diagnosis" at bounding box center [635, 277] width 147 height 25
click at [586, 324] on div "Malaria, unspecified" at bounding box center [635, 310] width 147 height 27
checkbox input "true"
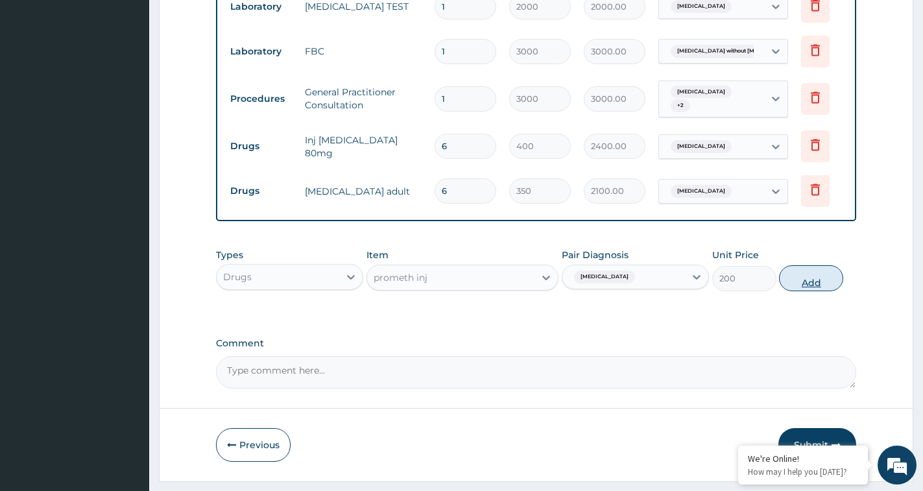
click at [806, 282] on button "Add" at bounding box center [811, 278] width 64 height 26
type input "0"
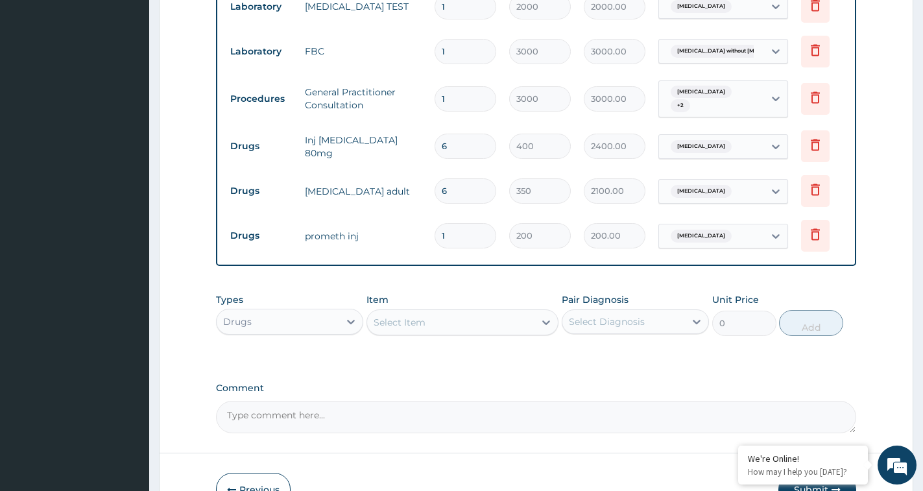
click at [398, 329] on div "Select Item" at bounding box center [400, 322] width 52 height 13
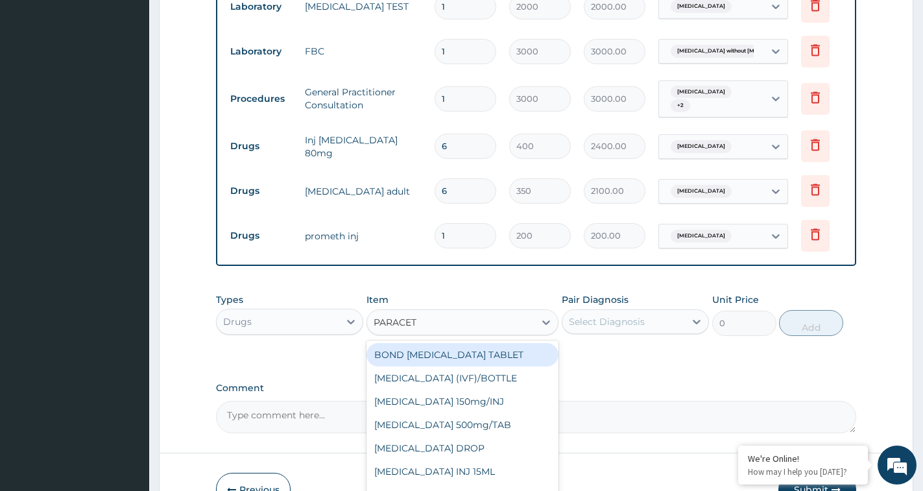
type input "PARACETA"
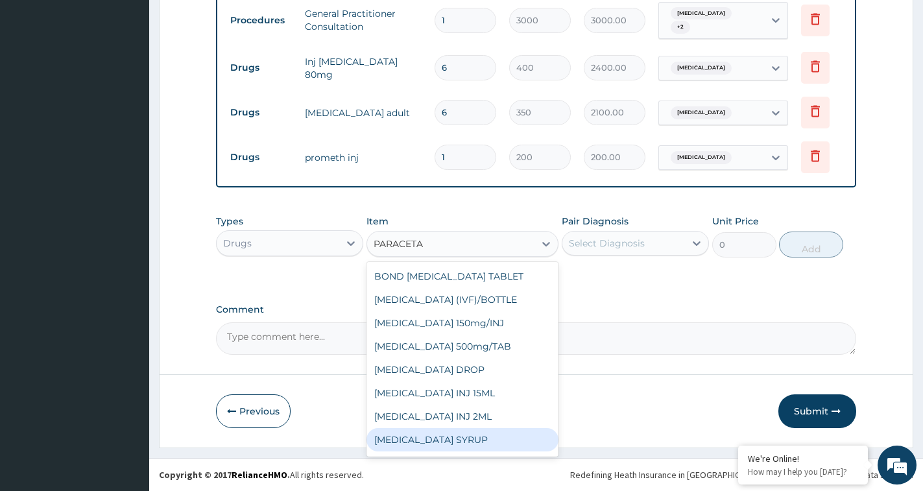
scroll to position [91, 0]
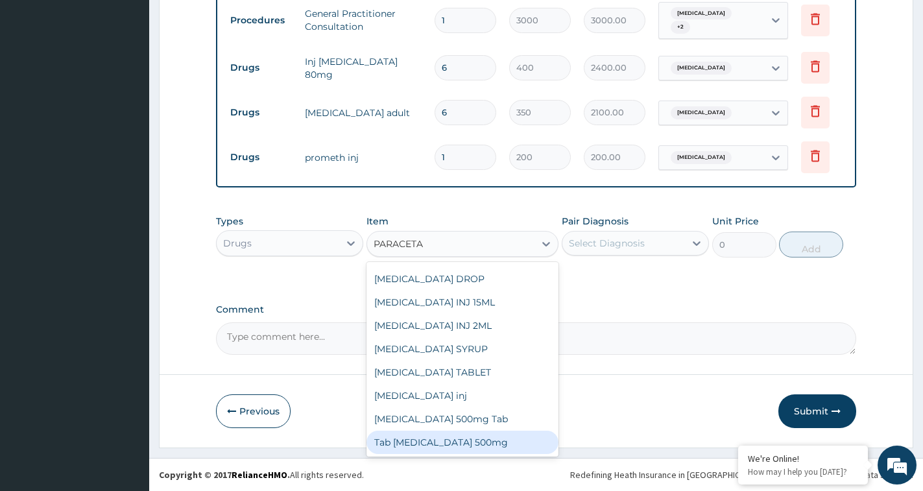
click at [434, 437] on div "Tab [MEDICAL_DATA] 500mg" at bounding box center [462, 442] width 192 height 23
type input "20"
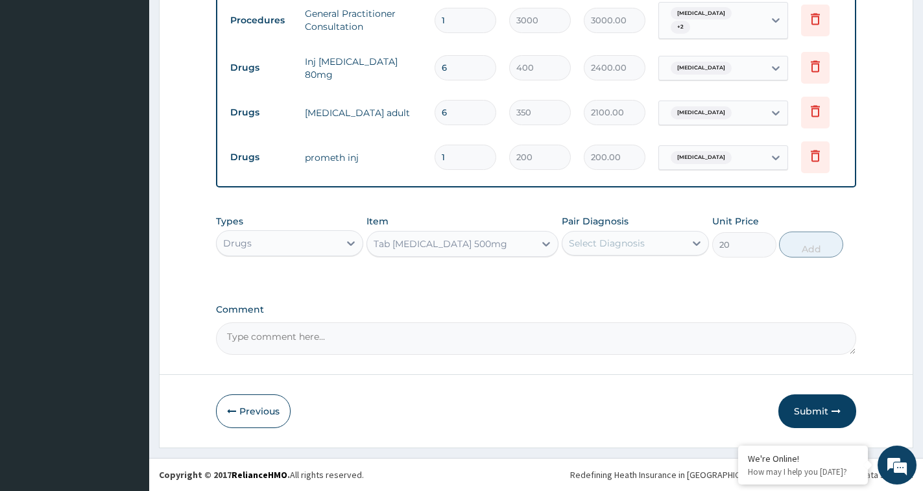
click at [614, 230] on div "Pair Diagnosis Select Diagnosis" at bounding box center [635, 236] width 147 height 43
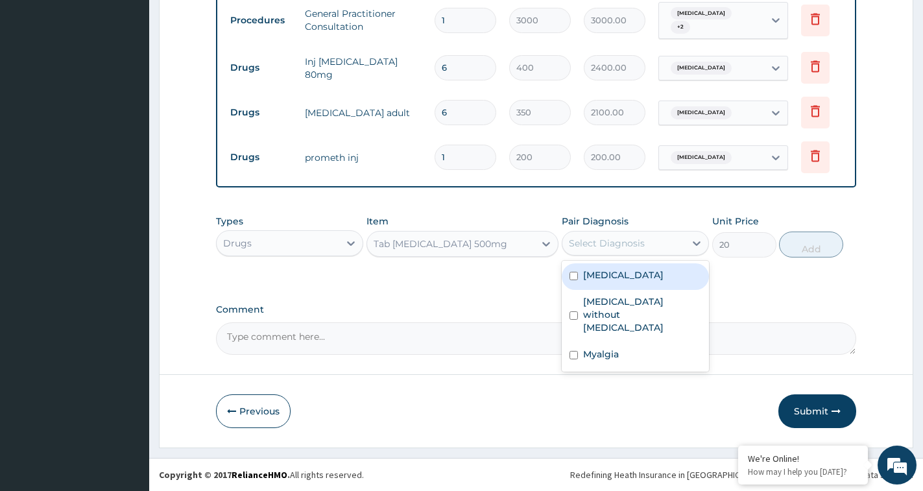
click at [597, 252] on div "Select Diagnosis" at bounding box center [623, 243] width 123 height 21
click at [603, 274] on label "Malaria, unspecified" at bounding box center [623, 275] width 80 height 13
checkbox input "true"
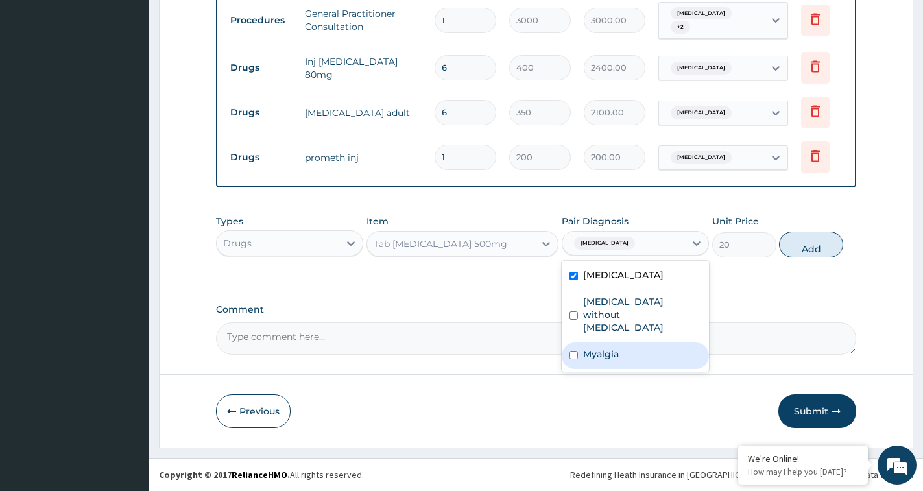
drag, startPoint x: 595, startPoint y: 344, endPoint x: 789, endPoint y: 300, distance: 199.4
click at [640, 342] on div "Myalgia" at bounding box center [635, 355] width 147 height 27
checkbox input "true"
click at [820, 245] on button "Add" at bounding box center [811, 245] width 64 height 26
type input "0"
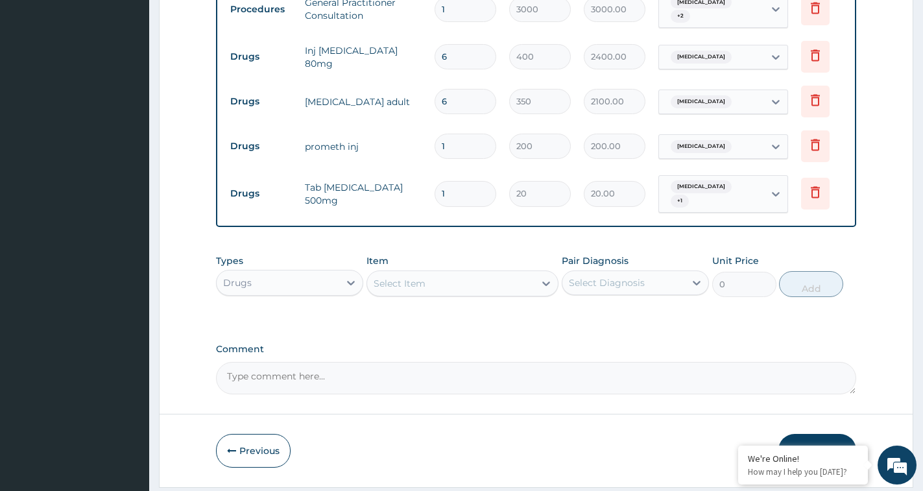
type input "12"
type input "240.00"
type input "12"
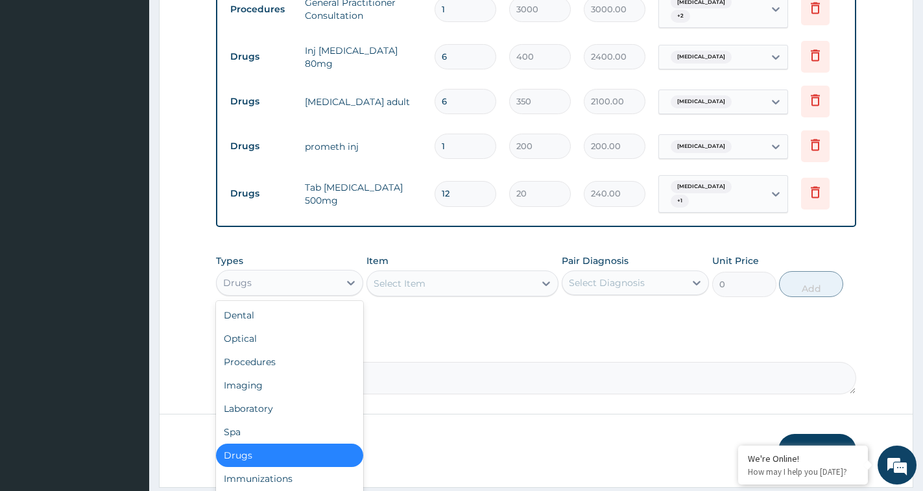
click at [303, 287] on div "Drugs" at bounding box center [278, 282] width 123 height 21
click at [449, 294] on div "Select Item" at bounding box center [450, 283] width 167 height 21
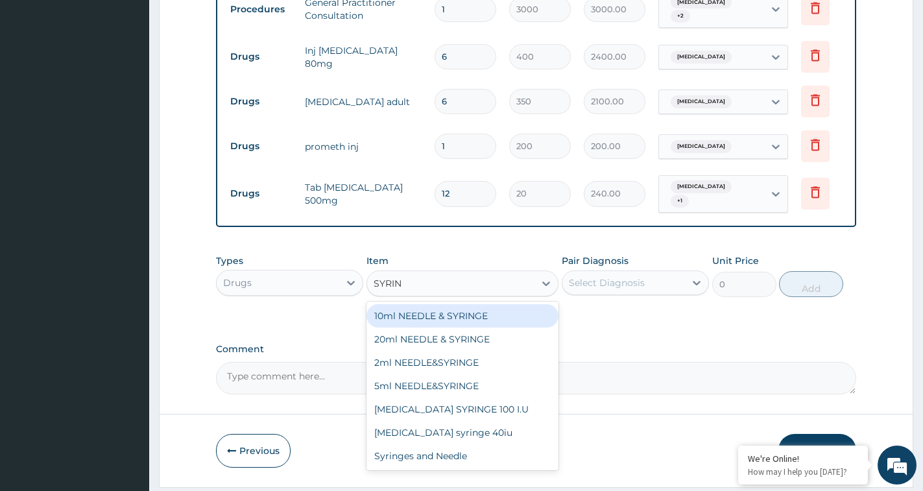
type input "SYRING"
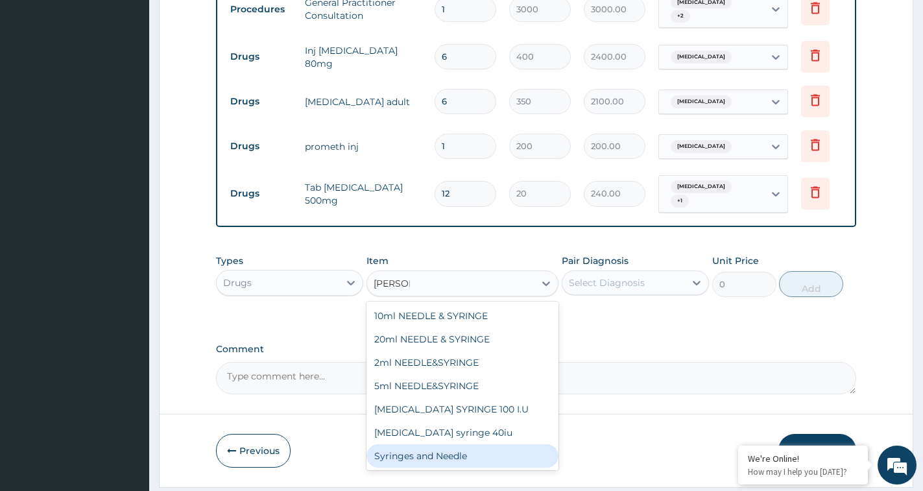
click at [426, 468] on div "Syringes and Needle" at bounding box center [462, 455] width 192 height 23
type input "45"
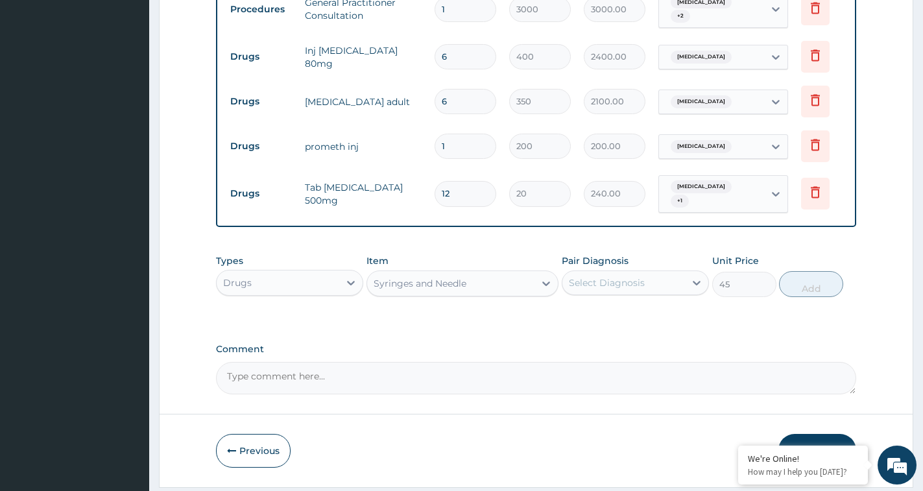
click at [631, 293] on div "Select Diagnosis" at bounding box center [623, 282] width 123 height 21
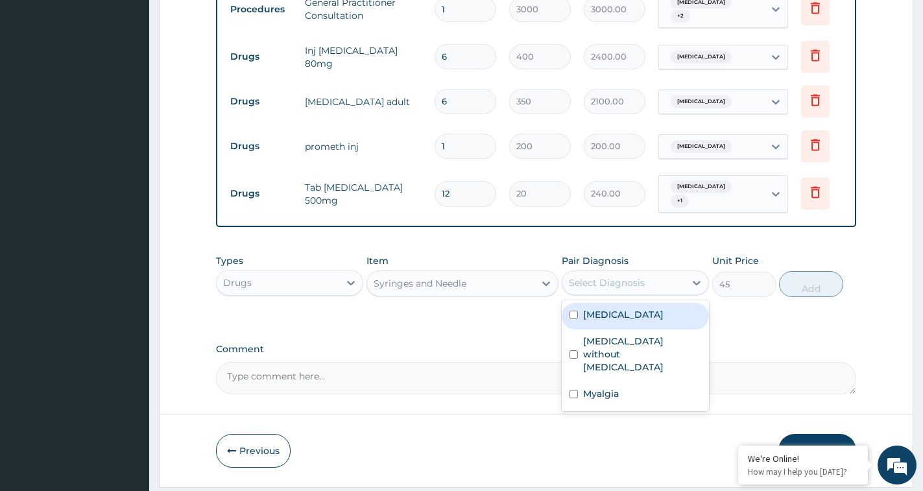
click at [614, 321] on label "Malaria, unspecified" at bounding box center [623, 314] width 80 height 13
checkbox input "true"
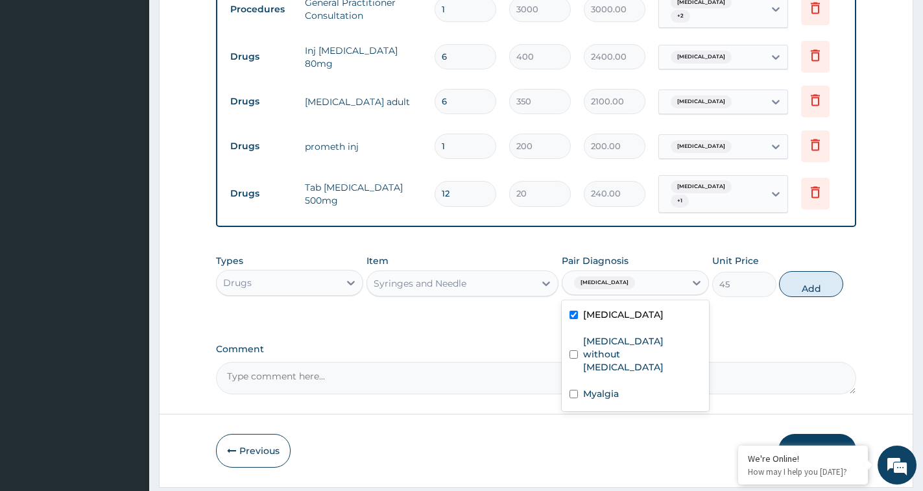
click at [802, 297] on button "Add" at bounding box center [811, 284] width 64 height 26
type input "0"
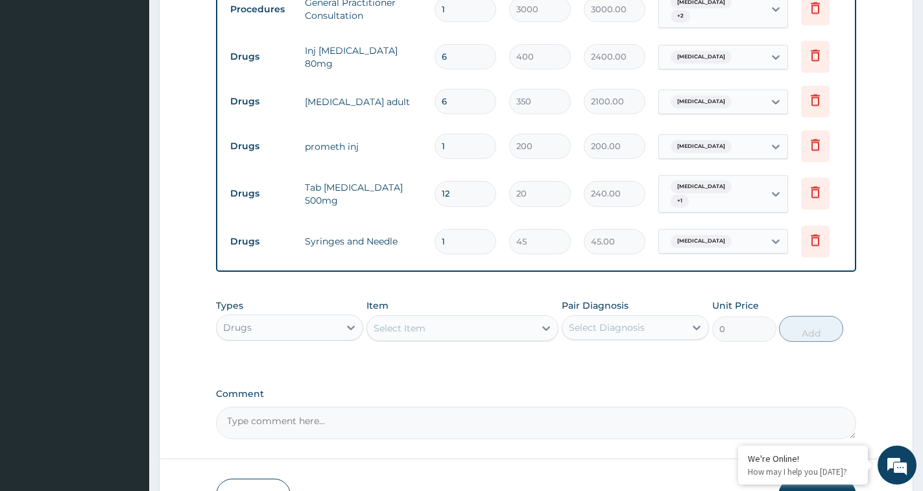
drag, startPoint x: 461, startPoint y: 245, endPoint x: 418, endPoint y: 245, distance: 42.2
click at [418, 245] on tr "Drugs Syringes and Needle 1 45 45.00 Malaria, unspecified Delete" at bounding box center [542, 241] width 636 height 45
type input "3"
type input "135.00"
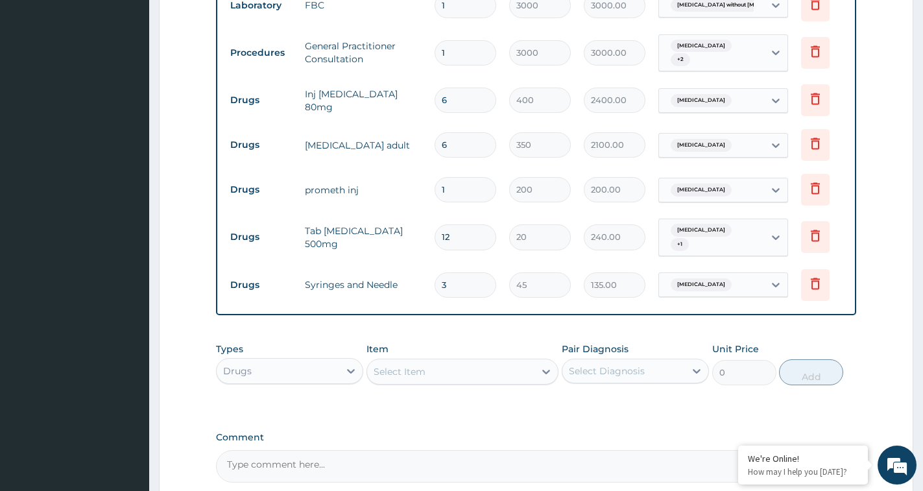
scroll to position [718, 0]
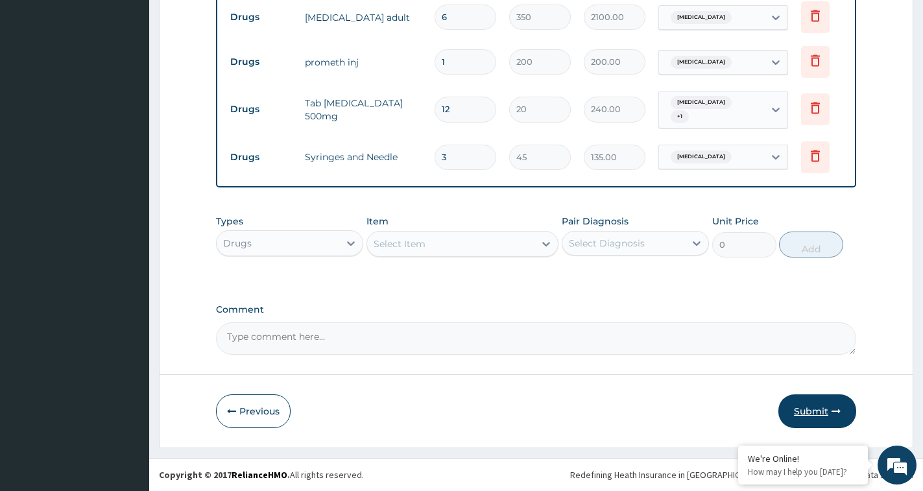
type input "3"
click at [826, 416] on button "Submit" at bounding box center [817, 411] width 78 height 34
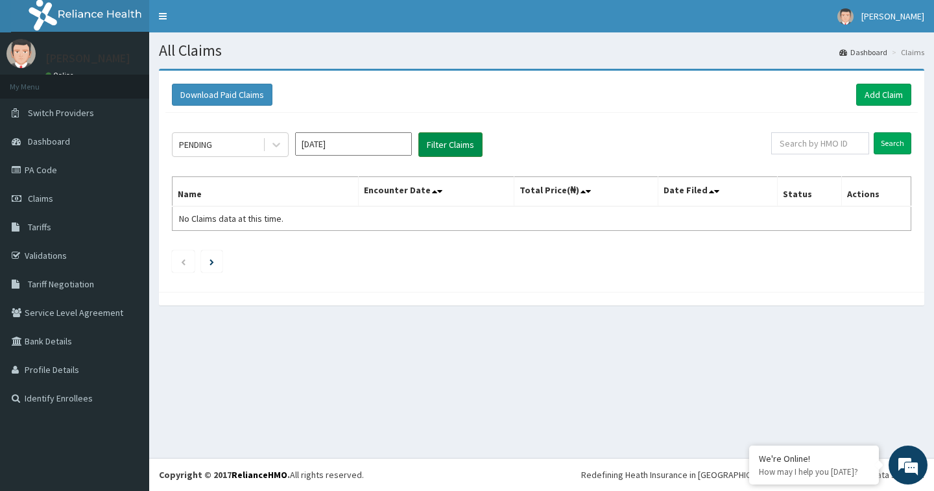
click at [449, 152] on button "Filter Claims" at bounding box center [450, 144] width 64 height 25
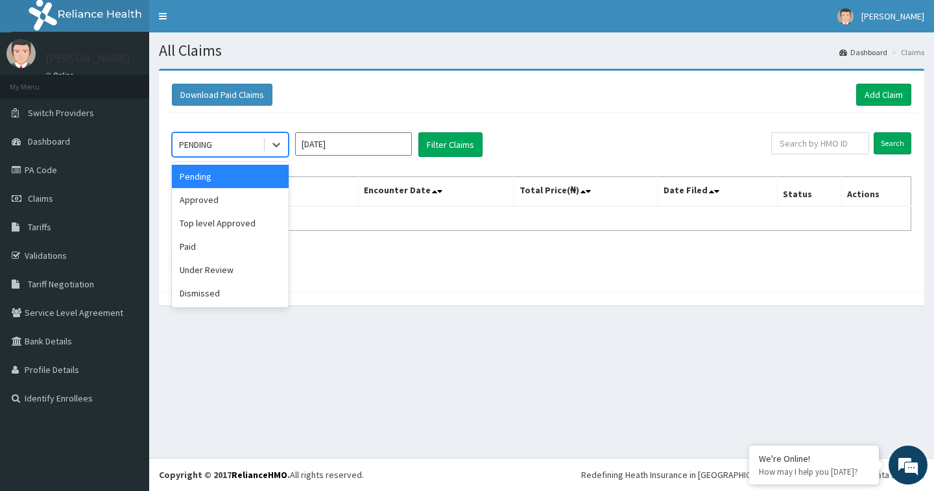
click at [253, 150] on div "PENDING" at bounding box center [218, 144] width 90 height 21
drag, startPoint x: 237, startPoint y: 209, endPoint x: 243, endPoint y: 213, distance: 7.0
click at [238, 213] on div "Pending Approved Top level Approved Paid Under Review Dismissed" at bounding box center [230, 234] width 117 height 145
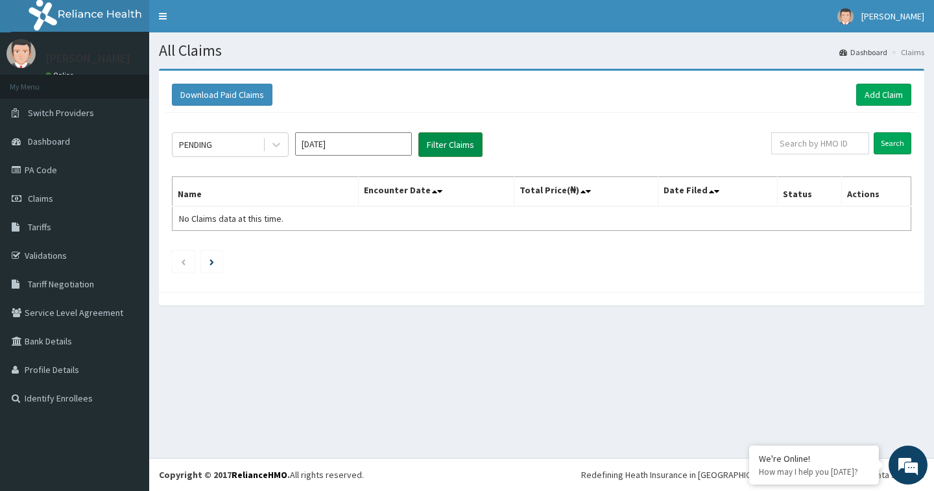
click at [463, 153] on button "Filter Claims" at bounding box center [450, 144] width 64 height 25
click at [467, 144] on button "Filter Claims" at bounding box center [450, 144] width 64 height 25
click at [466, 144] on button "Filter Claims" at bounding box center [450, 144] width 64 height 25
click at [466, 143] on button "Filter Claims" at bounding box center [450, 144] width 64 height 25
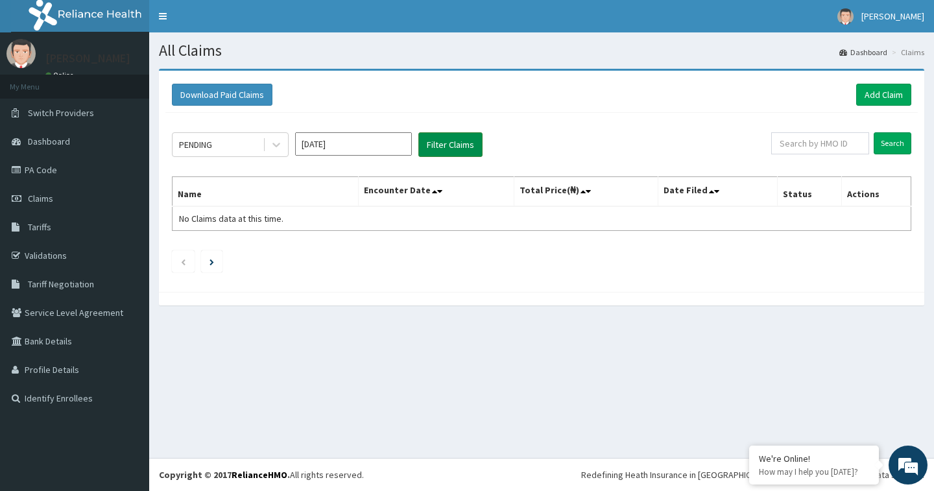
click at [466, 143] on button "Filter Claims" at bounding box center [450, 144] width 64 height 25
click at [465, 143] on button "Filter Claims" at bounding box center [450, 144] width 64 height 25
click at [464, 143] on button "Filter Claims" at bounding box center [450, 144] width 64 height 25
click at [445, 137] on button "Filter Claims" at bounding box center [450, 144] width 64 height 25
click at [279, 147] on icon at bounding box center [276, 144] width 13 height 13
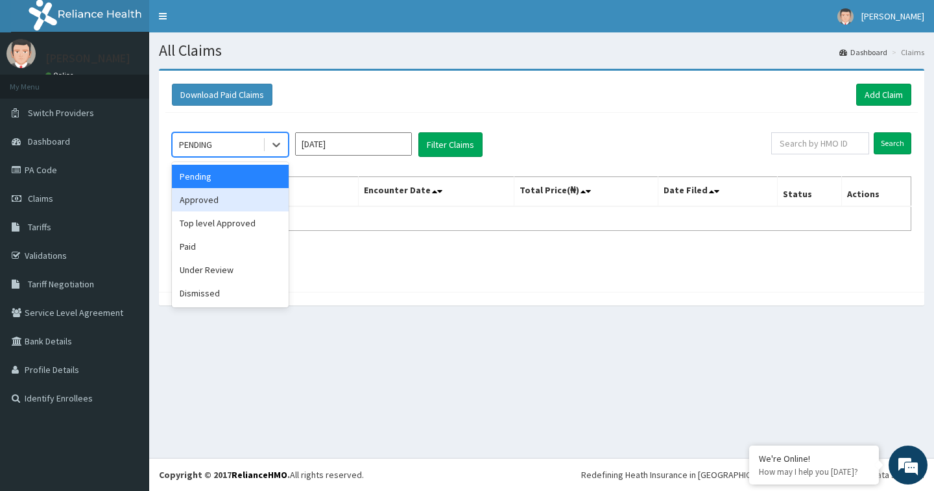
drag, startPoint x: 230, startPoint y: 198, endPoint x: 238, endPoint y: 202, distance: 9.6
click at [236, 202] on div "Approved" at bounding box center [230, 199] width 117 height 23
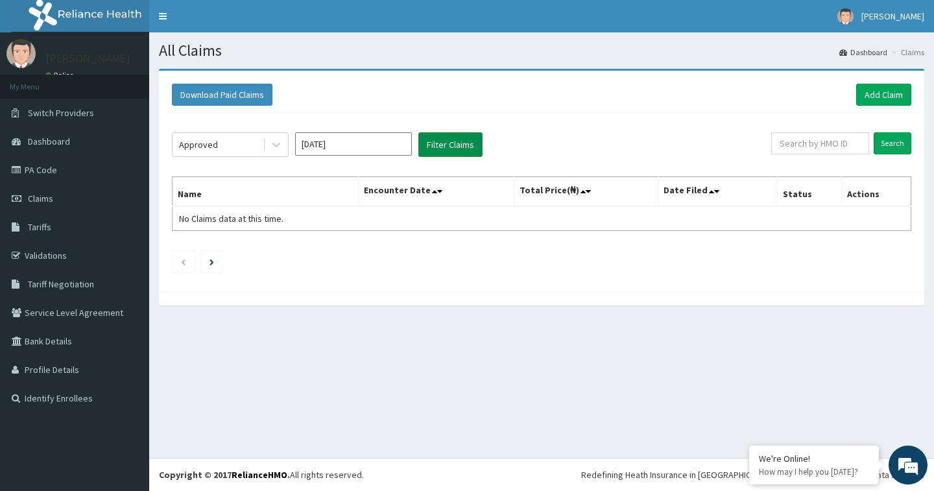
click at [453, 147] on button "Filter Claims" at bounding box center [450, 144] width 64 height 25
click at [448, 149] on button "Filter Claims" at bounding box center [450, 144] width 64 height 25
click at [277, 149] on icon at bounding box center [276, 144] width 13 height 13
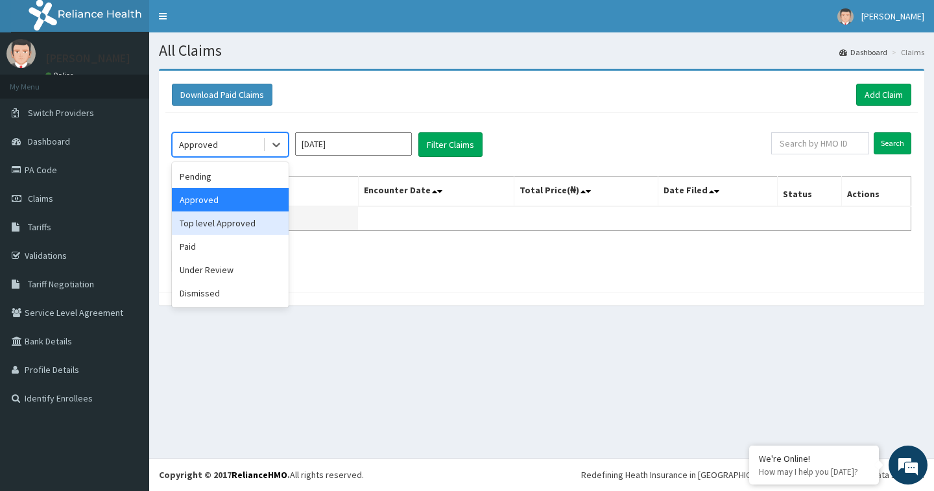
click at [239, 222] on div "Top level Approved" at bounding box center [230, 222] width 117 height 23
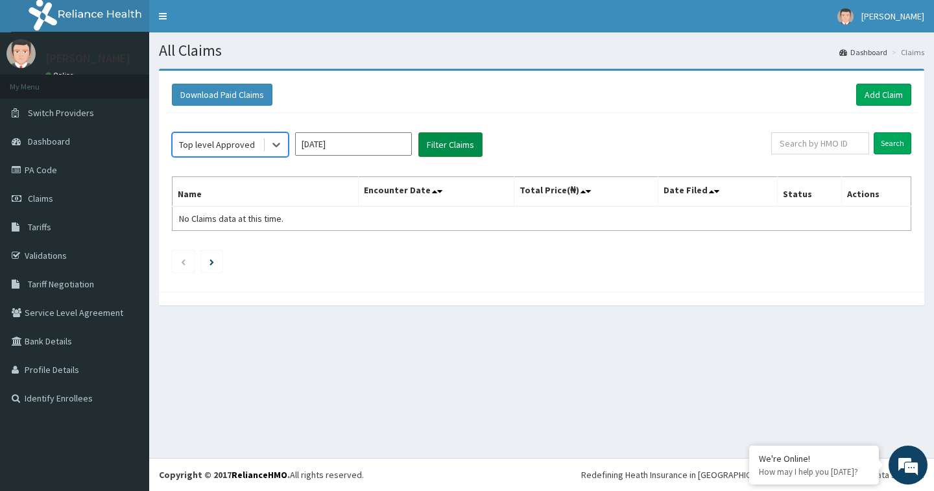
click at [453, 153] on button "Filter Claims" at bounding box center [450, 144] width 64 height 25
click at [452, 153] on button "Filter Claims" at bounding box center [450, 144] width 64 height 25
drag, startPoint x: 451, startPoint y: 152, endPoint x: 343, endPoint y: 144, distance: 108.6
click at [437, 158] on div "Top level Approved [DATE] Filter Claims Search Name Encounter Date Total Price(…" at bounding box center [541, 199] width 752 height 173
click at [284, 145] on div at bounding box center [276, 144] width 23 height 23
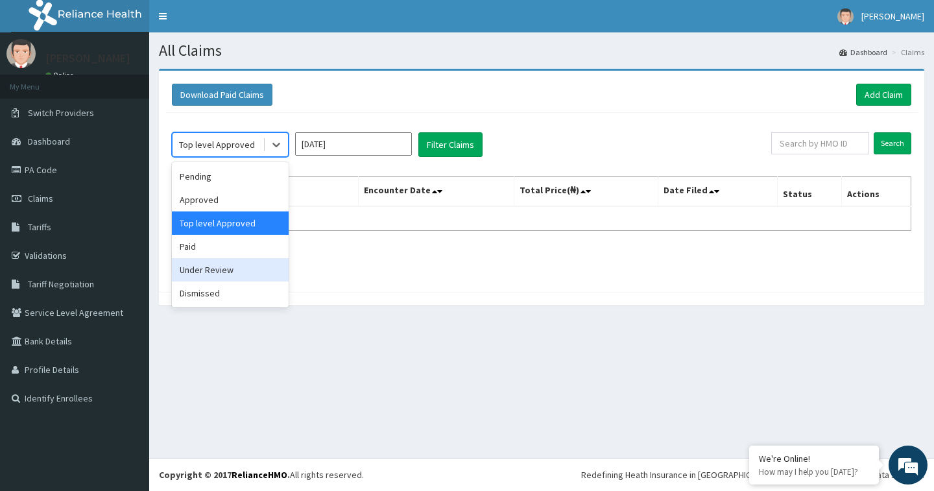
drag, startPoint x: 217, startPoint y: 262, endPoint x: 226, endPoint y: 261, distance: 9.8
click at [220, 263] on div "Under Review" at bounding box center [230, 269] width 117 height 23
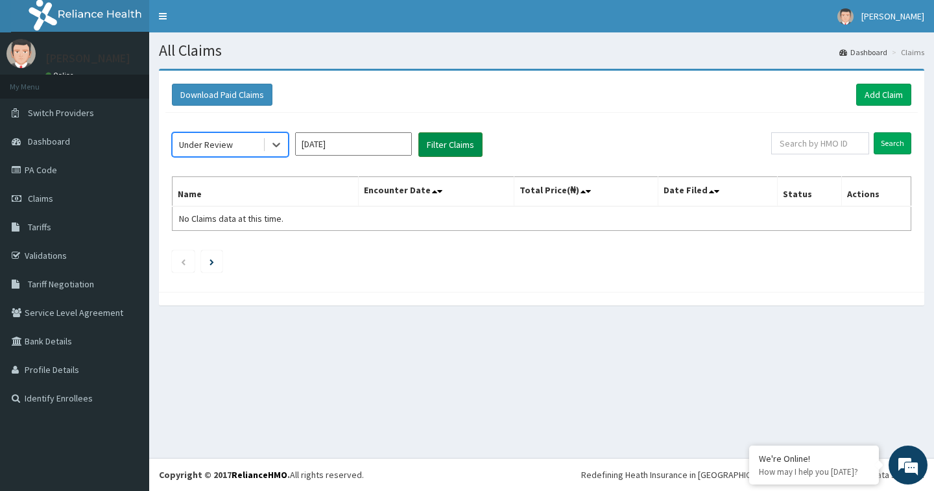
click at [449, 145] on button "Filter Claims" at bounding box center [450, 144] width 64 height 25
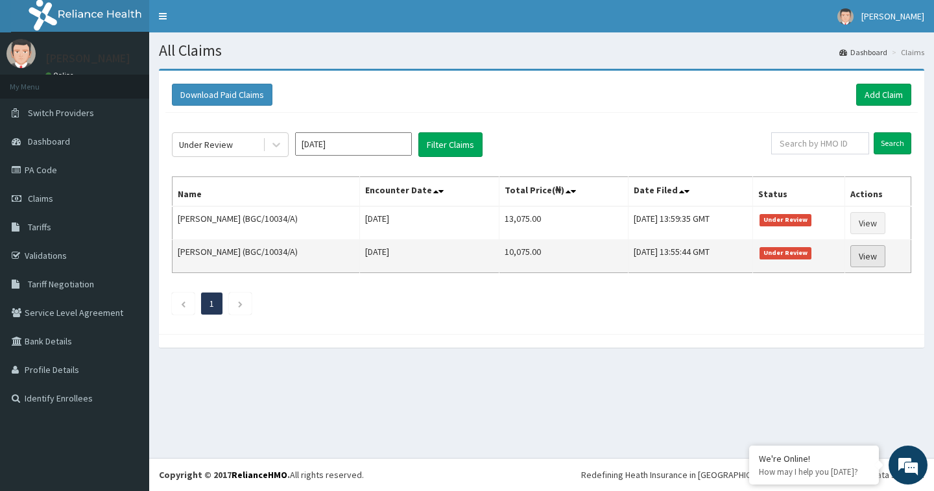
click at [866, 254] on link "View" at bounding box center [867, 256] width 35 height 22
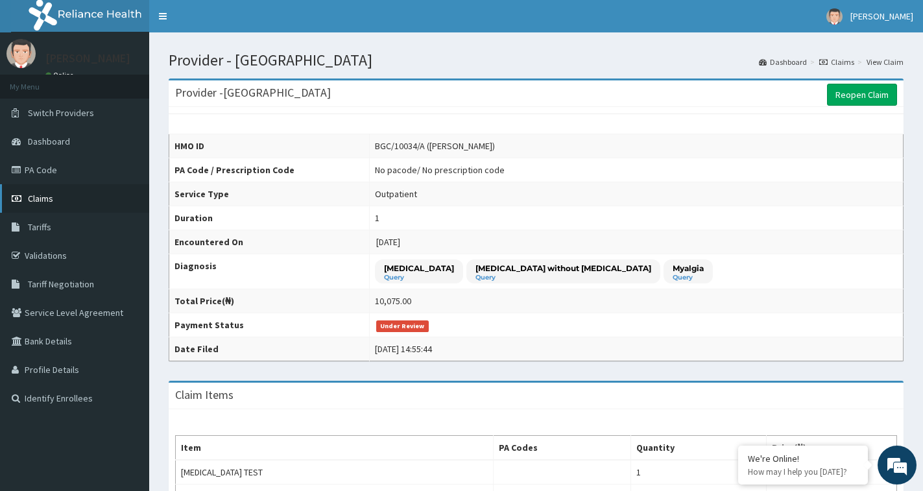
click at [43, 202] on span "Claims" at bounding box center [40, 199] width 25 height 12
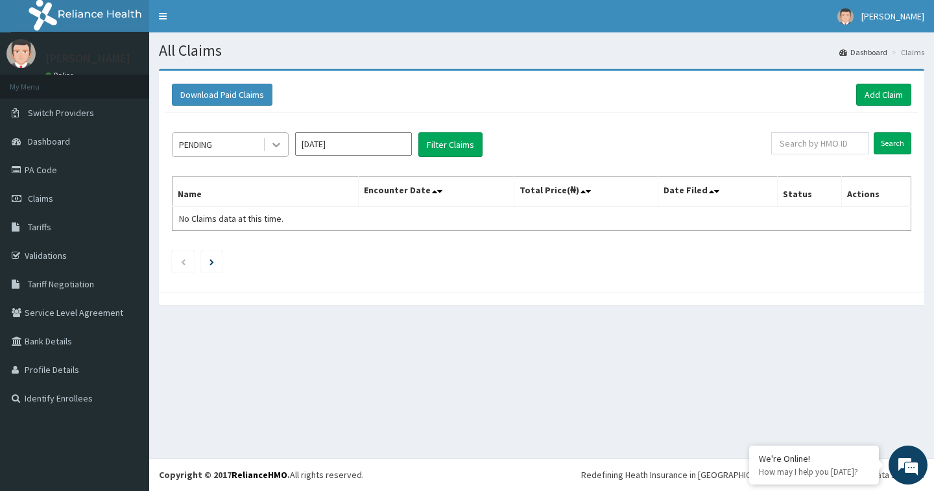
click at [278, 139] on icon at bounding box center [276, 144] width 13 height 13
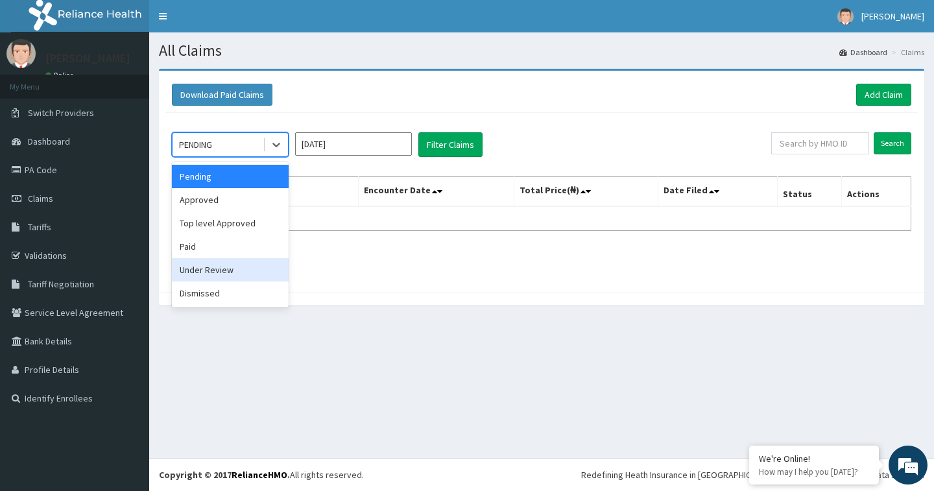
click at [232, 270] on div "Under Review" at bounding box center [230, 269] width 117 height 23
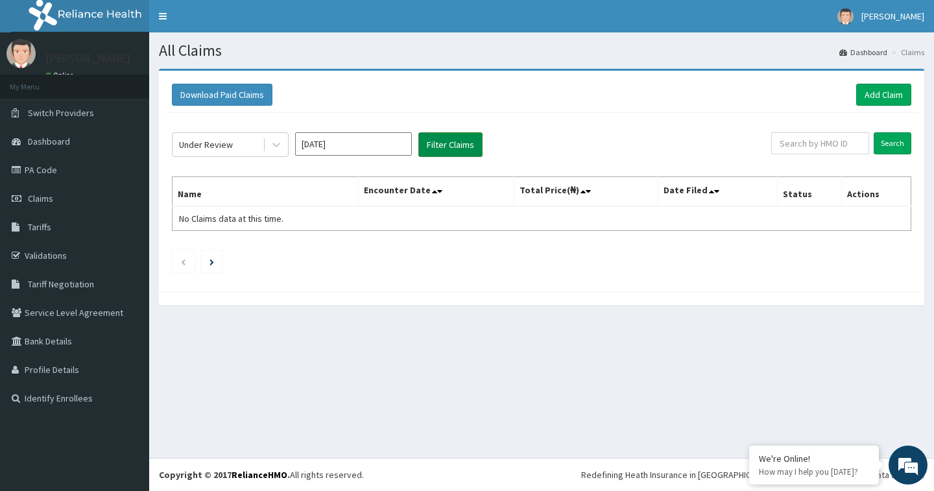
click at [464, 142] on button "Filter Claims" at bounding box center [450, 144] width 64 height 25
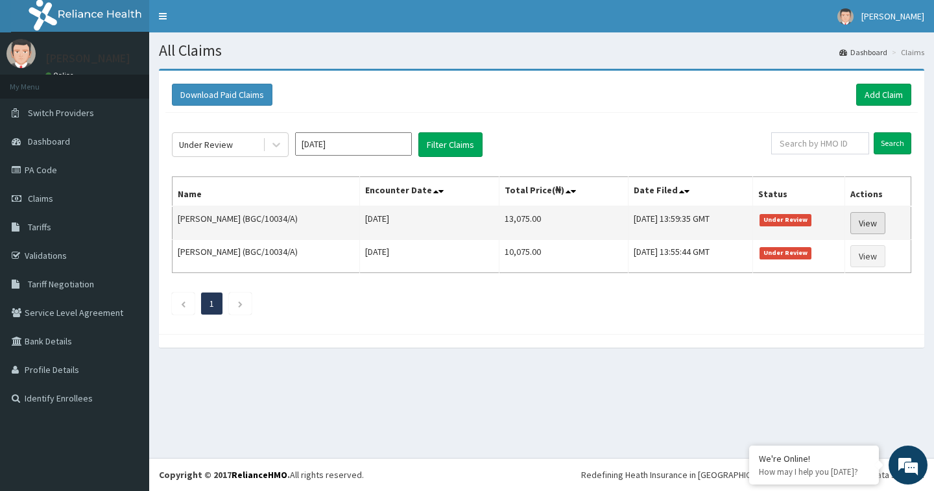
click at [874, 221] on link "View" at bounding box center [867, 223] width 35 height 22
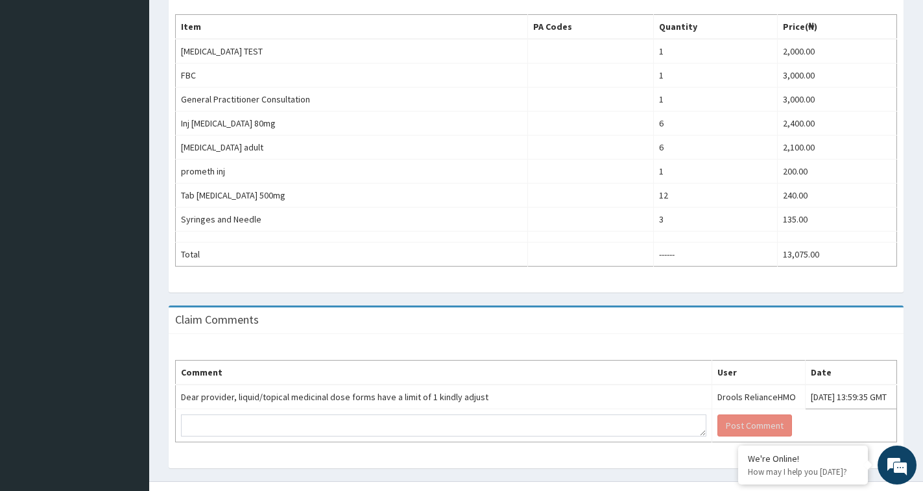
scroll to position [444, 0]
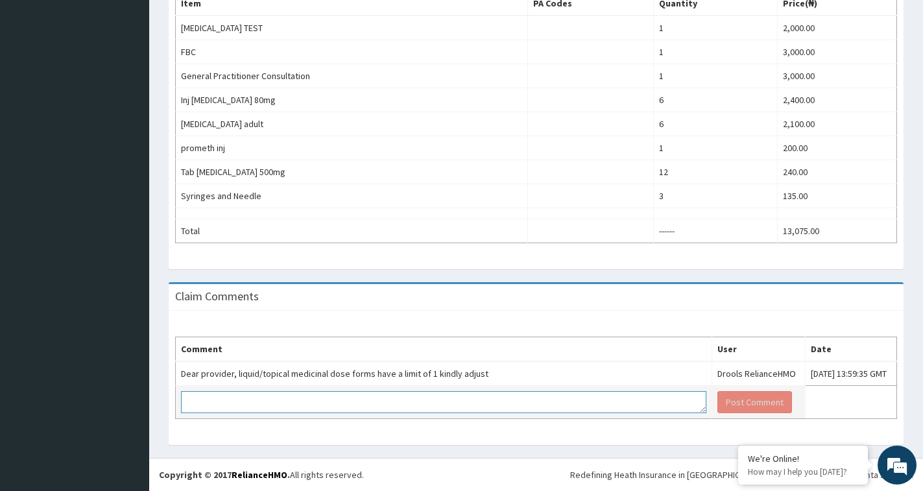
click at [208, 397] on textarea at bounding box center [443, 402] width 525 height 22
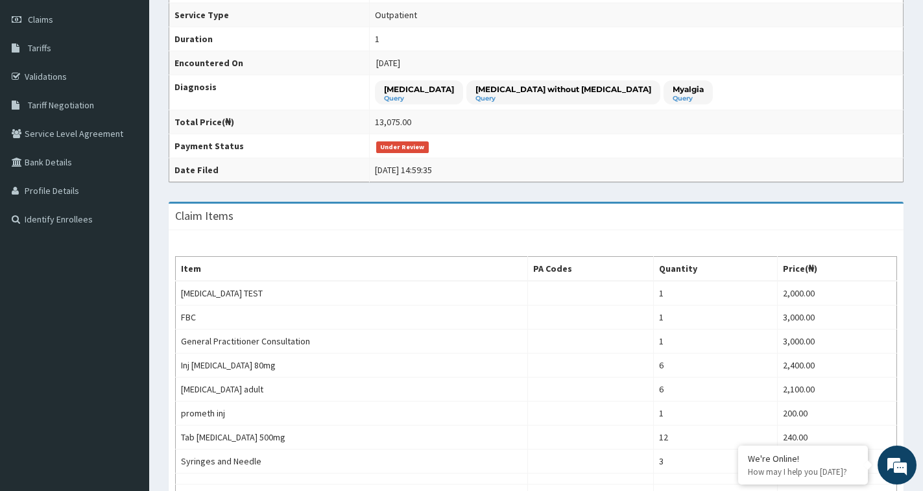
scroll to position [55, 0]
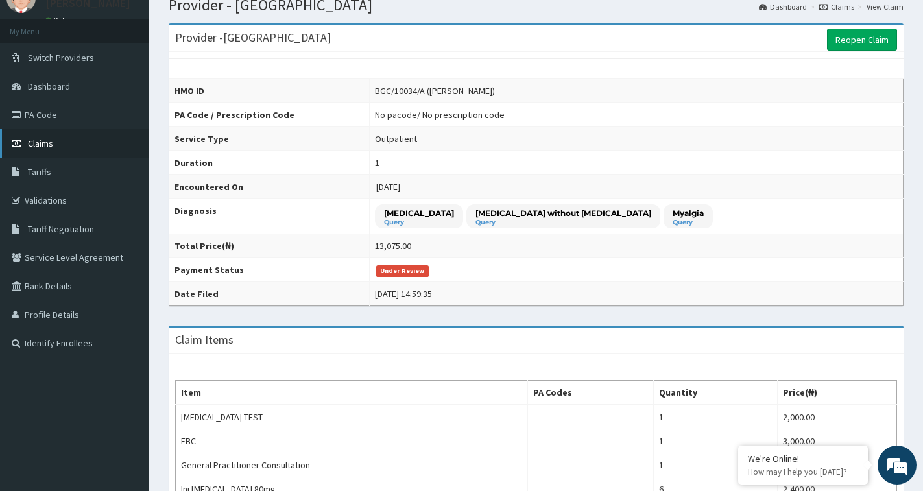
click at [38, 148] on span "Claims" at bounding box center [40, 144] width 25 height 12
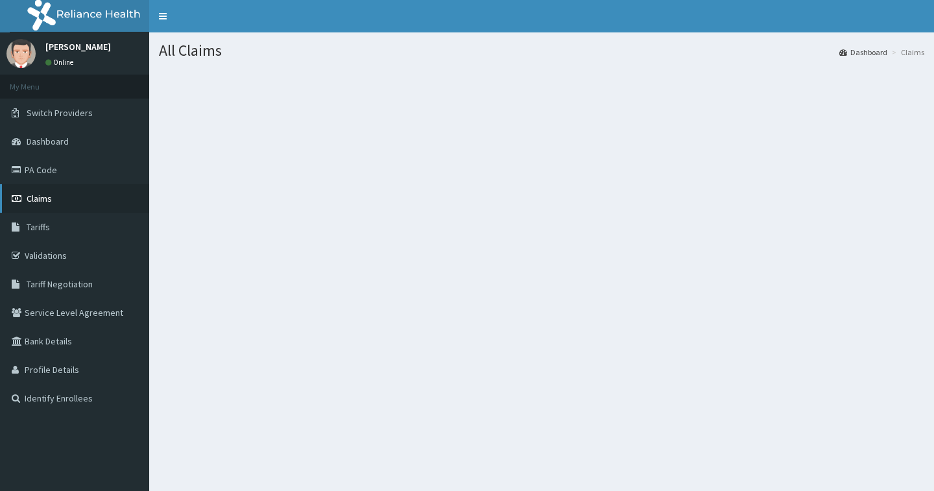
click at [49, 202] on span "Claims" at bounding box center [39, 199] width 25 height 12
click at [47, 198] on span "Claims" at bounding box center [39, 199] width 25 height 12
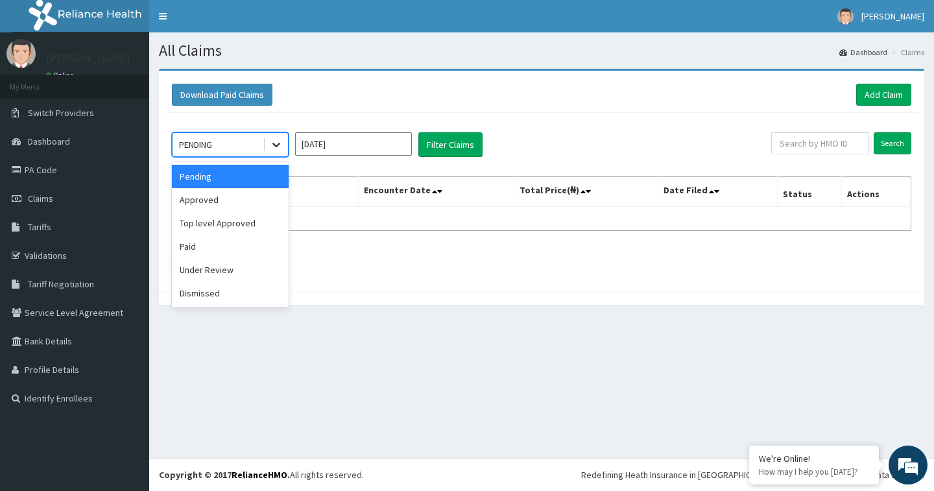
click at [278, 145] on icon at bounding box center [276, 145] width 8 height 5
click at [225, 270] on div "Under Review" at bounding box center [230, 269] width 117 height 23
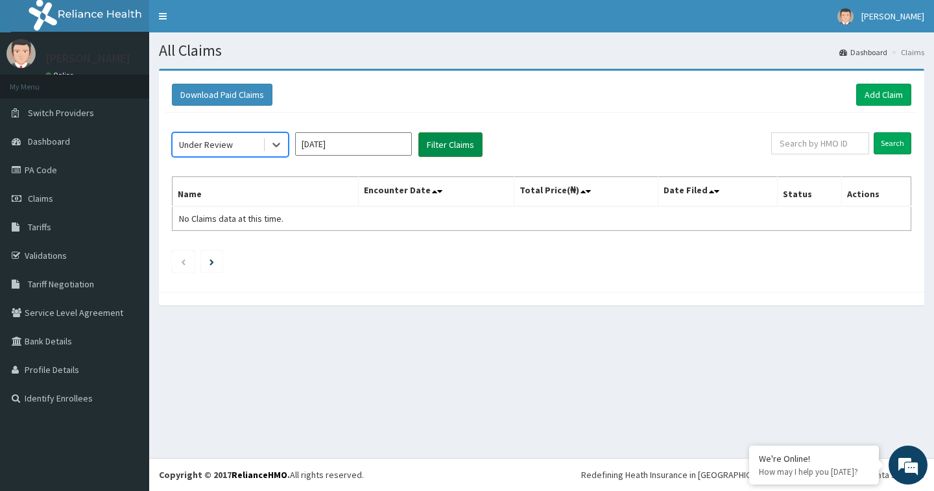
click at [440, 150] on button "Filter Claims" at bounding box center [450, 144] width 64 height 25
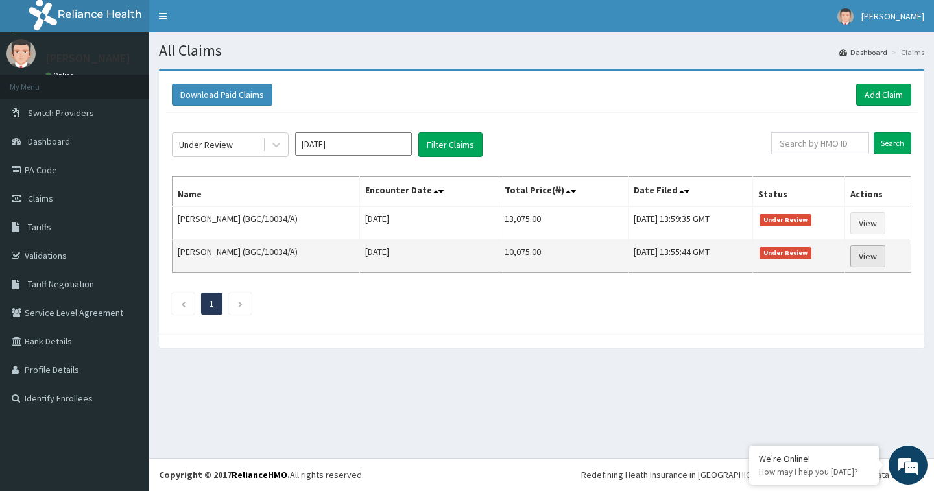
click at [860, 253] on link "View" at bounding box center [867, 256] width 35 height 22
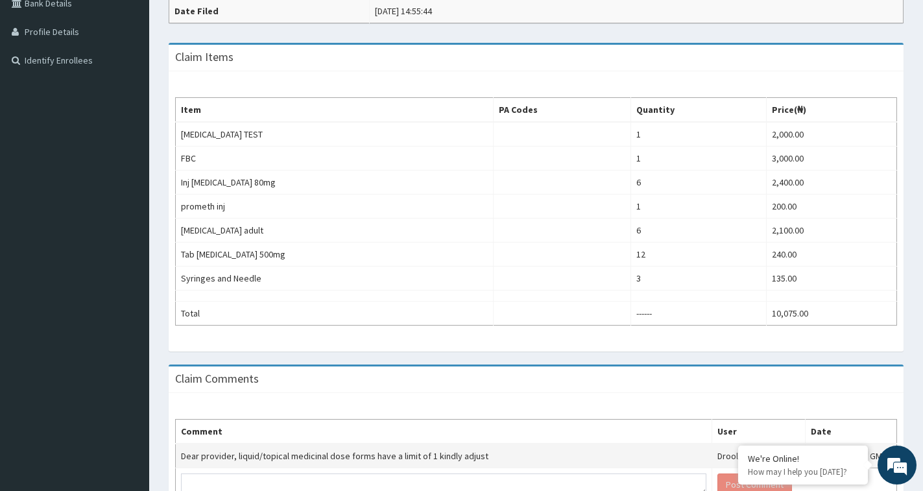
scroll to position [420, 0]
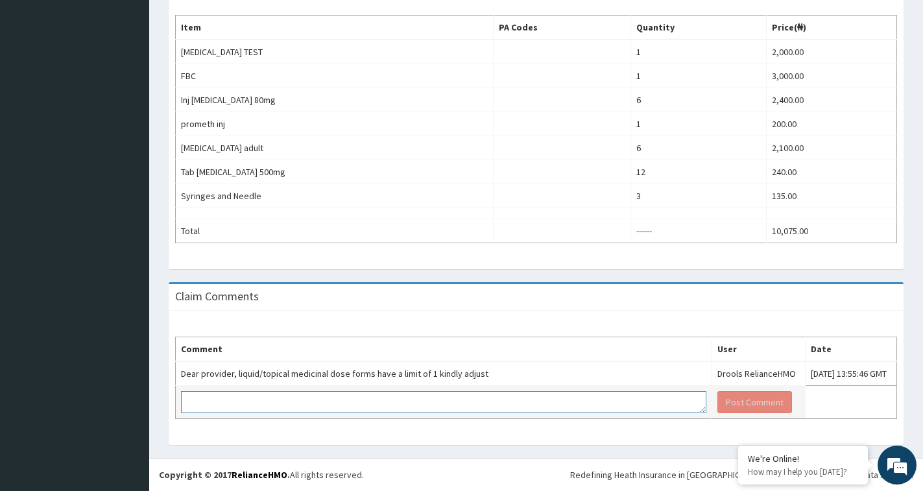
click at [231, 400] on textarea at bounding box center [443, 402] width 525 height 22
type textarea "THIS CAN BE DELETED AS ITS NOW DUPLICATE"
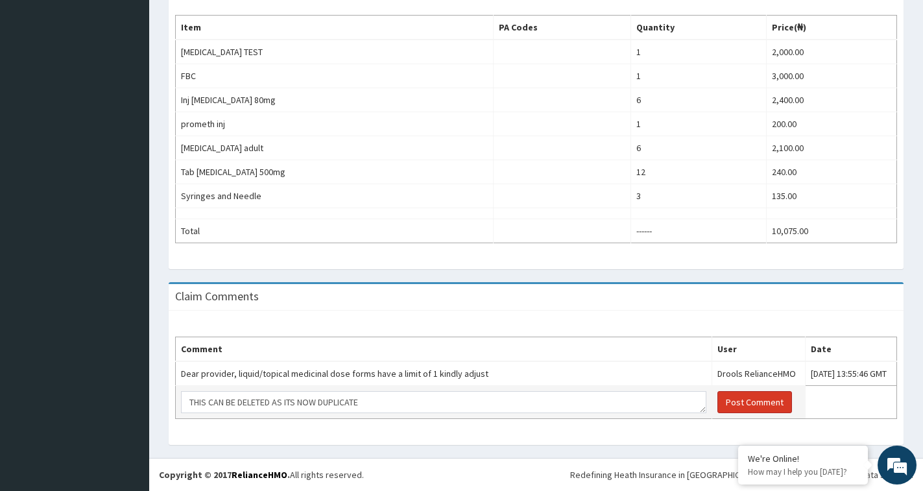
click at [717, 405] on button "Post Comment" at bounding box center [754, 402] width 75 height 22
